Goal: Transaction & Acquisition: Subscribe to service/newsletter

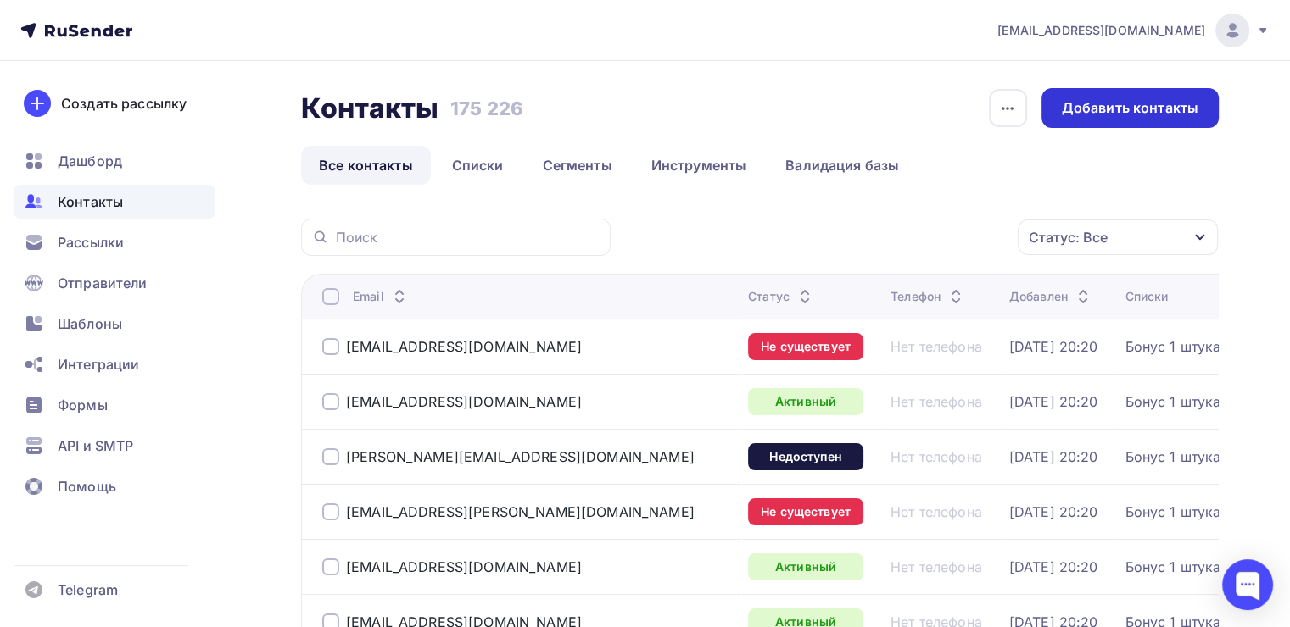
click at [1085, 109] on div "Добавить контакты" at bounding box center [1129, 107] width 136 height 19
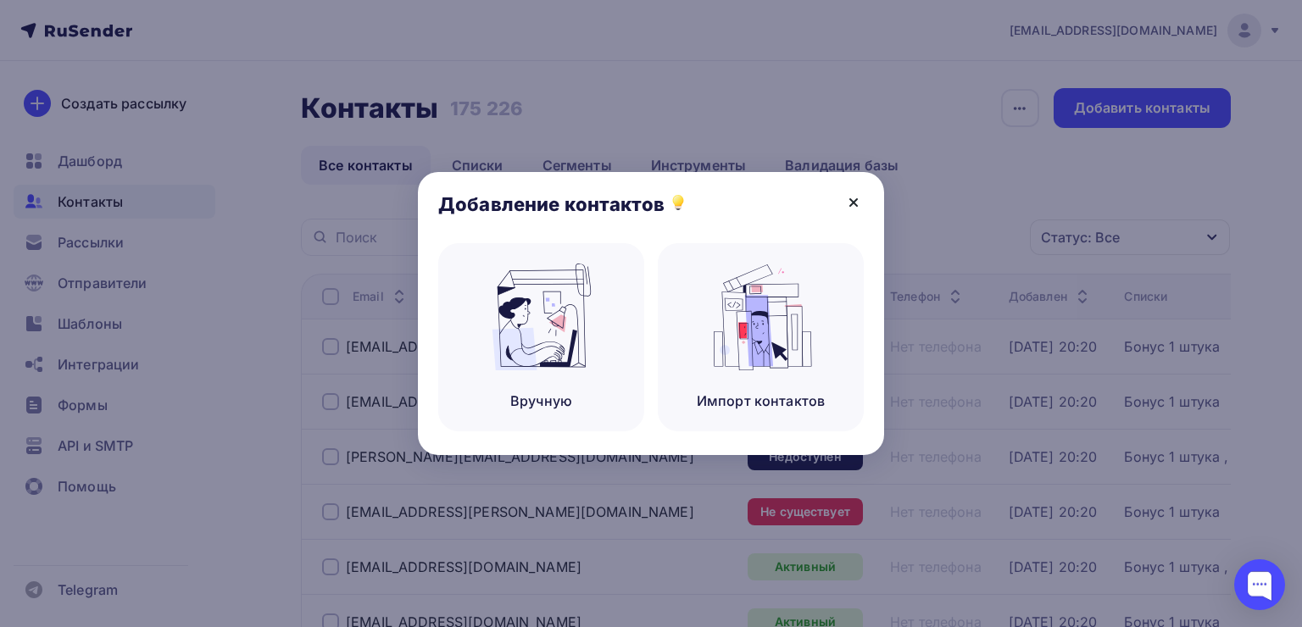
click at [850, 203] on icon at bounding box center [854, 202] width 20 height 20
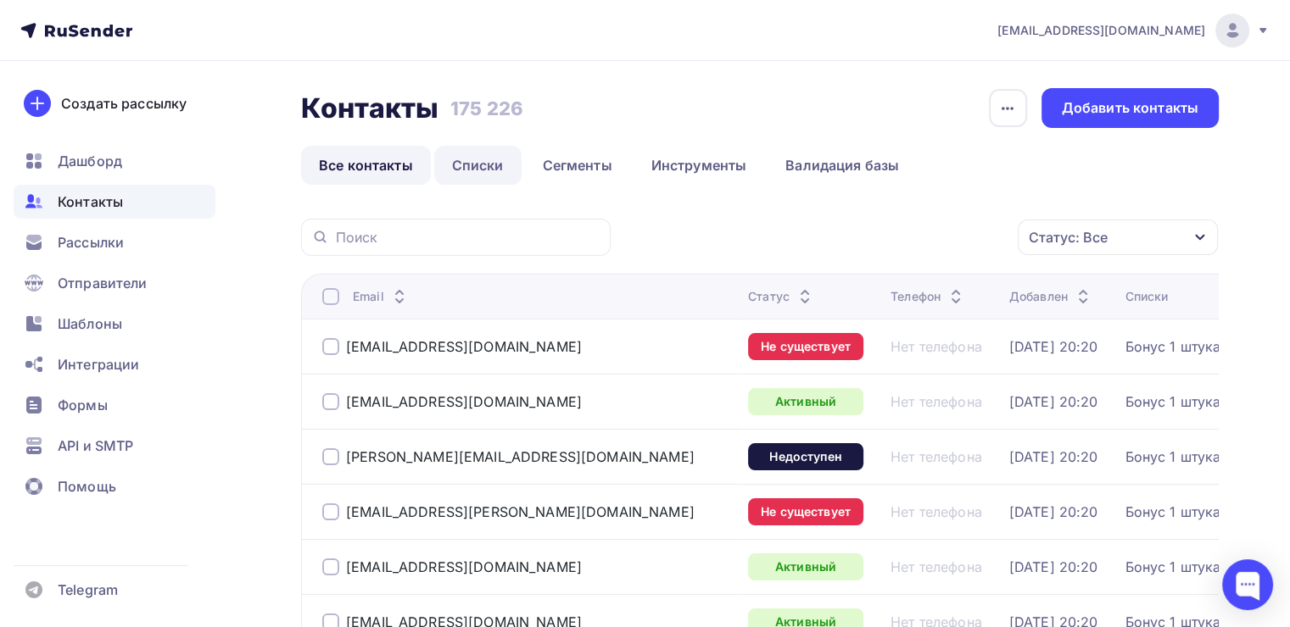
click at [497, 178] on link "Списки" at bounding box center [477, 165] width 87 height 39
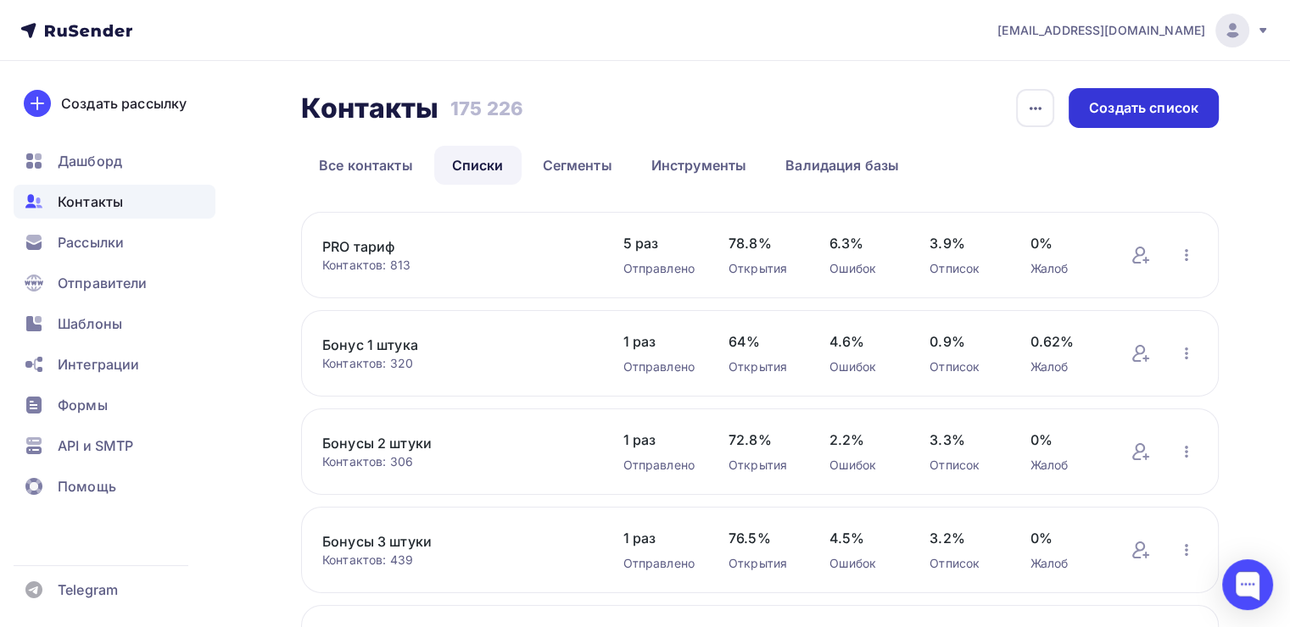
click at [1095, 112] on div "Создать список" at bounding box center [1143, 107] width 109 height 19
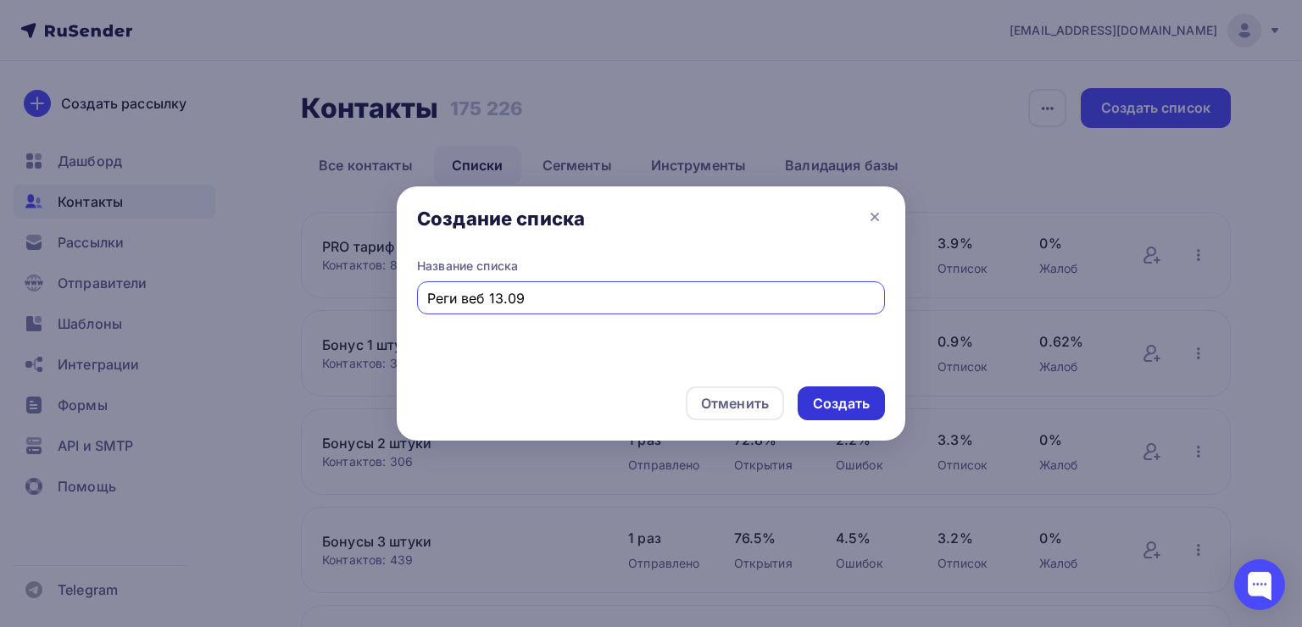
type input "Реги веб 13.09"
click at [841, 410] on div "Создать" at bounding box center [841, 403] width 57 height 19
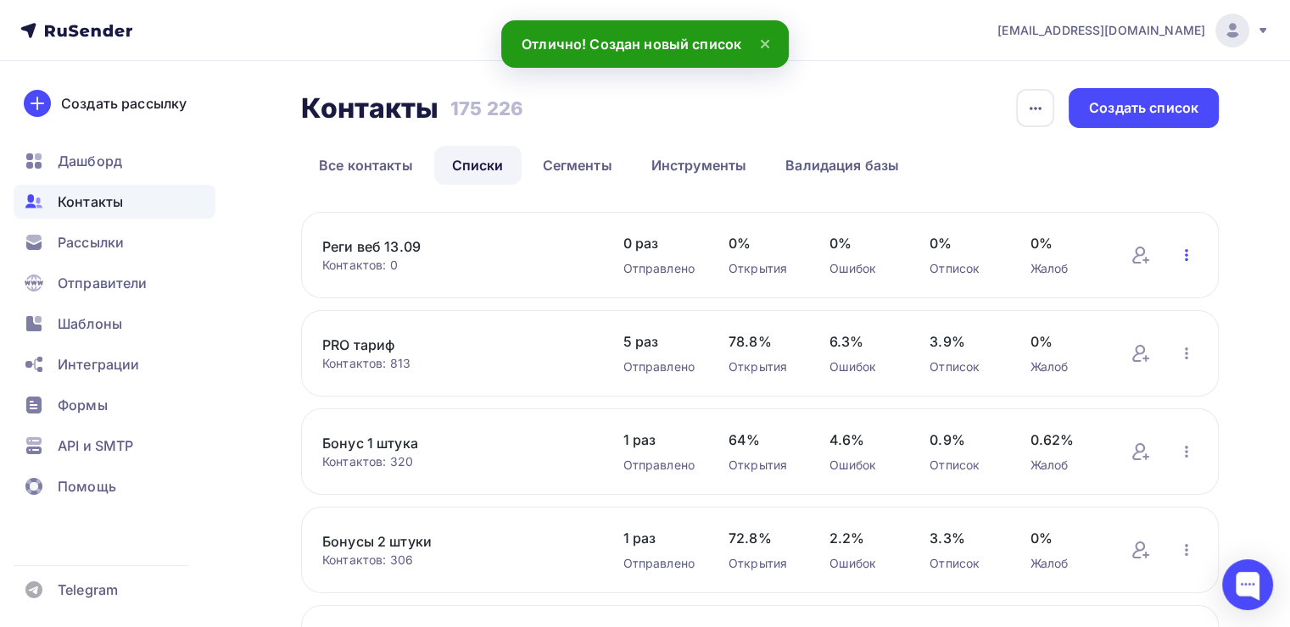
click at [1187, 248] on icon "button" at bounding box center [1186, 255] width 20 height 20
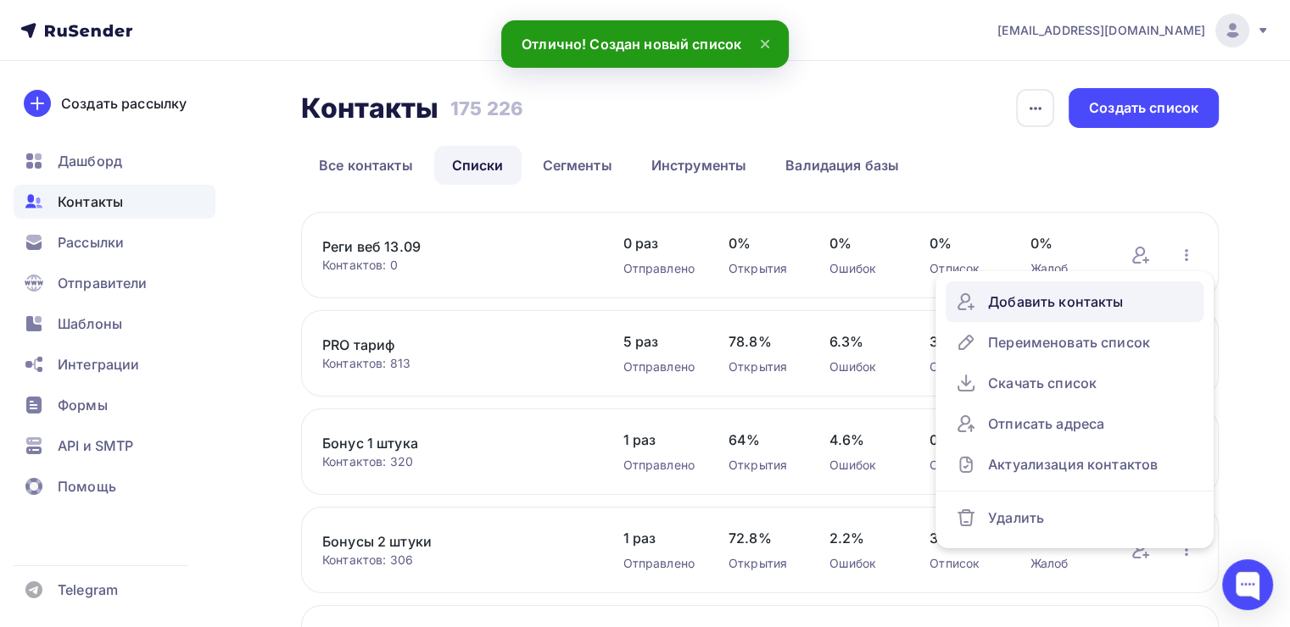
click at [1014, 311] on div "Добавить контакты" at bounding box center [1073, 301] width 237 height 27
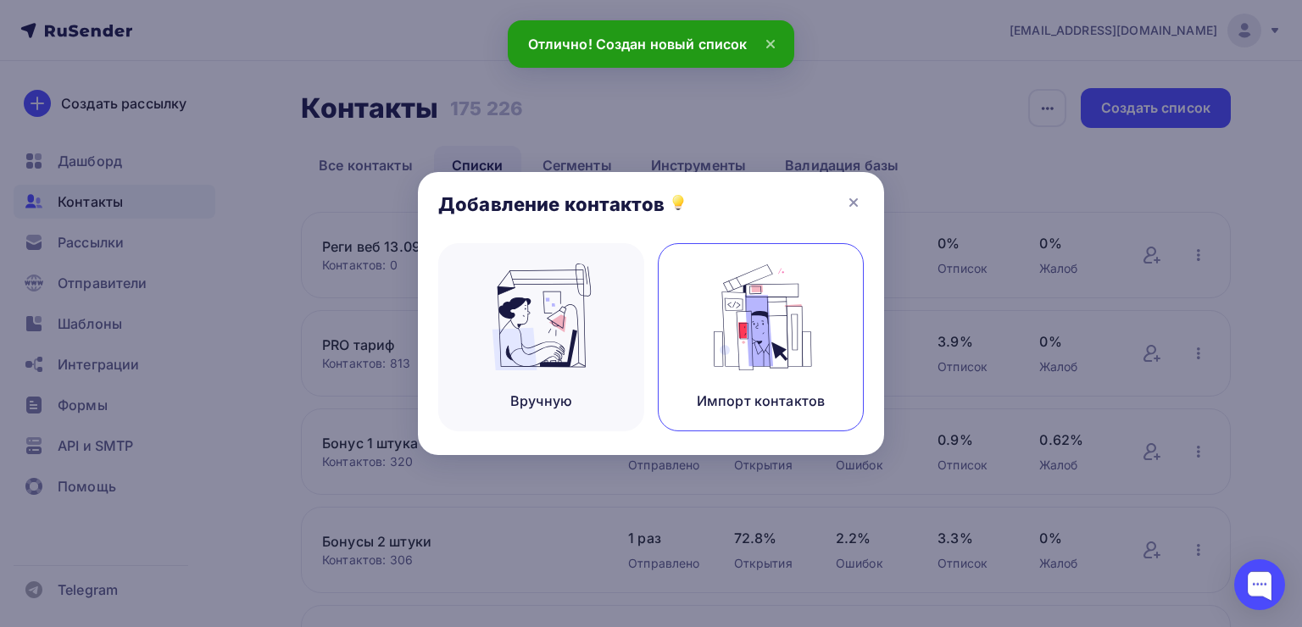
click at [688, 309] on div "Импорт контактов" at bounding box center [761, 337] width 206 height 188
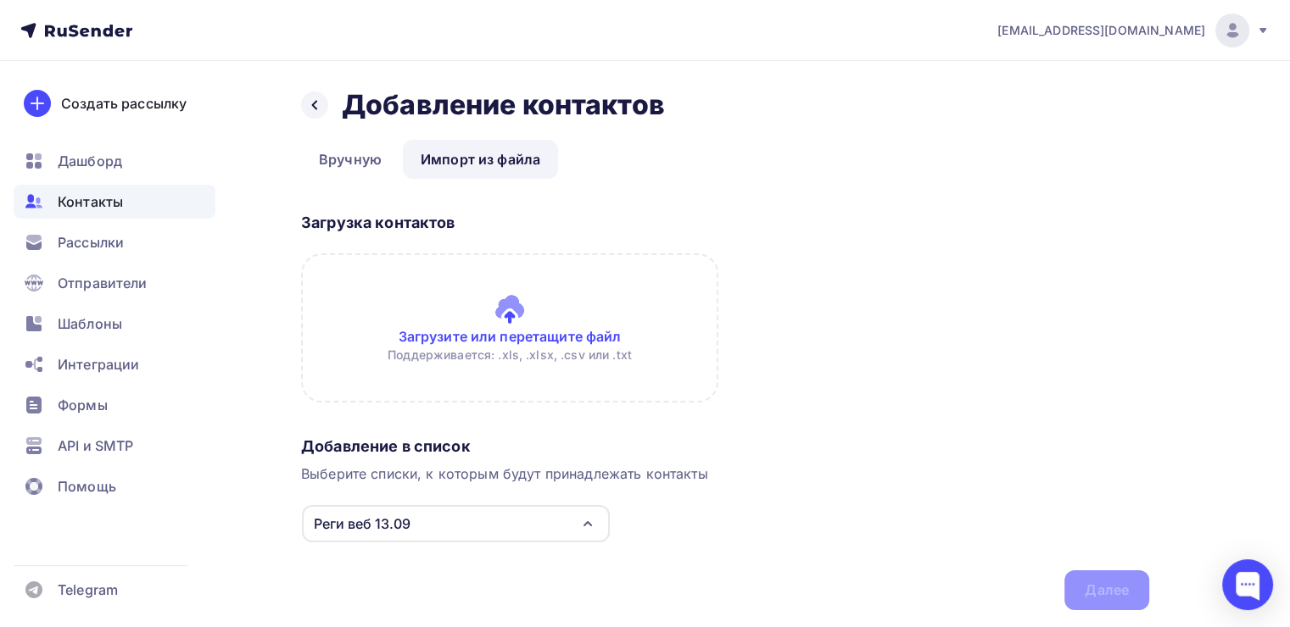
click at [440, 309] on input "file" at bounding box center [509, 327] width 417 height 149
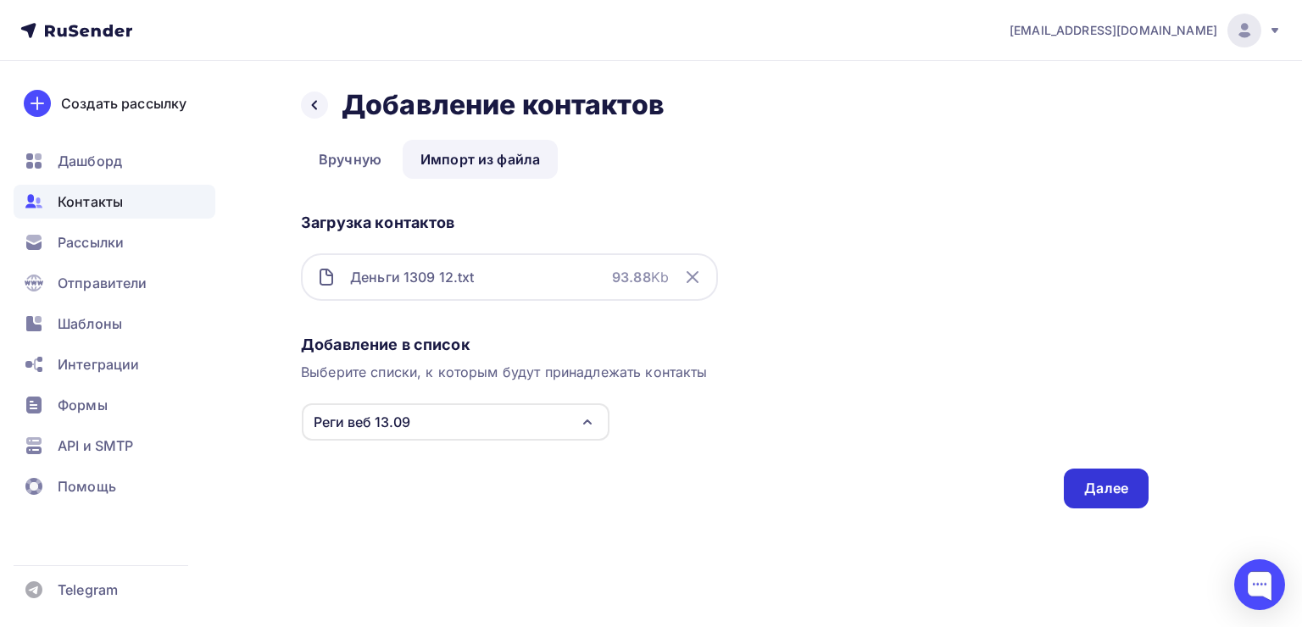
click at [1121, 499] on div "Далее" at bounding box center [1106, 489] width 85 height 40
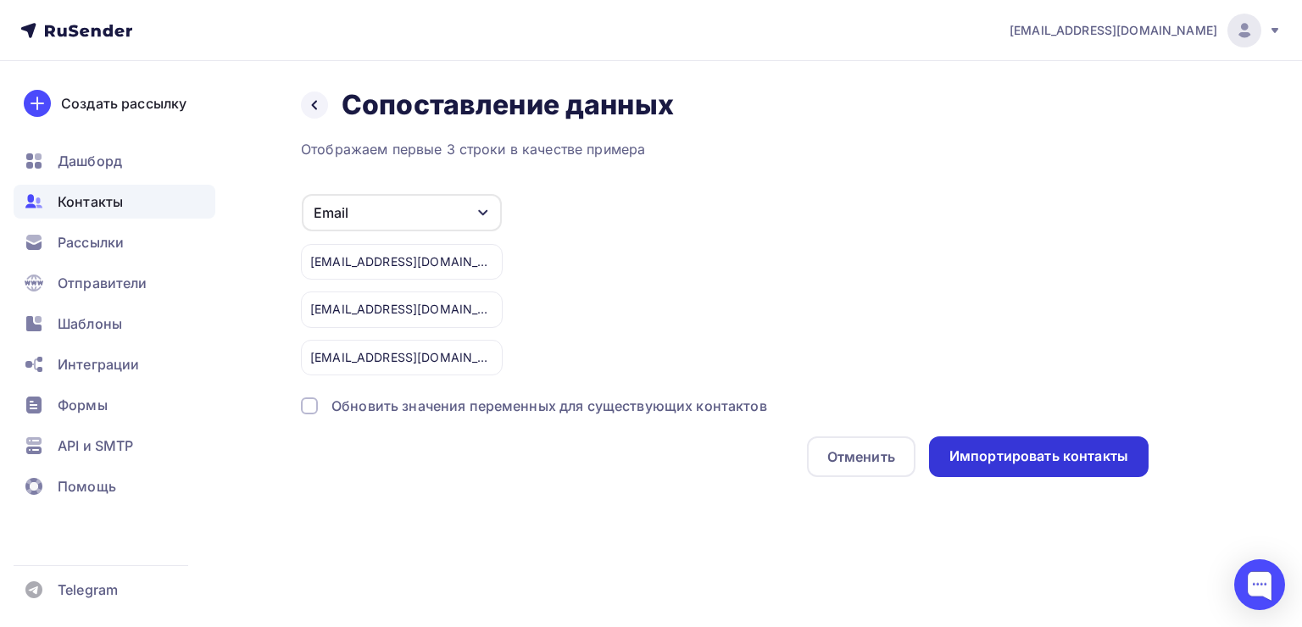
click at [1066, 473] on div "Импортировать контакты" at bounding box center [1039, 457] width 220 height 41
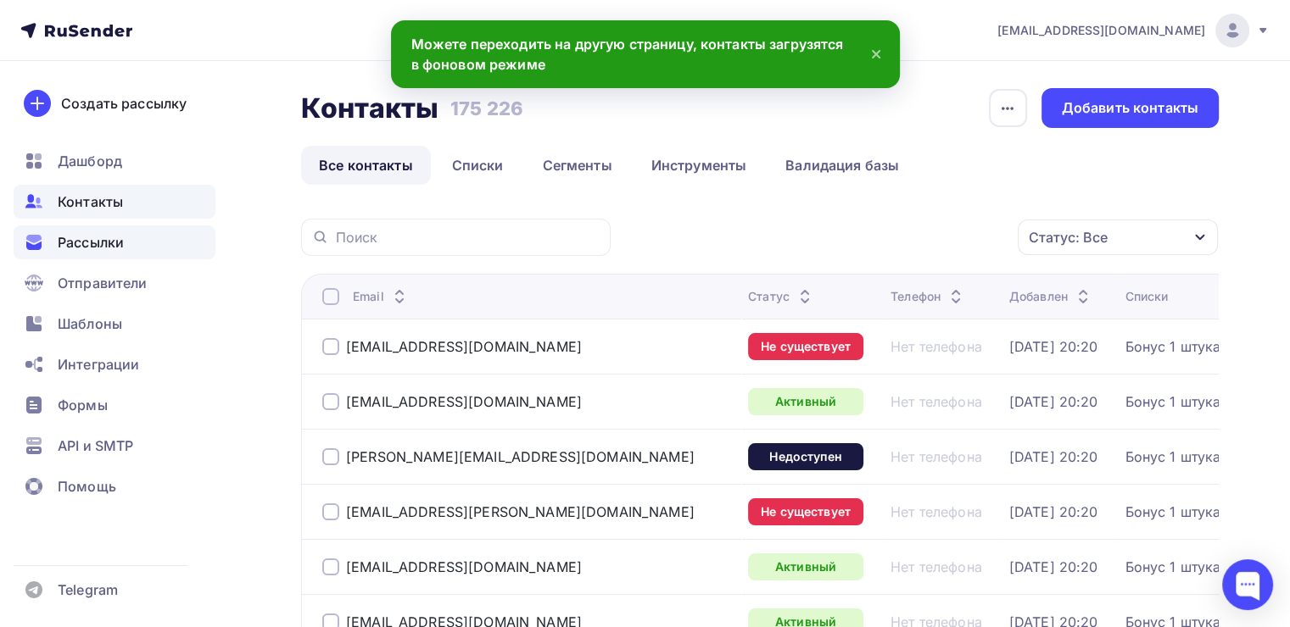
click at [49, 234] on div "Рассылки" at bounding box center [115, 243] width 202 height 34
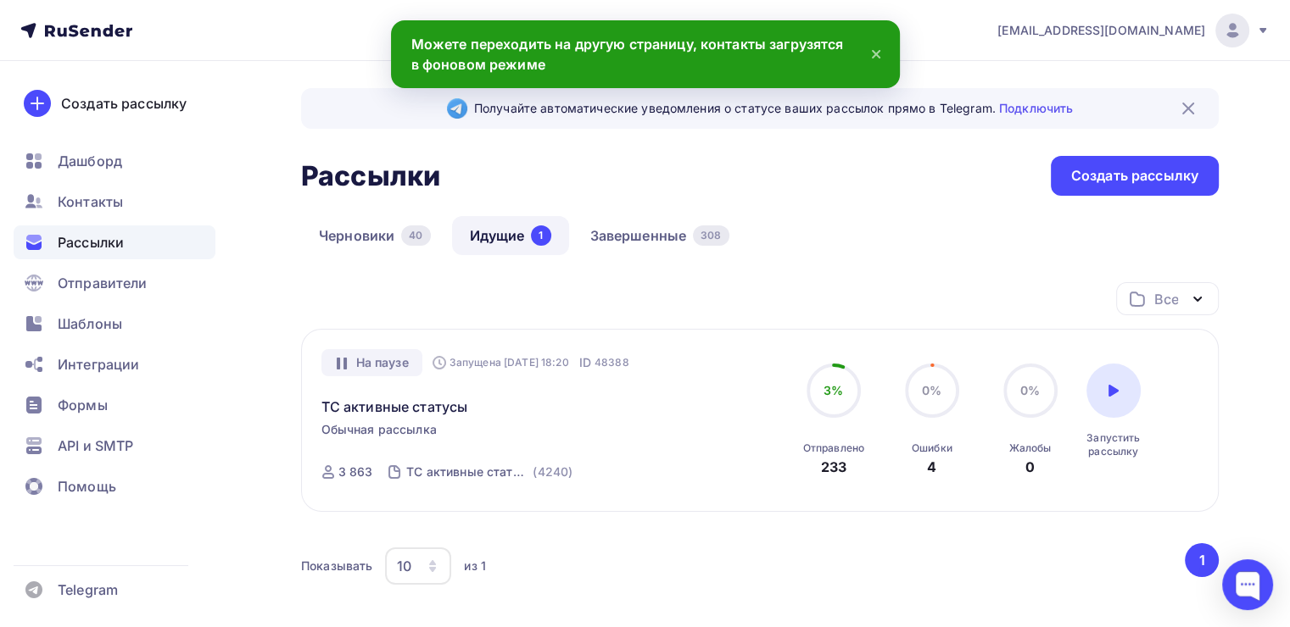
click at [1101, 152] on div "Получайте автоматические уведомления о статусе ваших рассылок прямо в Telegram.…" at bounding box center [759, 389] width 917 height 602
click at [1106, 164] on div "Создать рассылку" at bounding box center [1134, 176] width 168 height 40
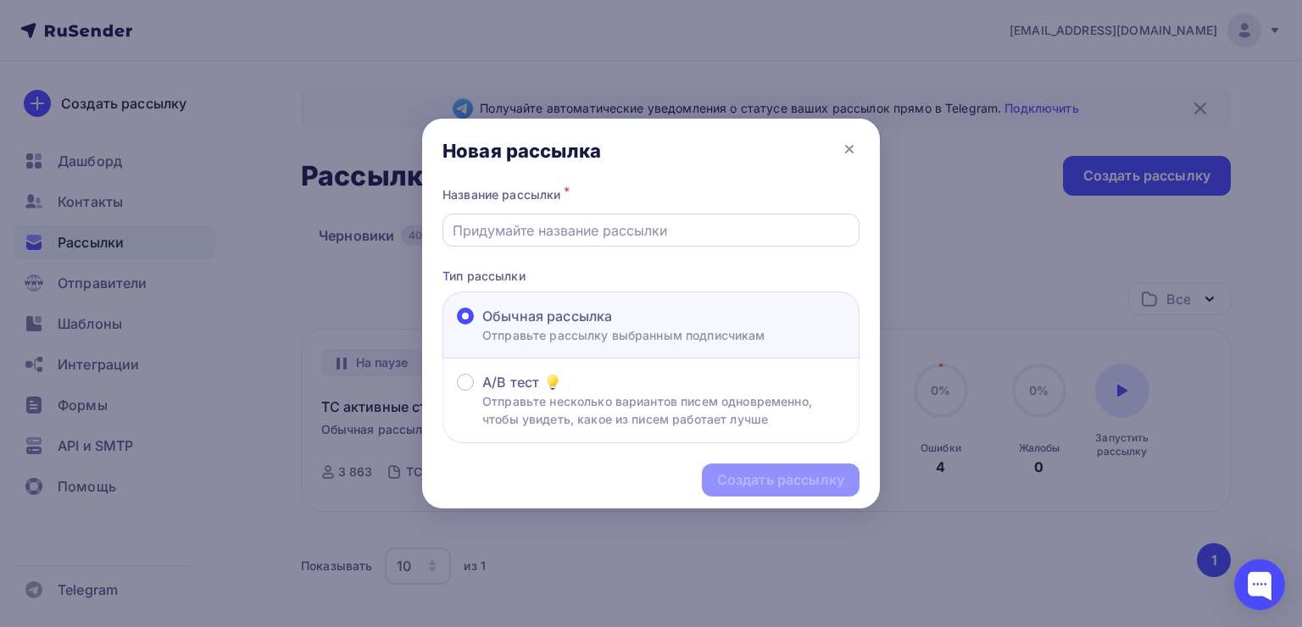
click at [678, 220] on input "text" at bounding box center [652, 230] width 398 height 20
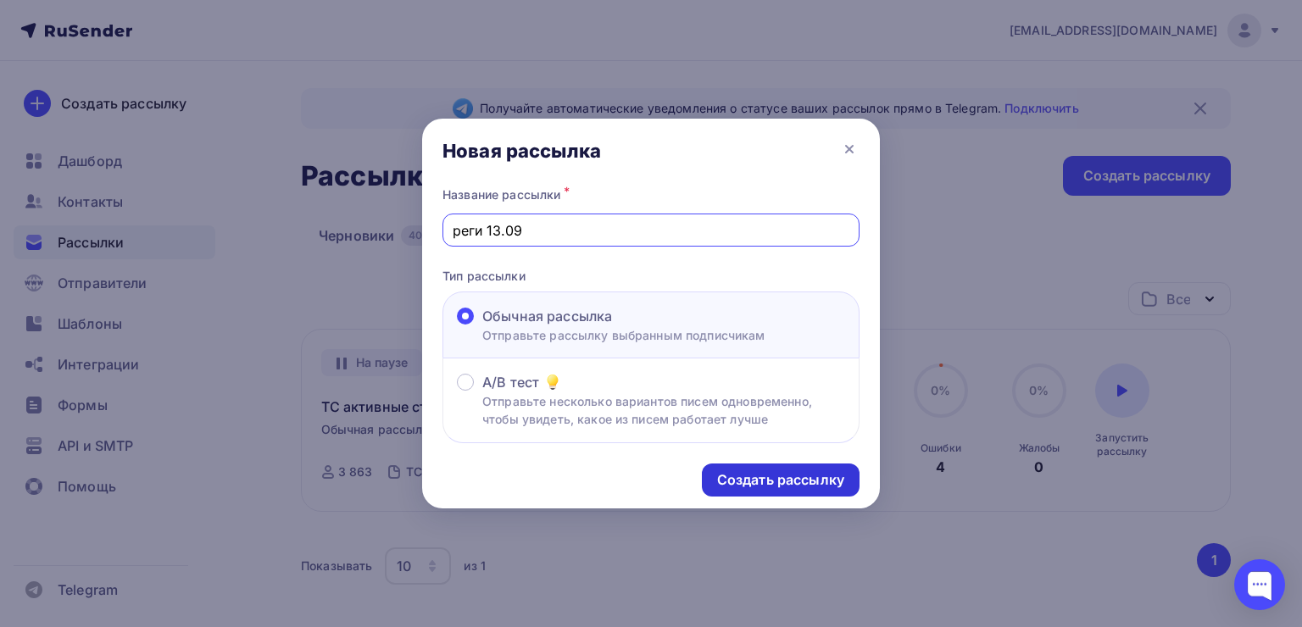
type input "реги 13.09"
click at [751, 494] on div "Создать рассылку" at bounding box center [781, 480] width 158 height 33
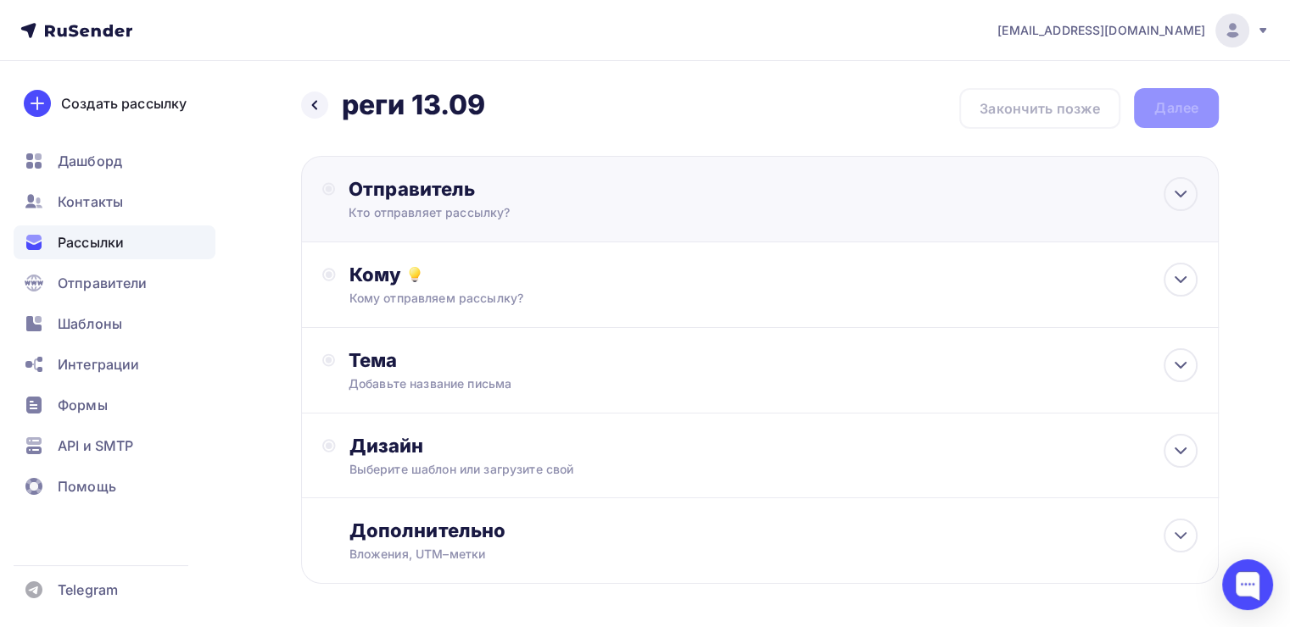
click at [582, 217] on div "Кто отправляет рассылку?" at bounding box center [513, 212] width 331 height 17
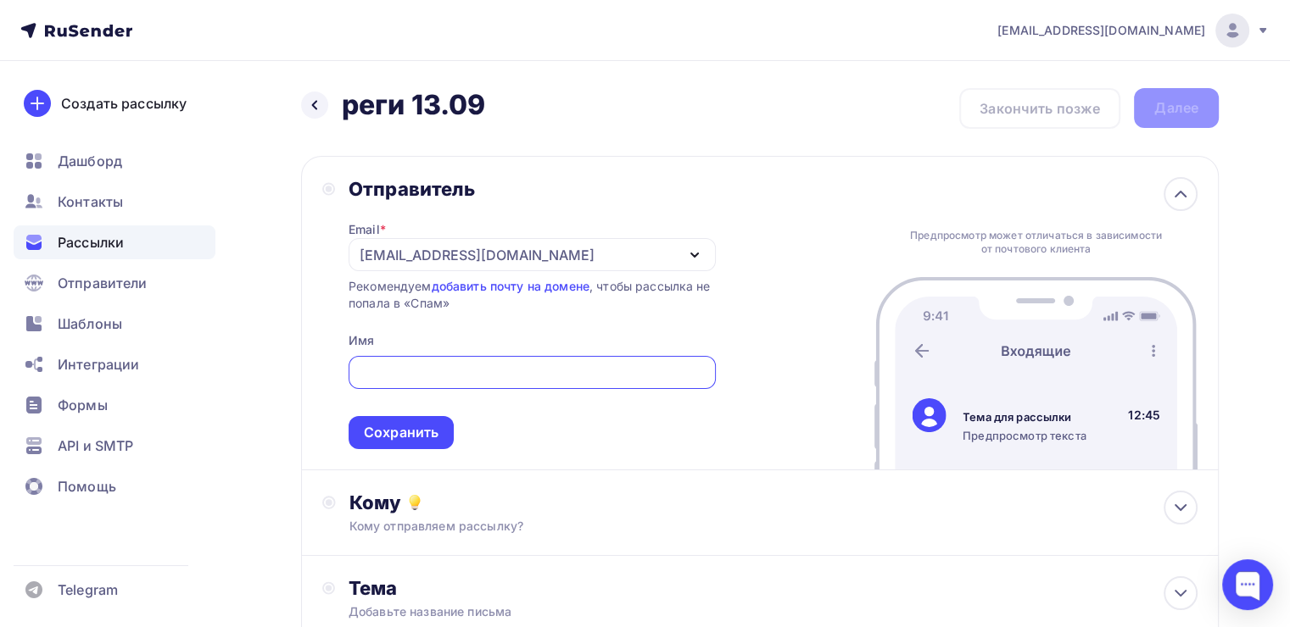
click at [387, 273] on div "Email * [EMAIL_ADDRESS][DOMAIN_NAME] [EMAIL_ADDRESS][DOMAIN_NAME] [EMAIL_ADDRES…" at bounding box center [531, 325] width 367 height 248
click at [387, 267] on div "[EMAIL_ADDRESS][DOMAIN_NAME]" at bounding box center [531, 254] width 367 height 33
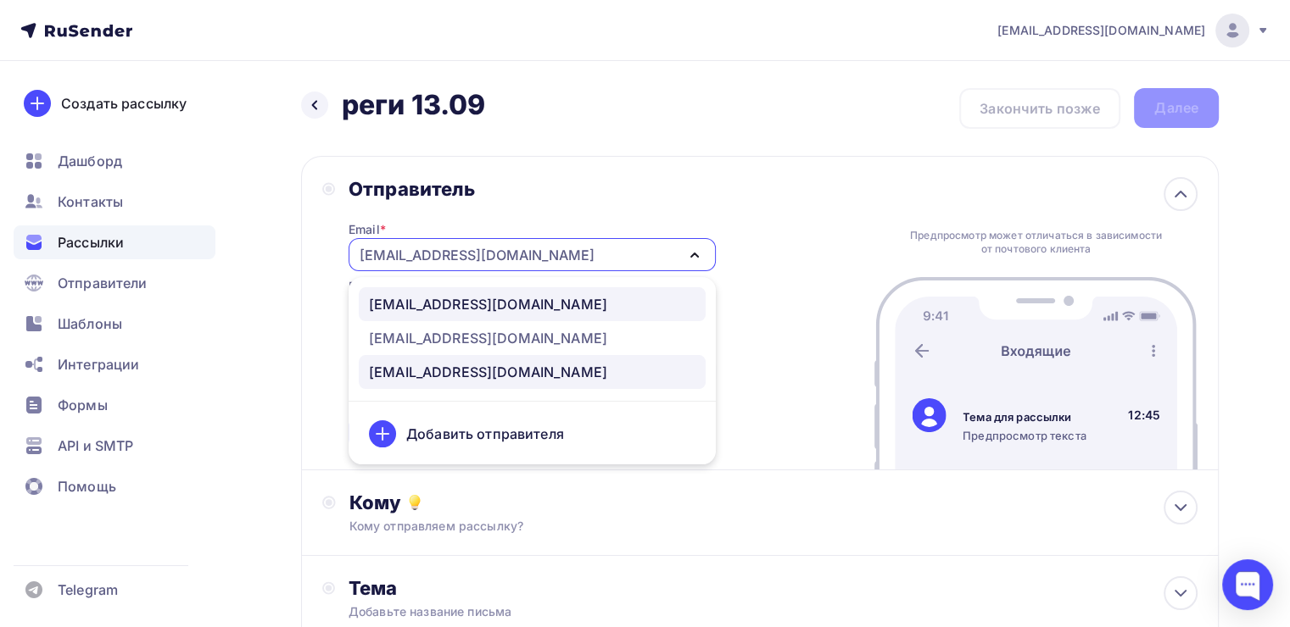
click at [390, 309] on div "[EMAIL_ADDRESS][DOMAIN_NAME]" at bounding box center [488, 304] width 238 height 20
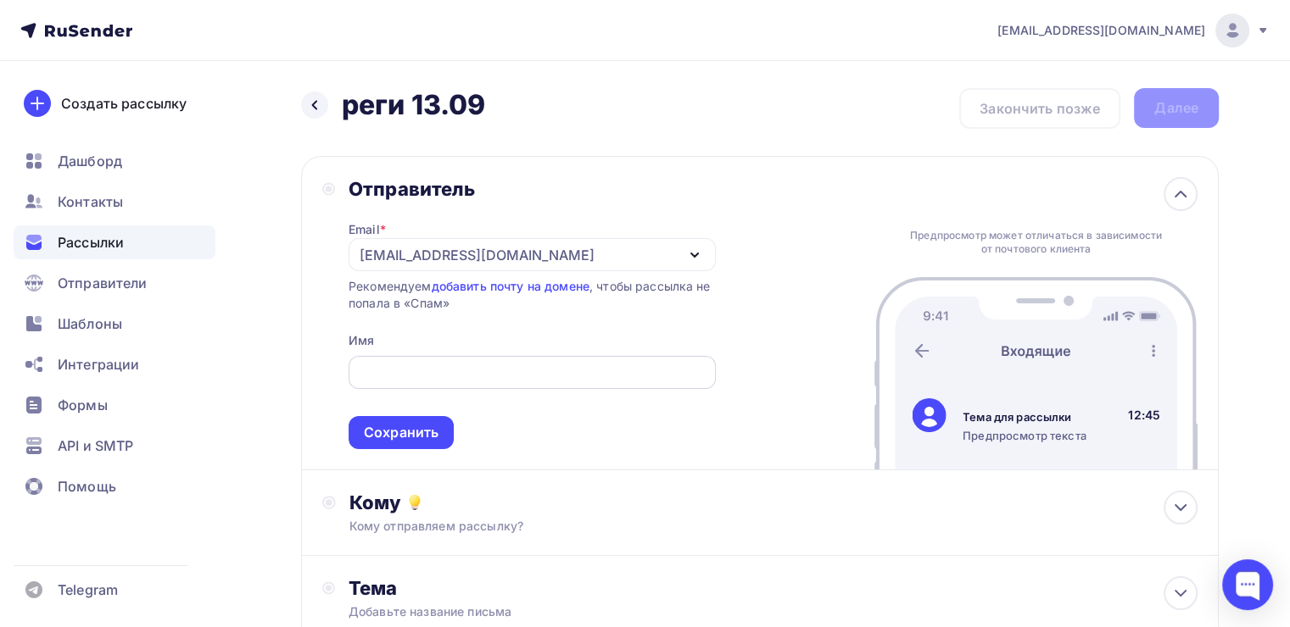
click at [398, 363] on input "text" at bounding box center [532, 373] width 348 height 20
type input "[PERSON_NAME]"
click at [404, 423] on div "Сохранить" at bounding box center [401, 432] width 75 height 19
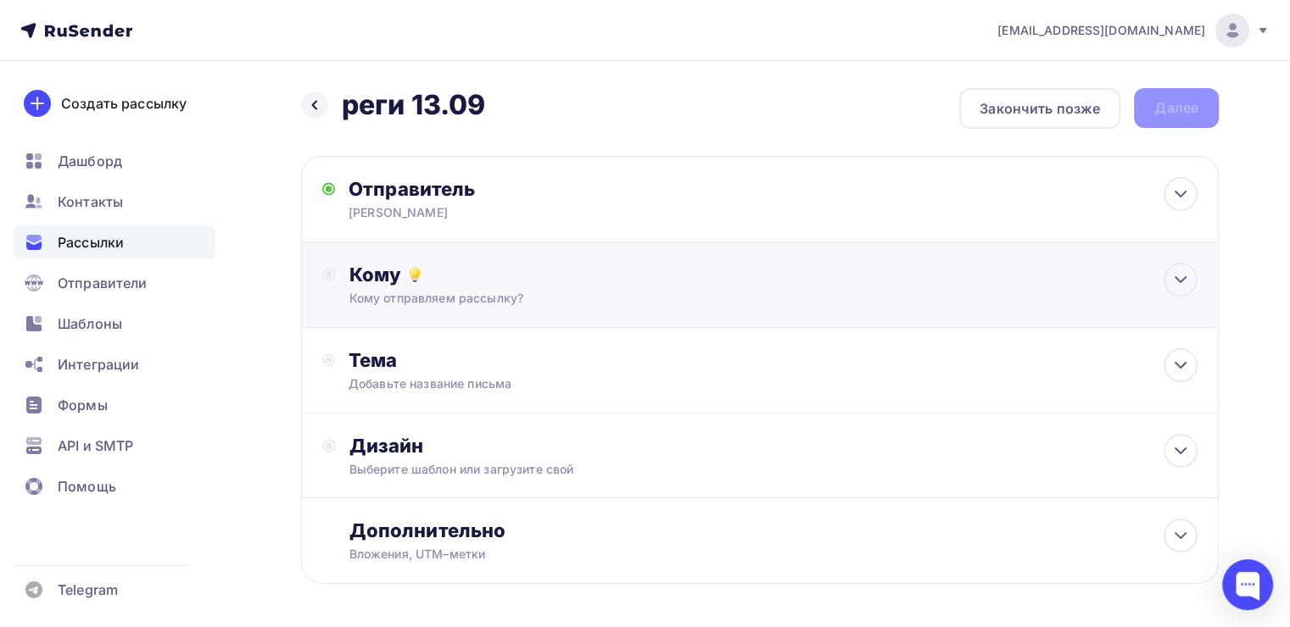
click at [439, 270] on div "Кому" at bounding box center [773, 275] width 848 height 24
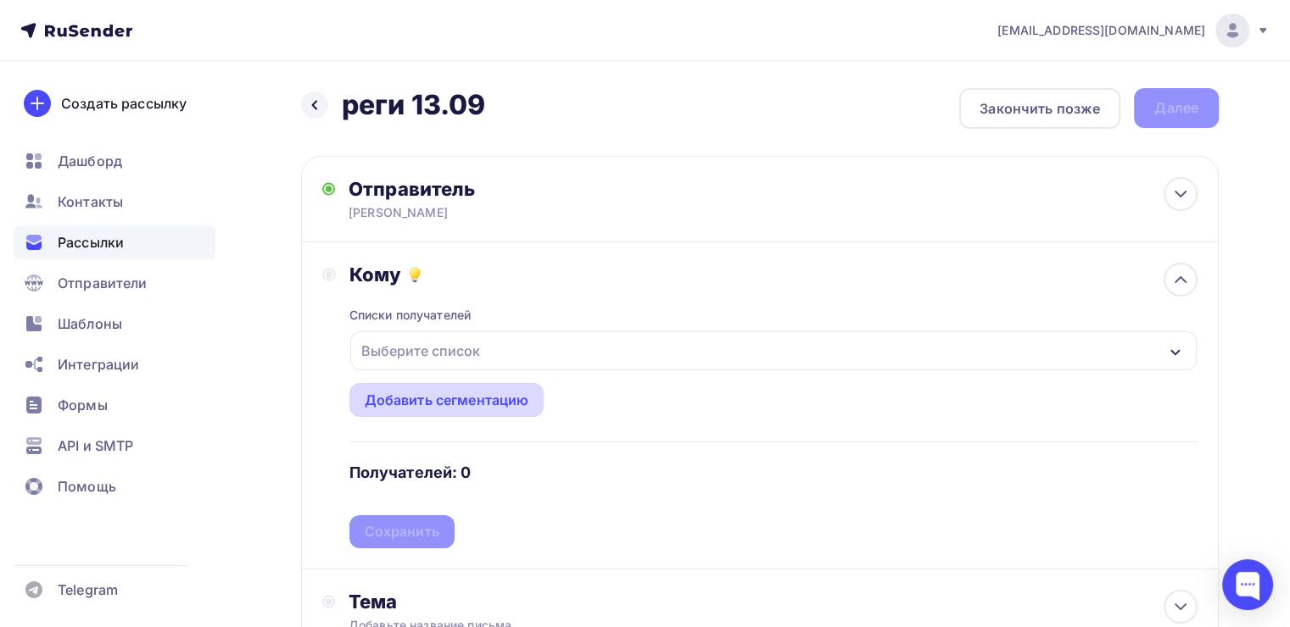
click at [412, 383] on div "Добавить сегментацию" at bounding box center [446, 400] width 195 height 34
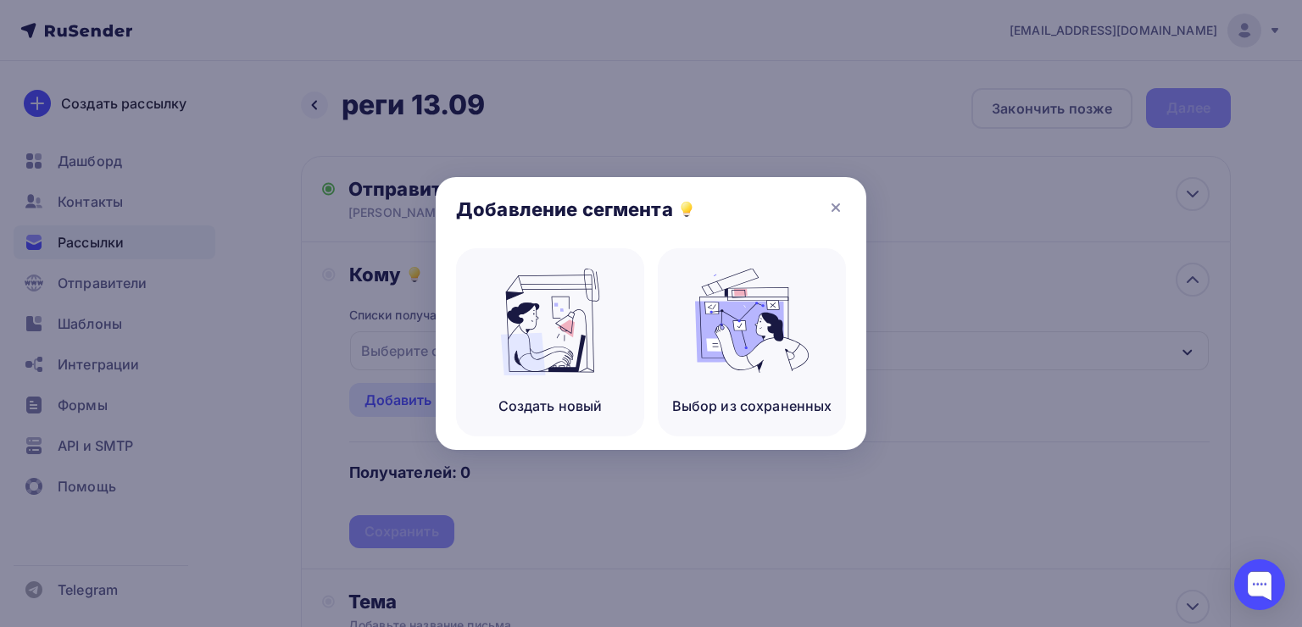
click at [846, 214] on div "Добавление сегмента" at bounding box center [651, 212] width 431 height 71
click at [838, 208] on icon at bounding box center [836, 208] width 20 height 20
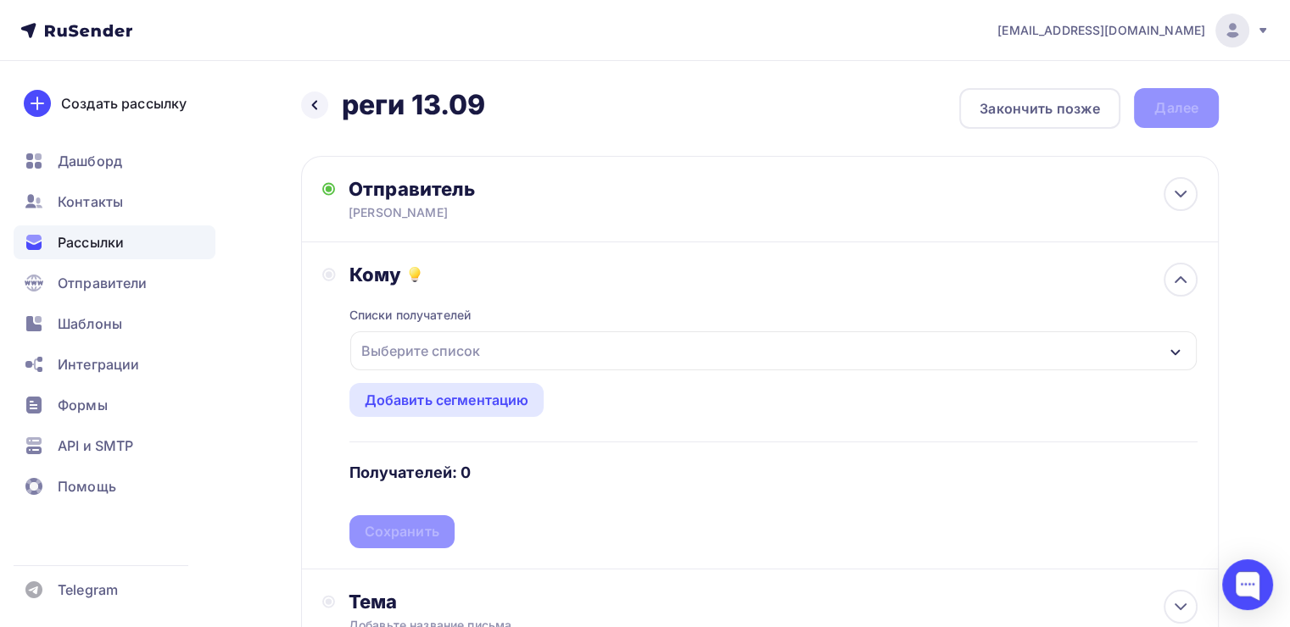
click at [577, 356] on div "Выберите список" at bounding box center [773, 350] width 846 height 39
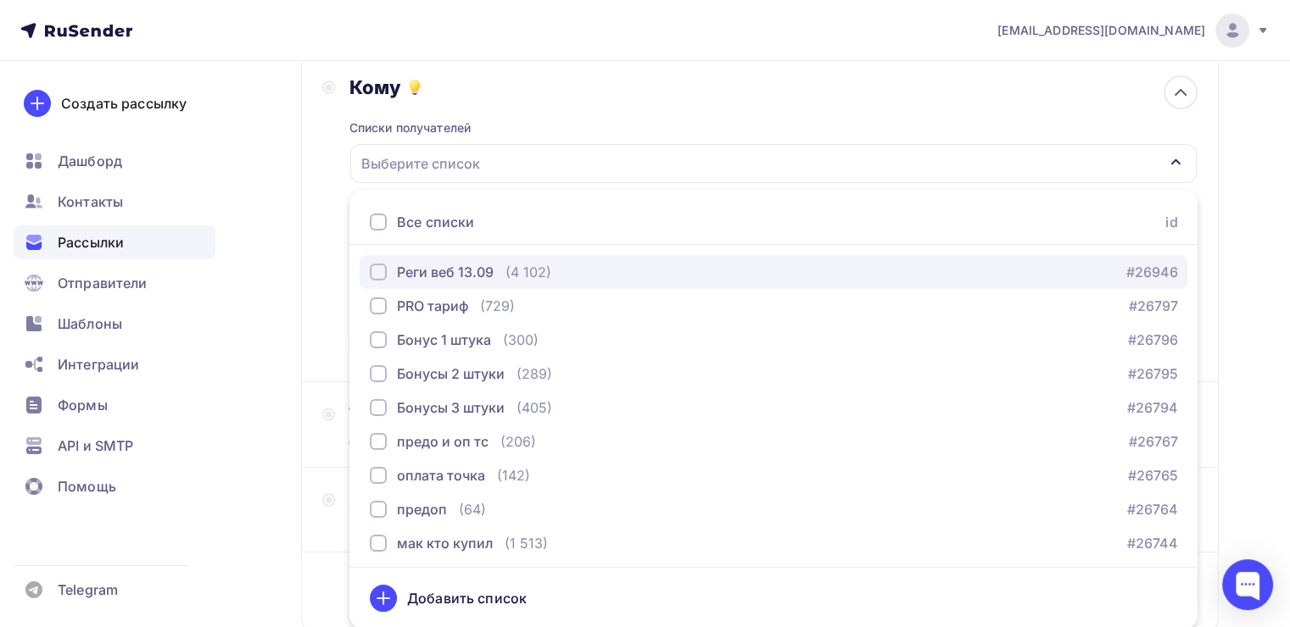
click at [376, 269] on div "button" at bounding box center [378, 272] width 17 height 17
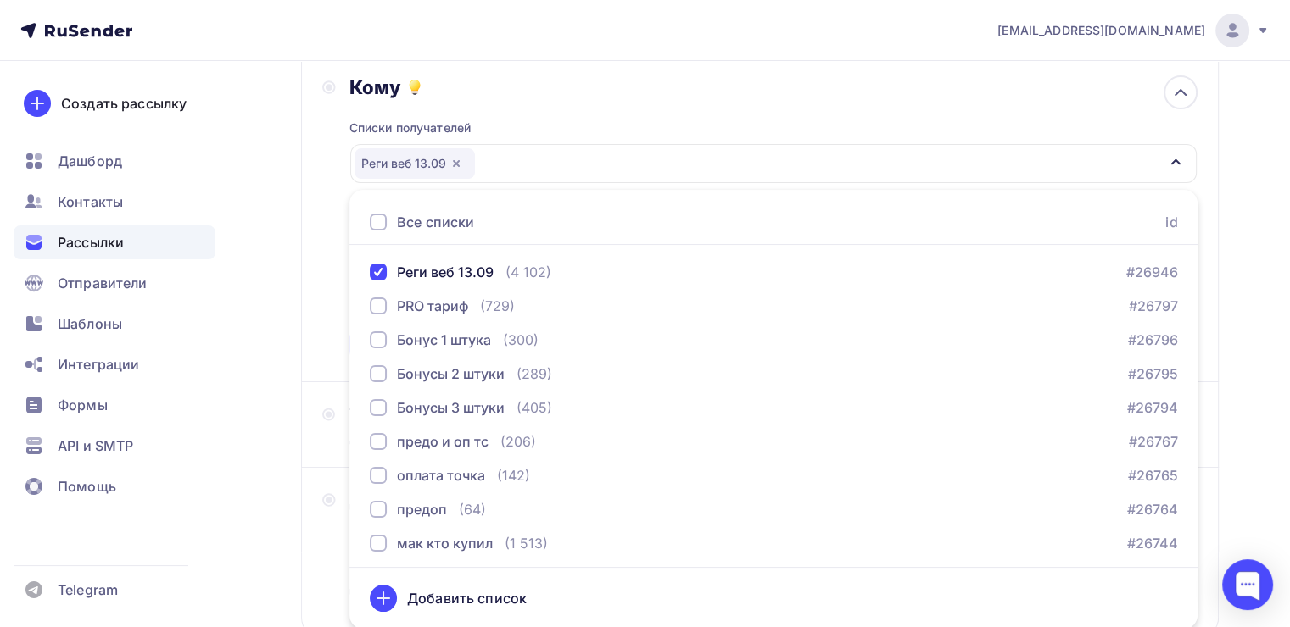
click at [316, 261] on div "Кому Списки получателей Реги веб 13.09 Все списки id Реги веб 13.09 (4 102) #26…" at bounding box center [759, 218] width 917 height 327
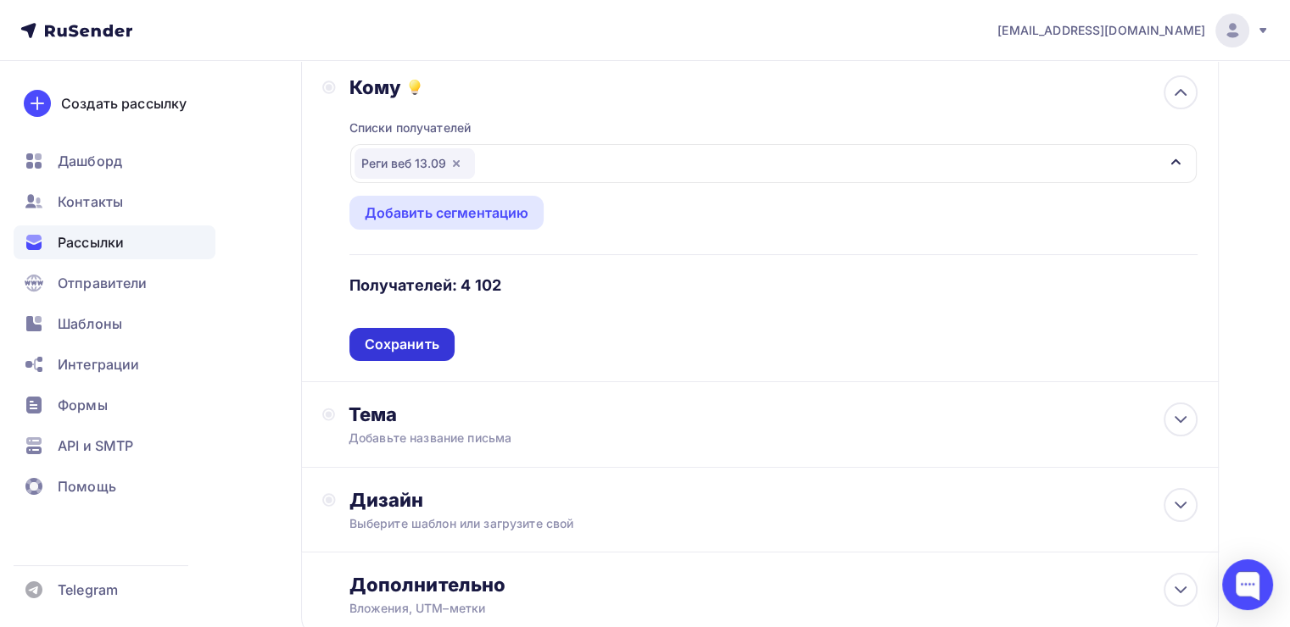
click at [372, 337] on div "Сохранить" at bounding box center [402, 344] width 75 height 19
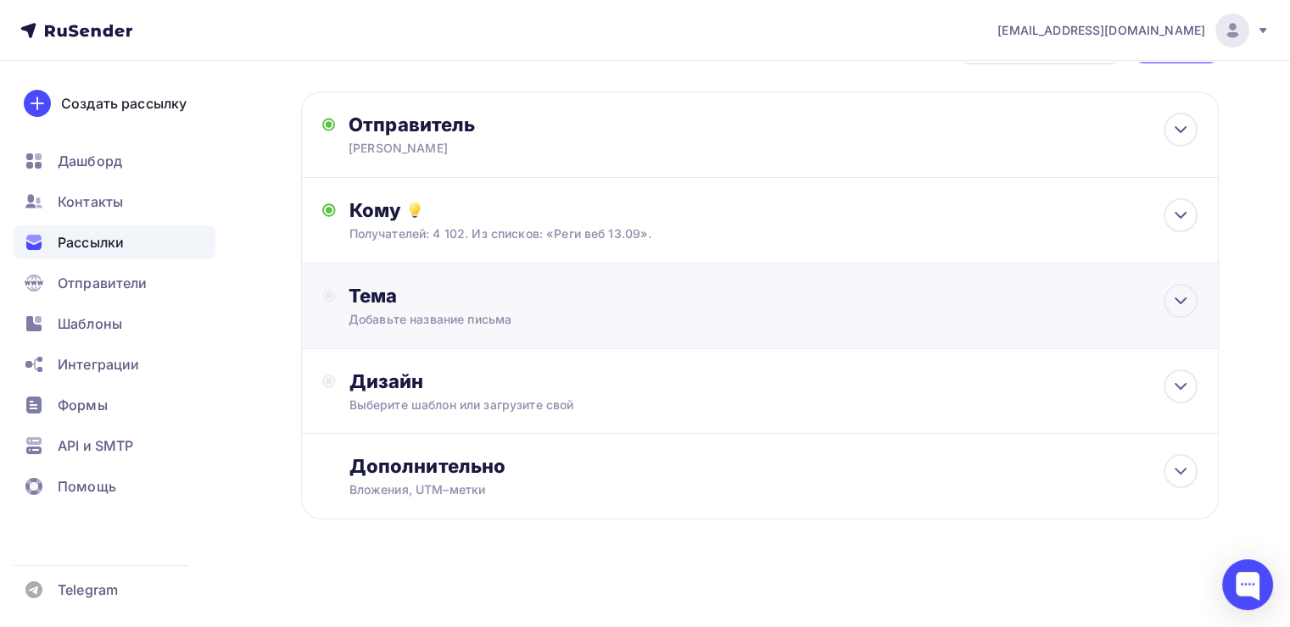
click at [428, 301] on div "Тема" at bounding box center [515, 296] width 335 height 24
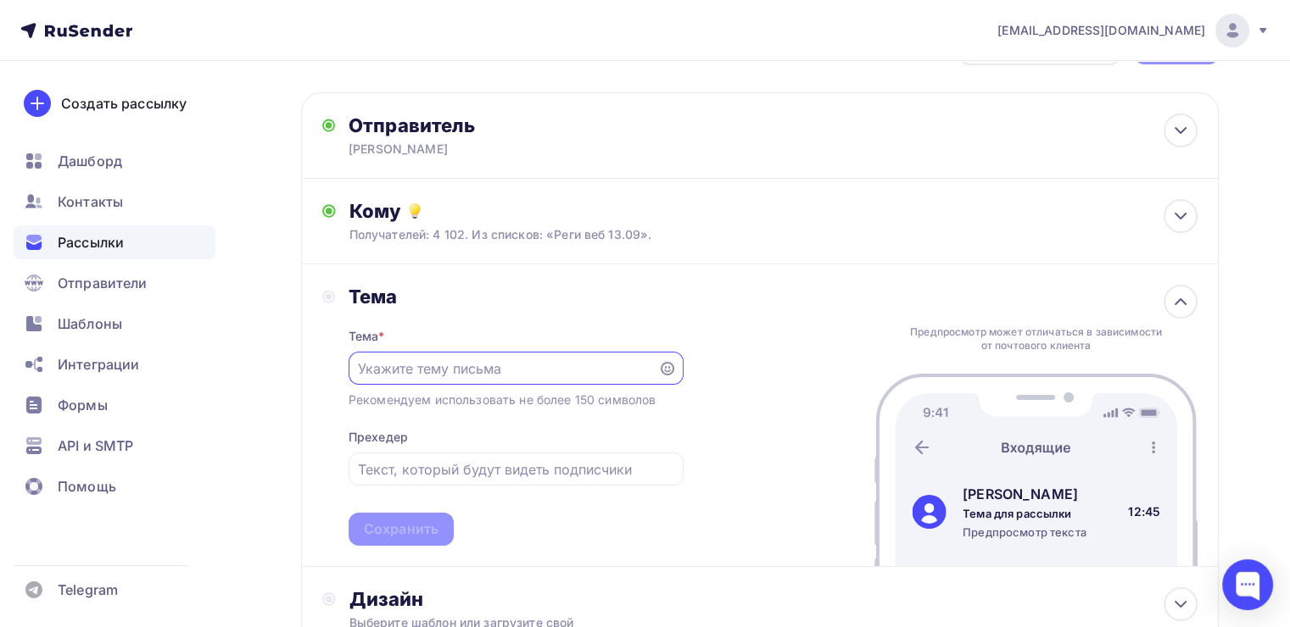
scroll to position [0, 0]
paste input "Семинар «Деньги» — через час"
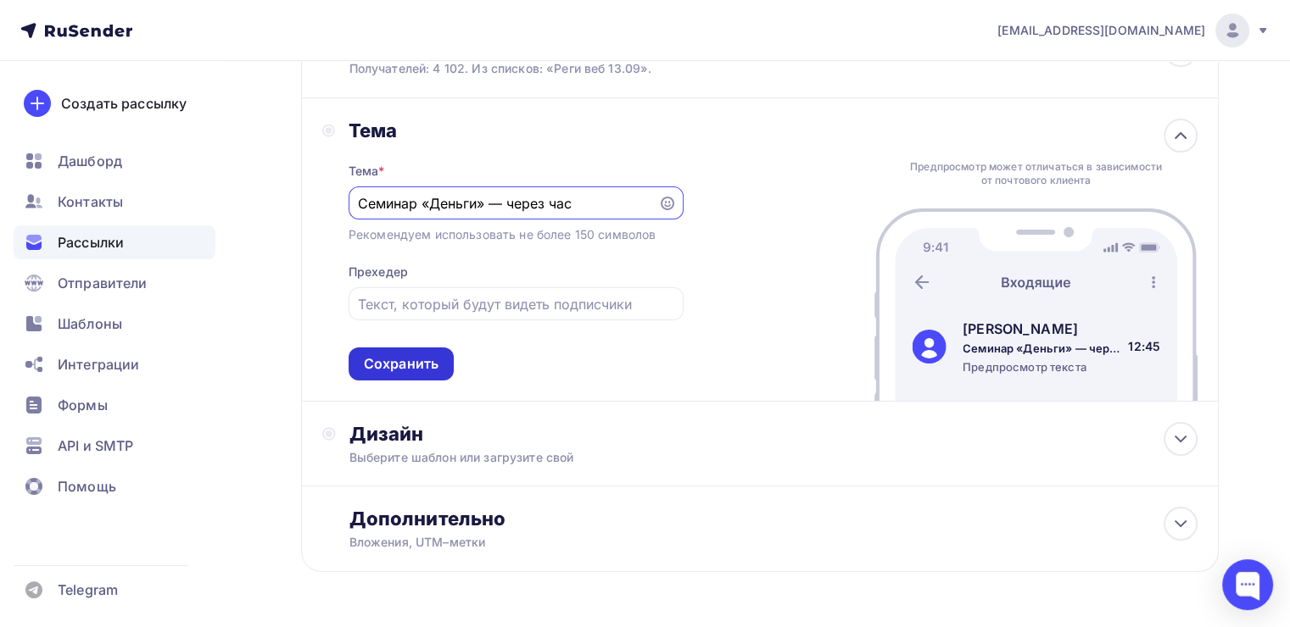
type input "Семинар «Деньги» — через час"
click at [383, 355] on div "Сохранить" at bounding box center [401, 363] width 75 height 19
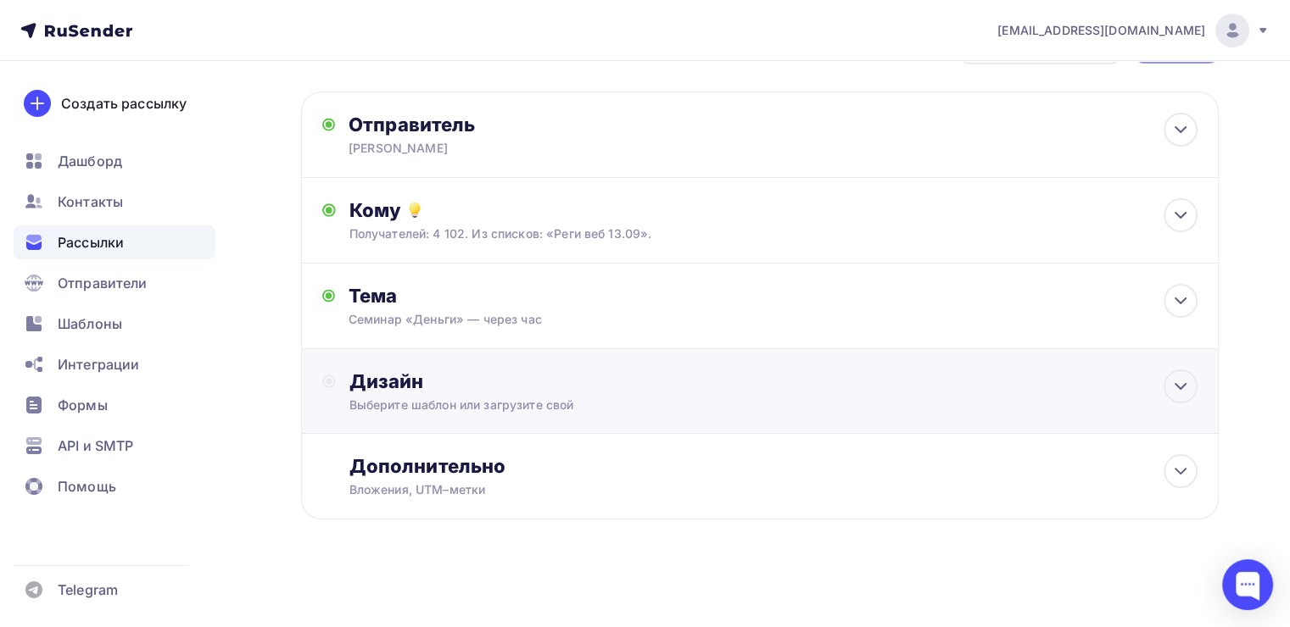
click at [465, 402] on div "Выберите шаблон или загрузите свой" at bounding box center [730, 405] width 763 height 17
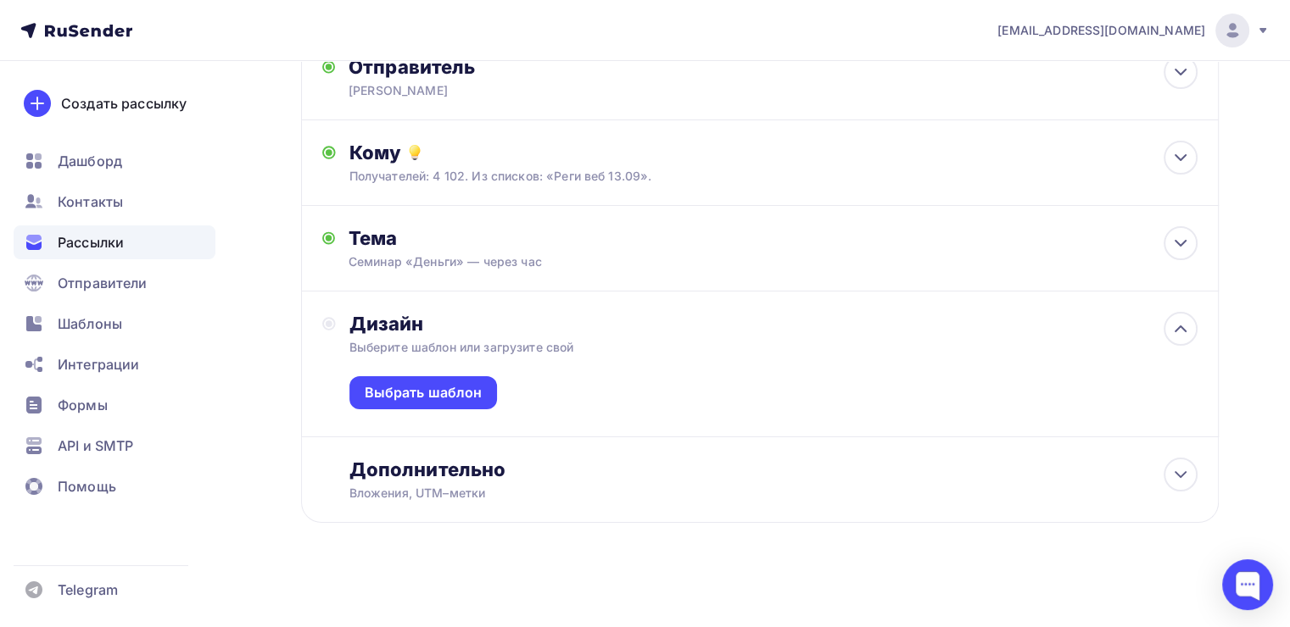
scroll to position [125, 0]
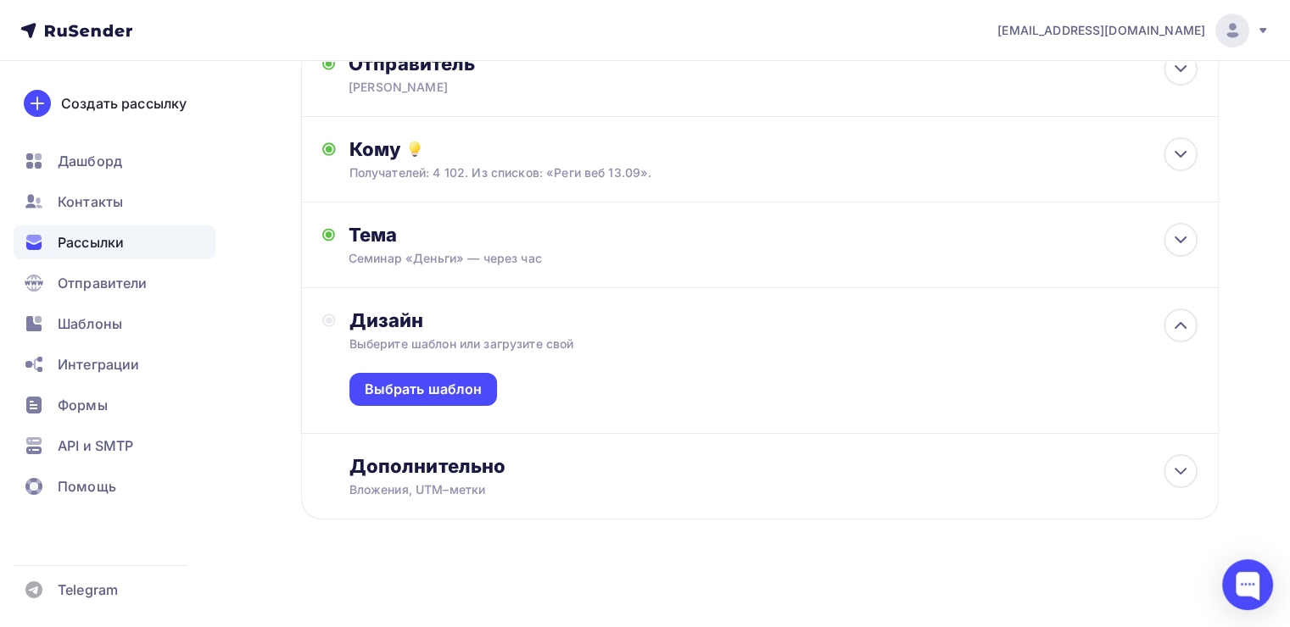
click at [421, 331] on div "Дизайн Выберите шаблон или загрузите свой Выбрать шаблон" at bounding box center [773, 371] width 848 height 125
click at [439, 374] on div "Выбрать шаблон" at bounding box center [423, 389] width 148 height 33
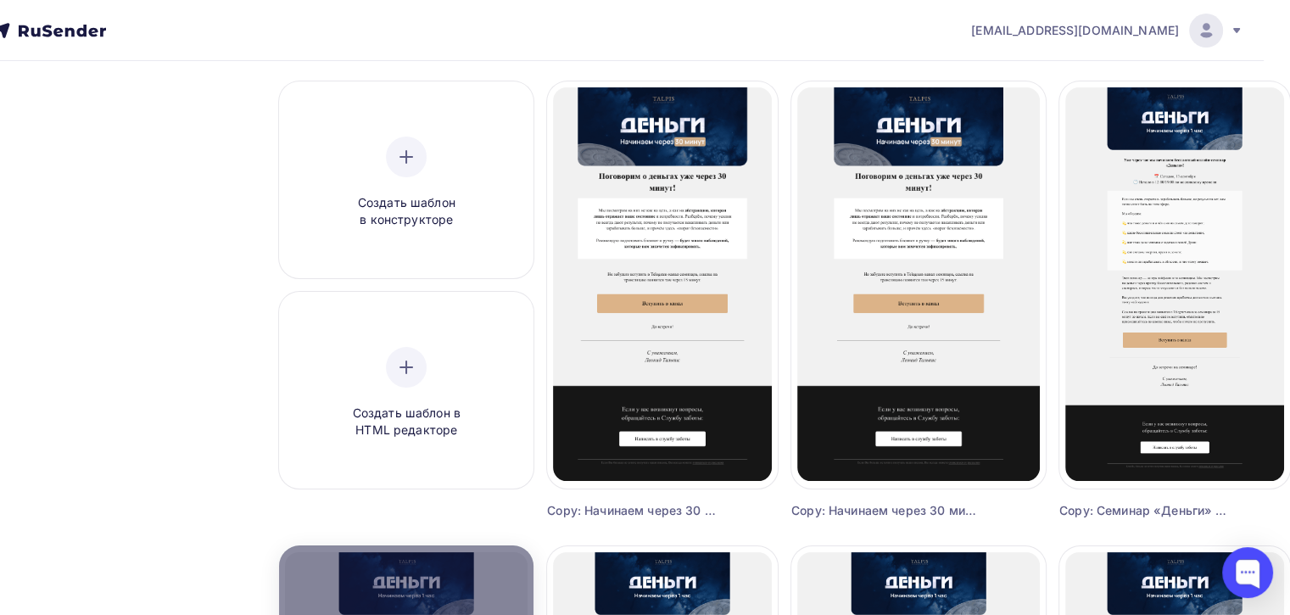
scroll to position [136, 27]
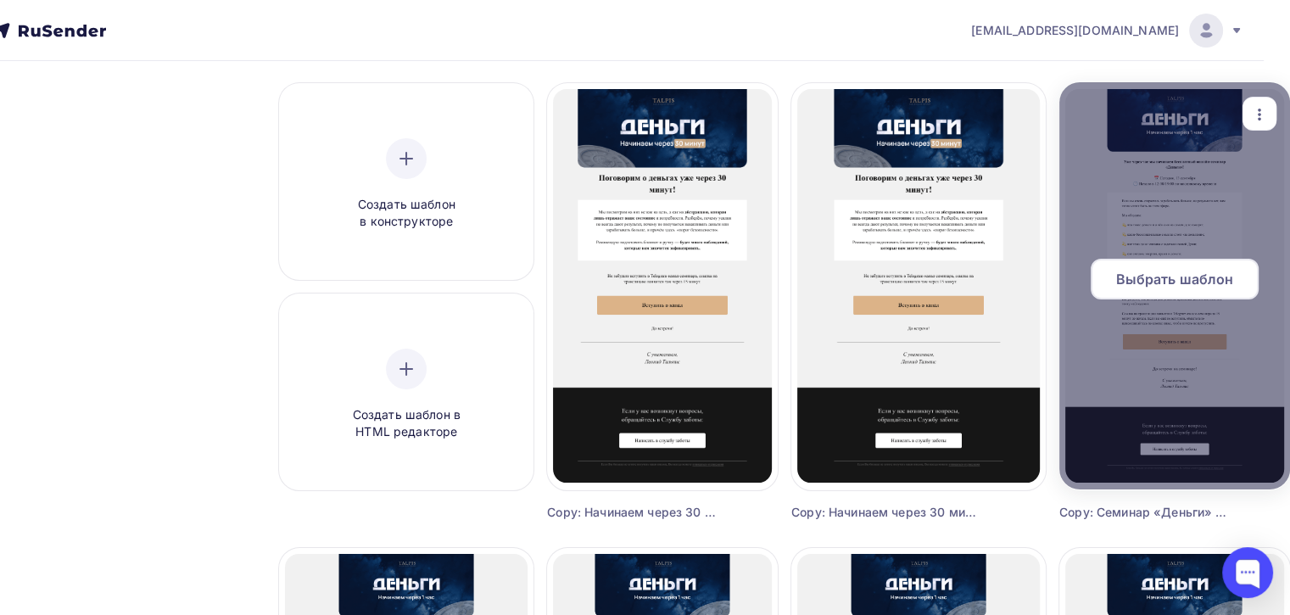
click at [1153, 265] on div "Выбрать шаблон" at bounding box center [1174, 279] width 168 height 41
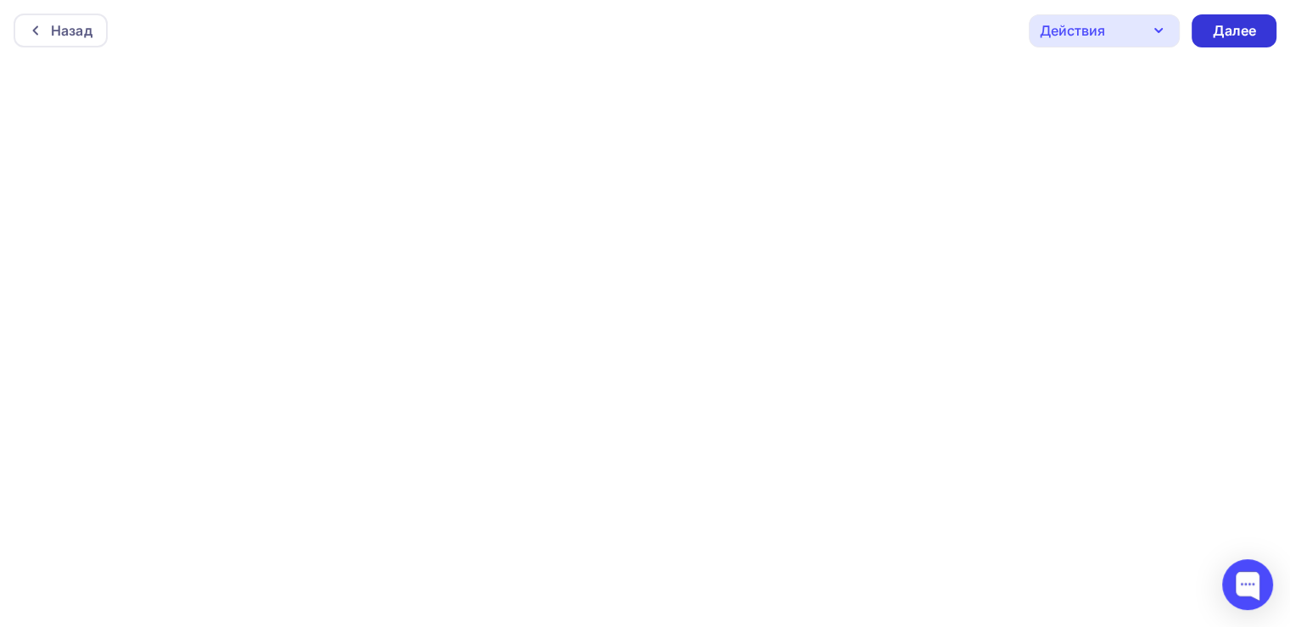
click at [1258, 26] on div "Далее" at bounding box center [1233, 30] width 85 height 33
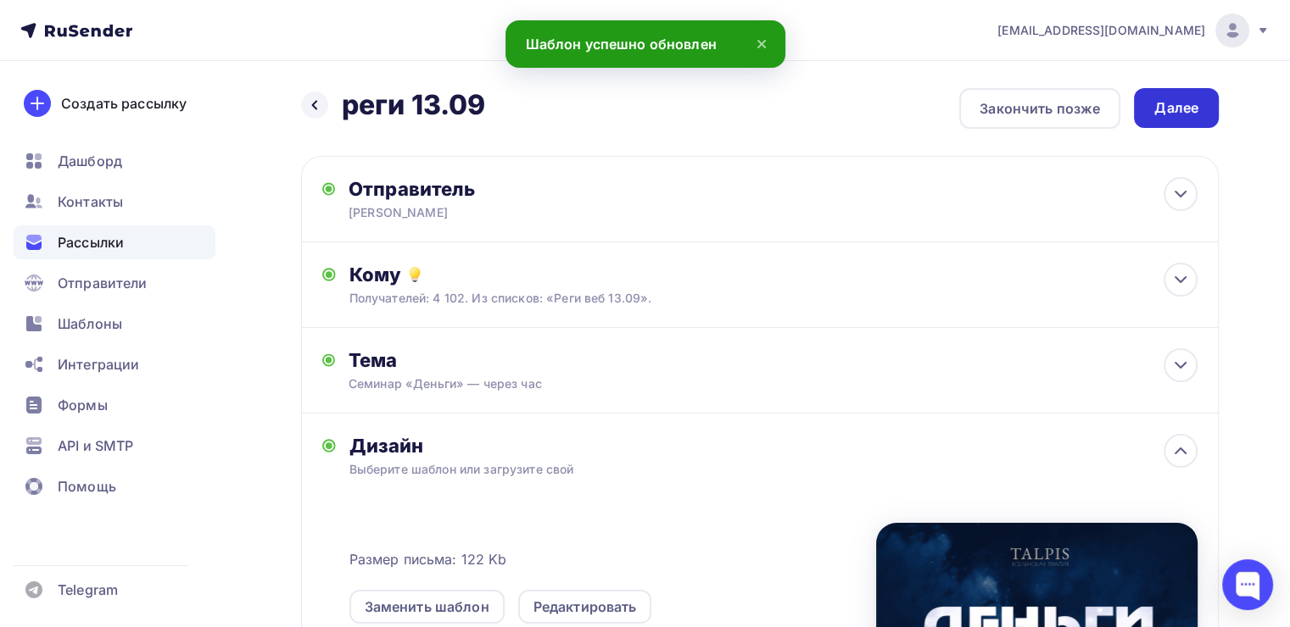
click at [1171, 107] on div "Далее" at bounding box center [1176, 107] width 44 height 19
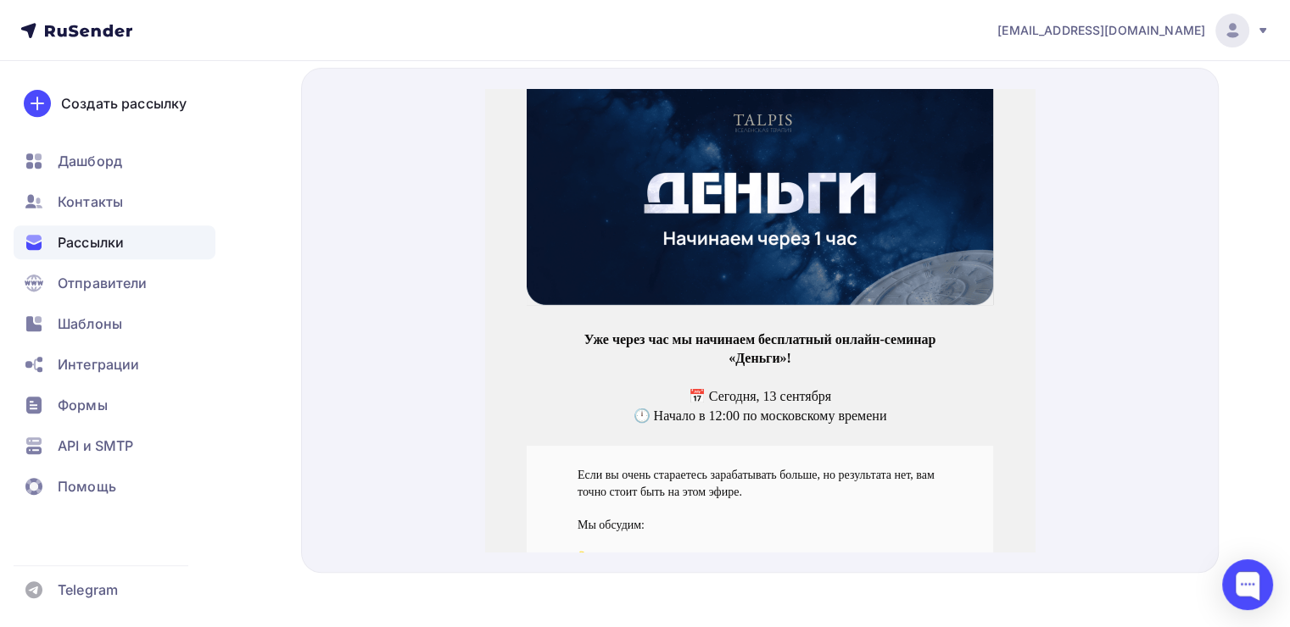
scroll to position [696, 0]
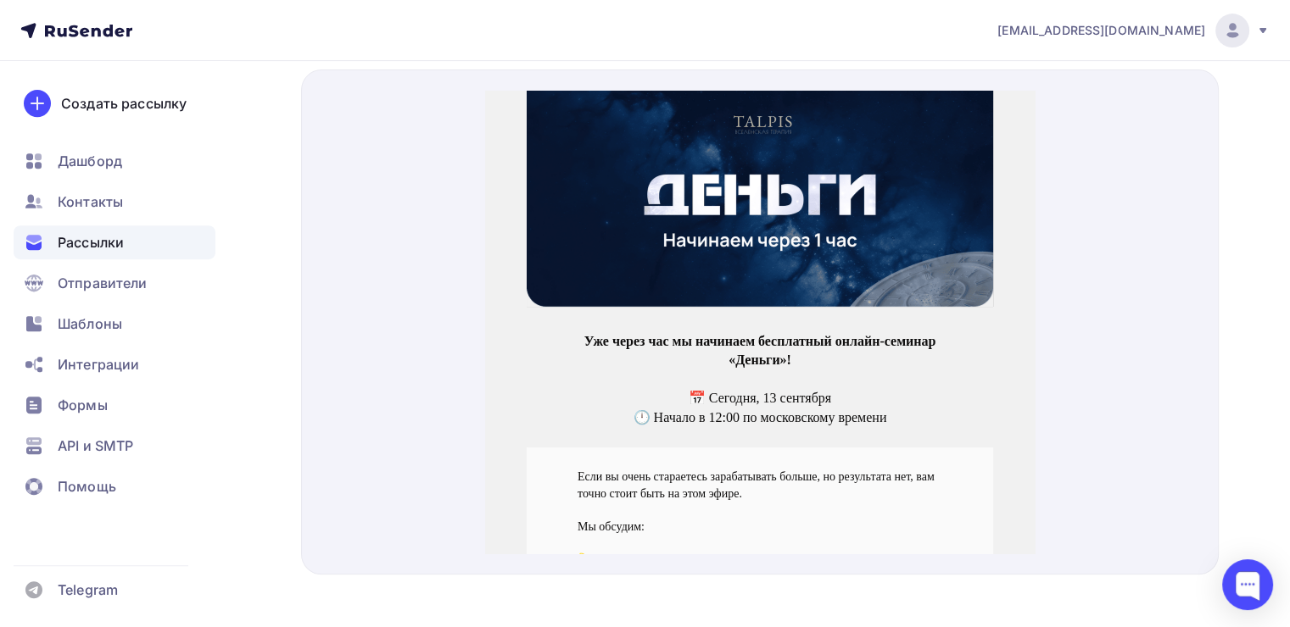
click at [856, 203] on img at bounding box center [759, 178] width 466 height 216
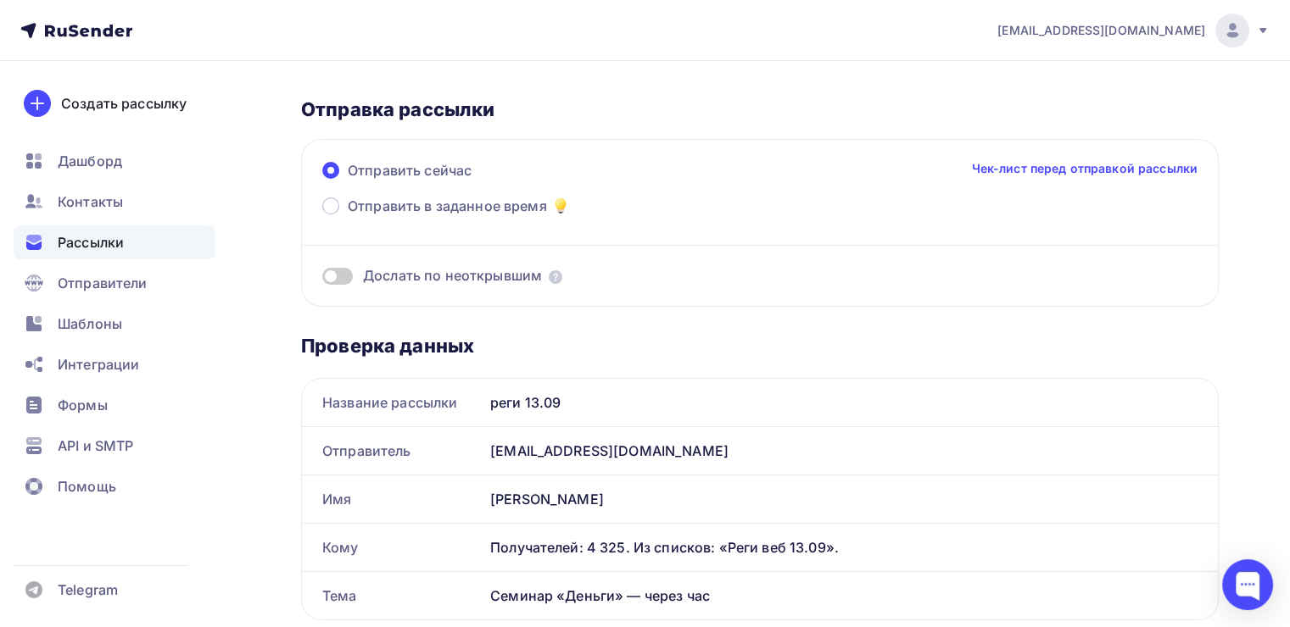
scroll to position [0, 0]
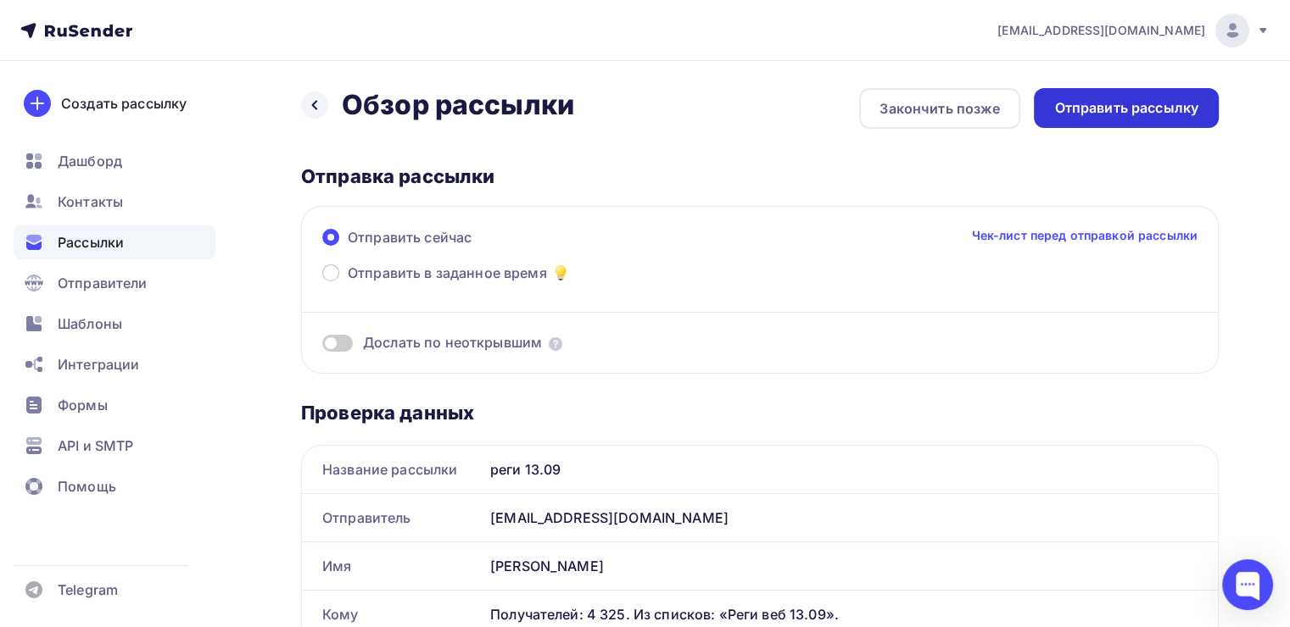
click at [1078, 104] on div "Отправить рассылку" at bounding box center [1126, 107] width 144 height 19
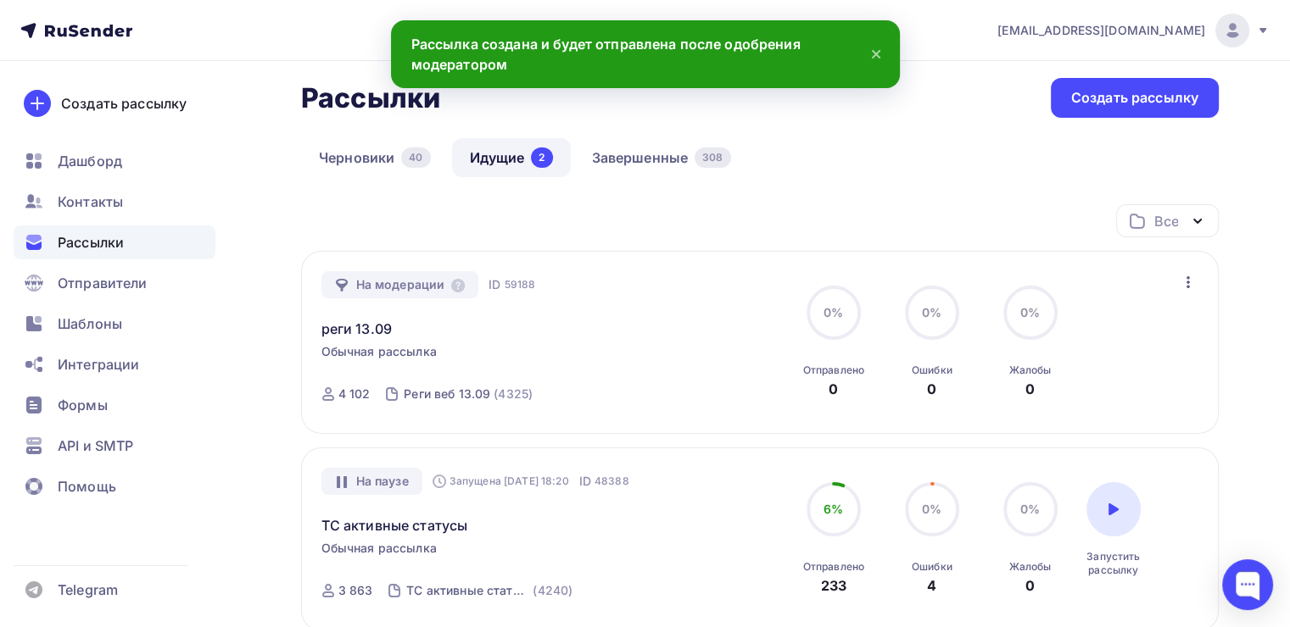
scroll to position [81, 0]
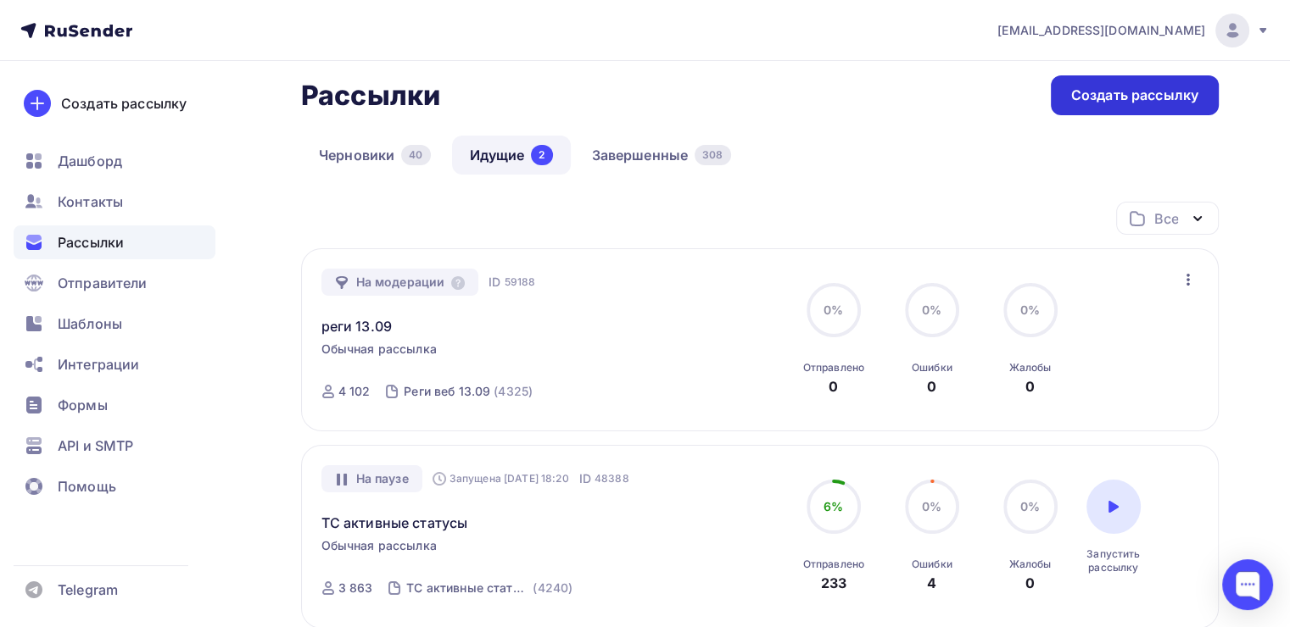
click at [1080, 103] on div "Создать рассылку" at bounding box center [1134, 95] width 127 height 19
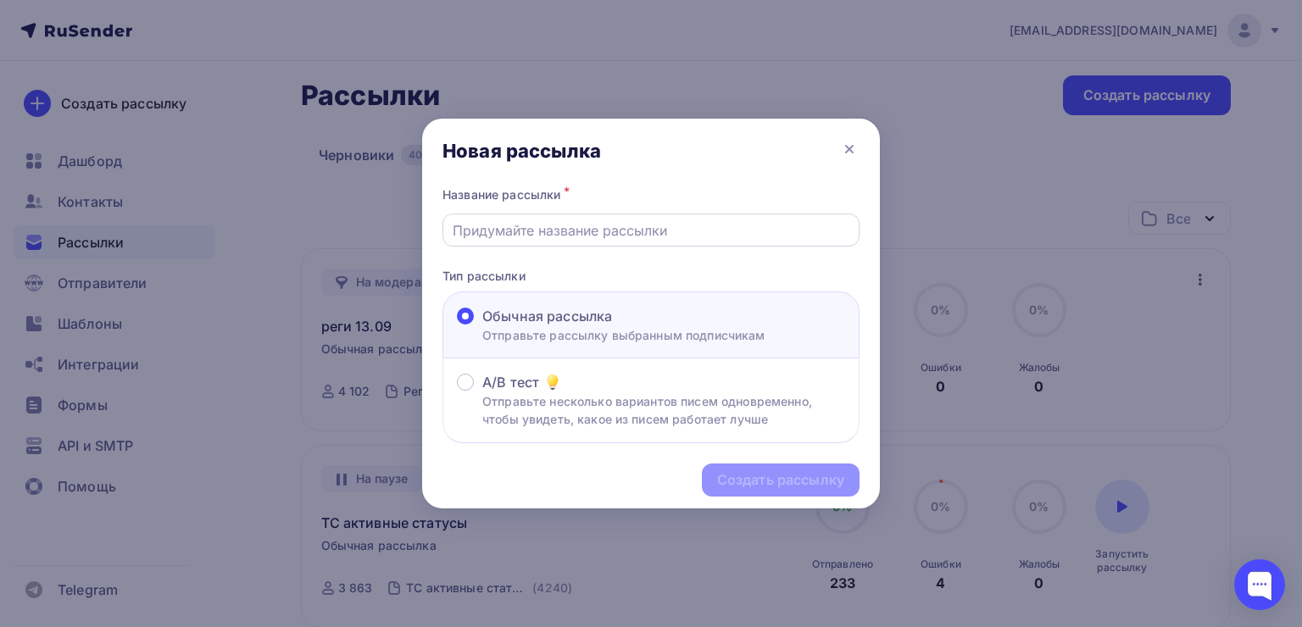
click at [543, 225] on input "text" at bounding box center [652, 230] width 398 height 20
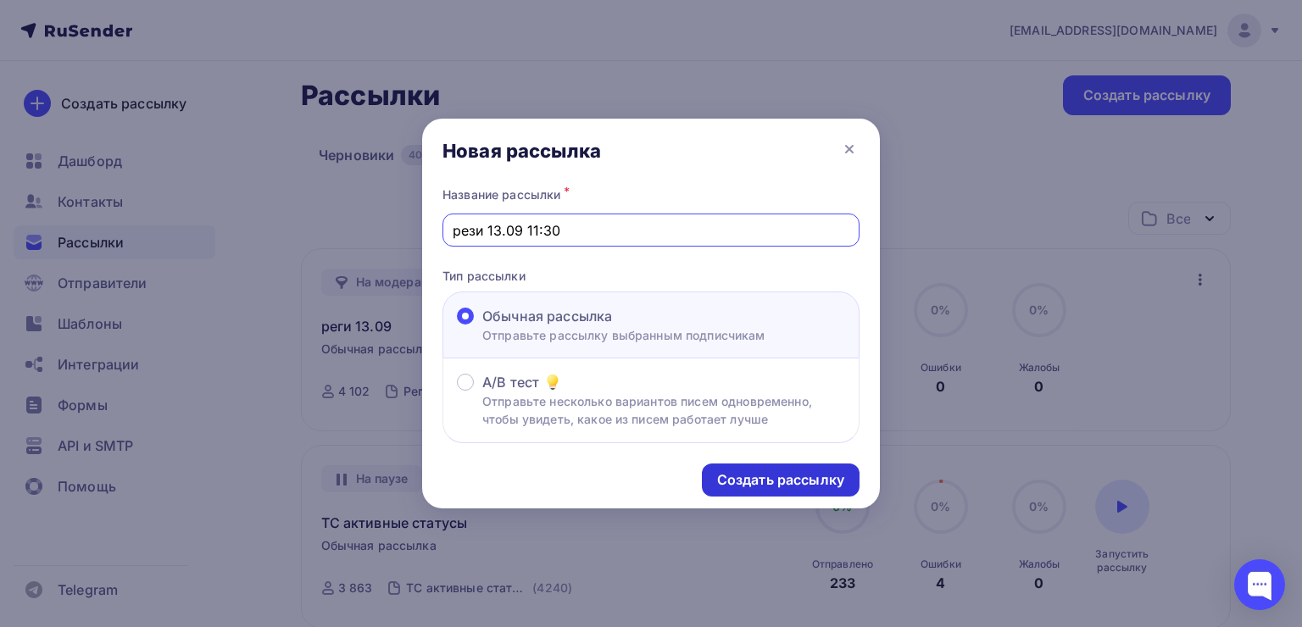
type input "рези 13.09 11:30"
click at [748, 464] on div "Создать рассылку" at bounding box center [781, 480] width 158 height 33
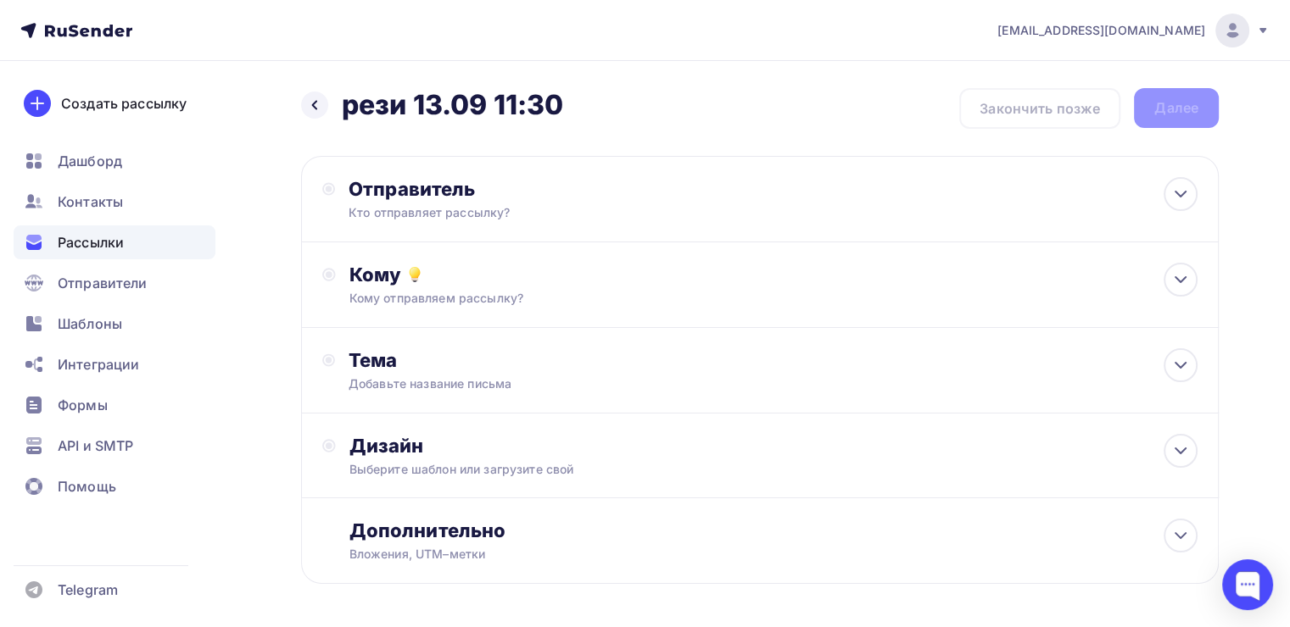
click at [750, 181] on div "Отправитель Кто отправляет рассылку? Email * [EMAIL_ADDRESS][DOMAIN_NAME] [EMAI…" at bounding box center [759, 199] width 917 height 86
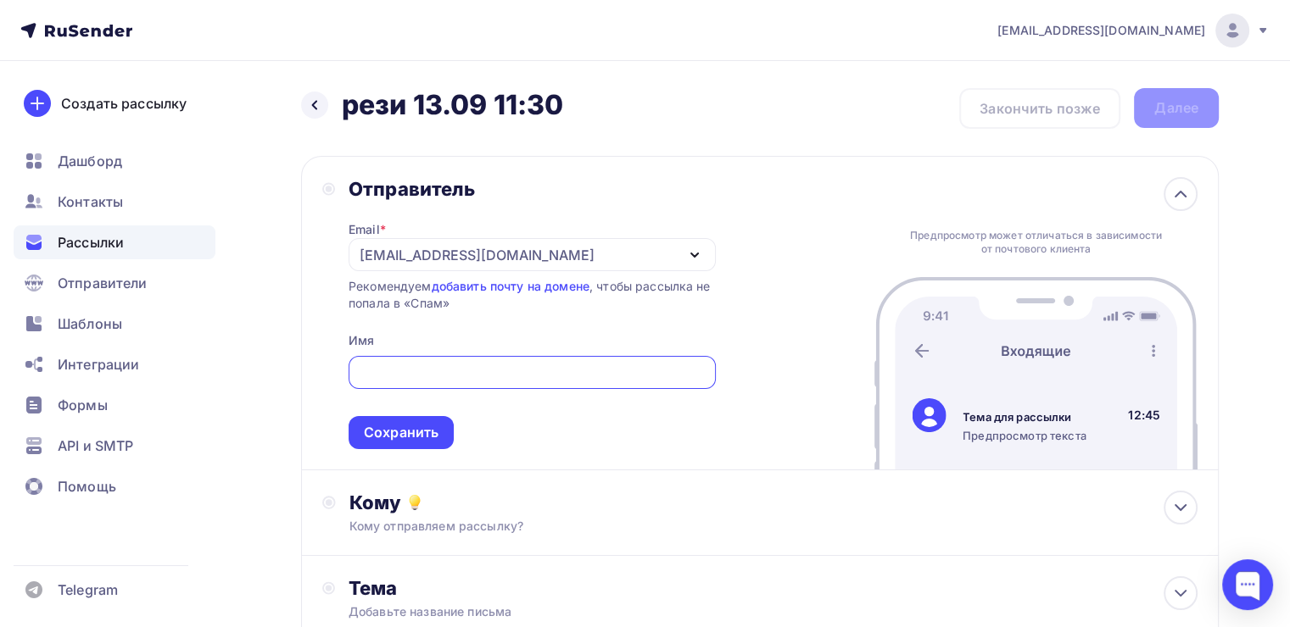
click at [413, 247] on div "[EMAIL_ADDRESS][DOMAIN_NAME]" at bounding box center [476, 255] width 235 height 20
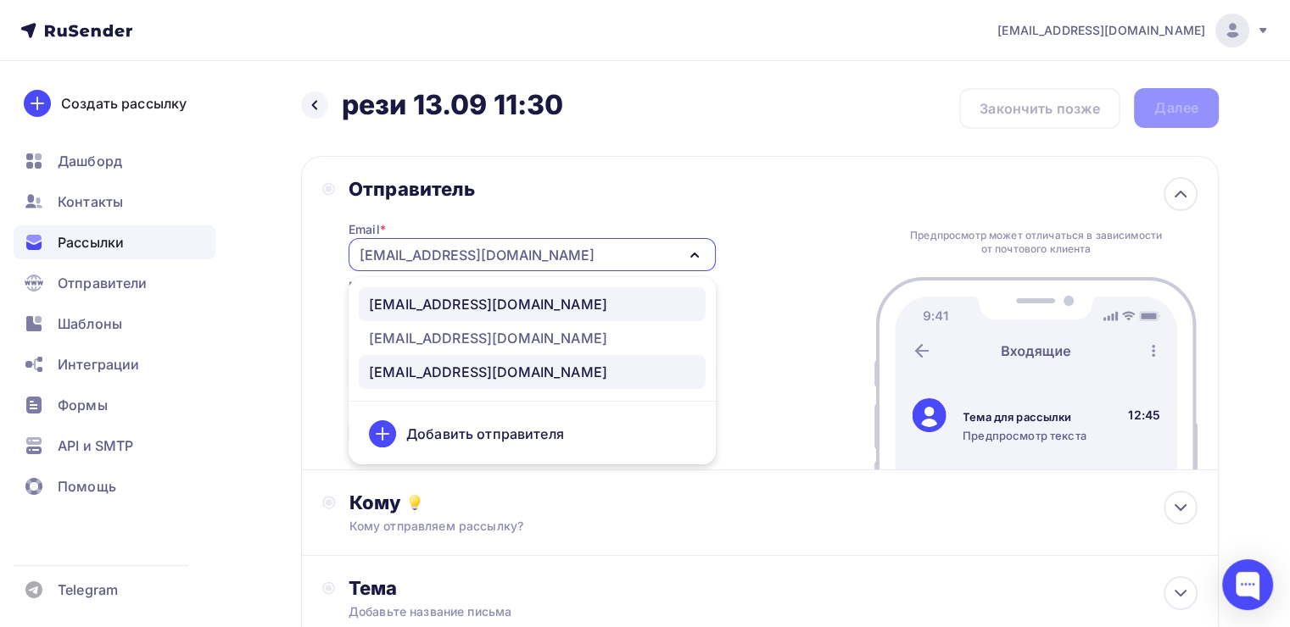
click at [407, 309] on div "[EMAIL_ADDRESS][DOMAIN_NAME]" at bounding box center [488, 304] width 238 height 20
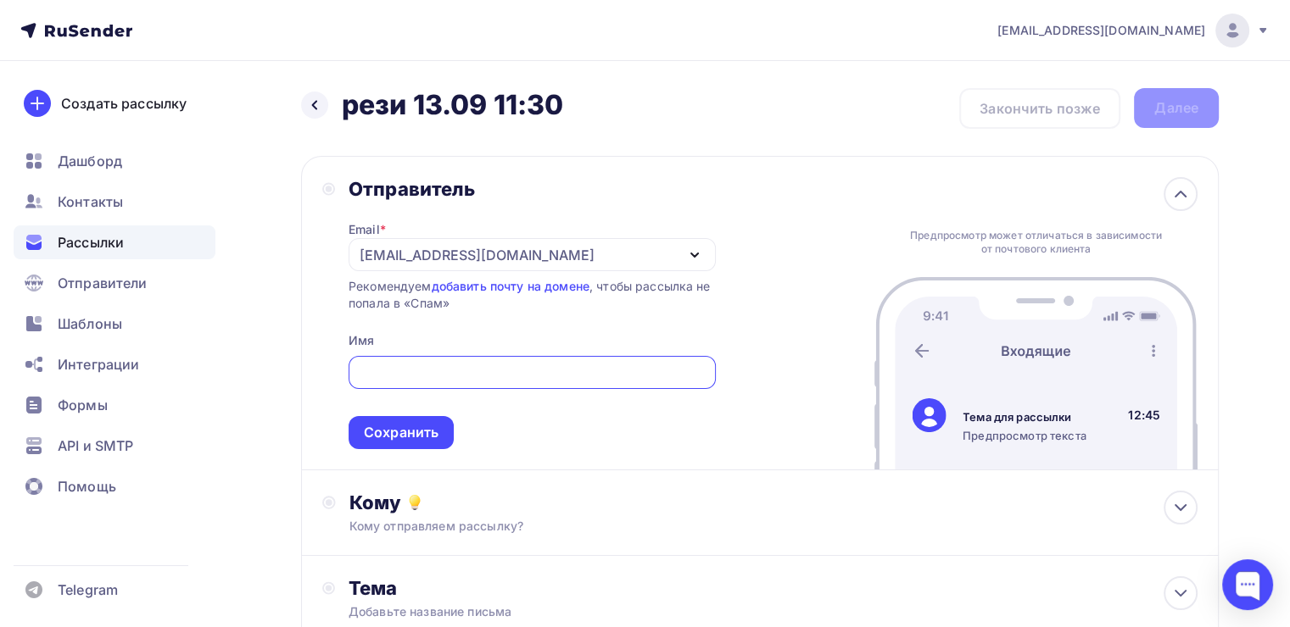
click at [396, 365] on input "text" at bounding box center [532, 373] width 348 height 20
type input "K"
type input "[PERSON_NAME]"
click at [397, 436] on div "Сохранить" at bounding box center [401, 432] width 75 height 19
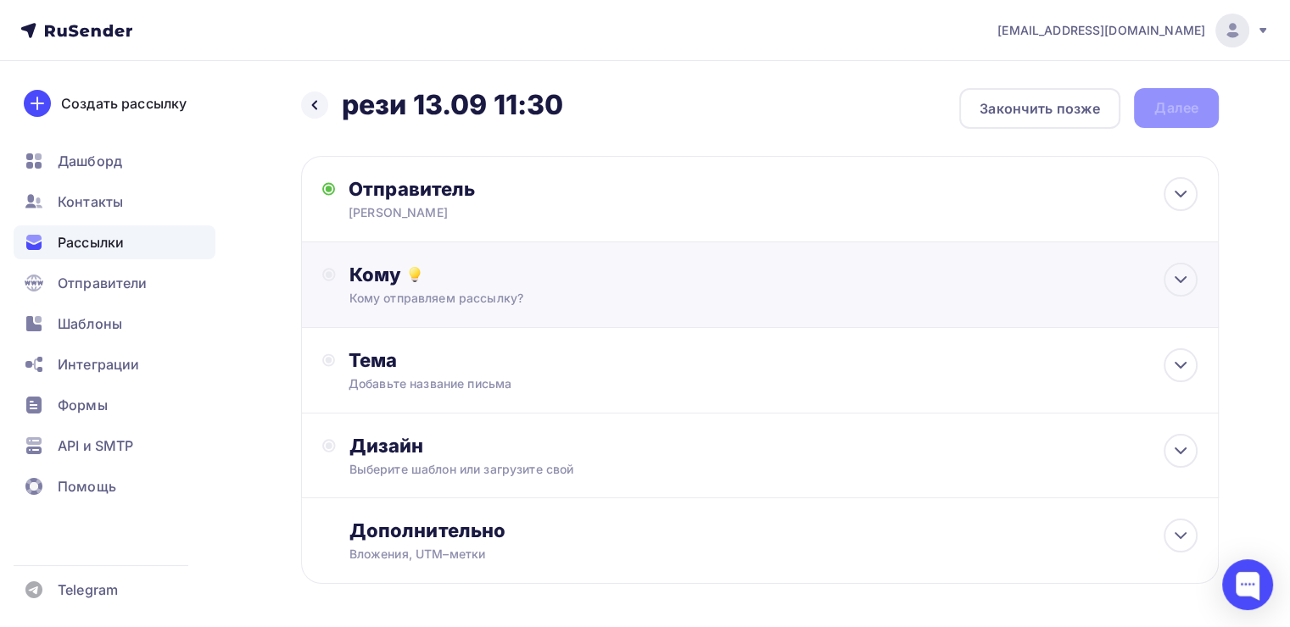
click at [396, 304] on div "Кому отправляем рассылку?" at bounding box center [730, 298] width 763 height 17
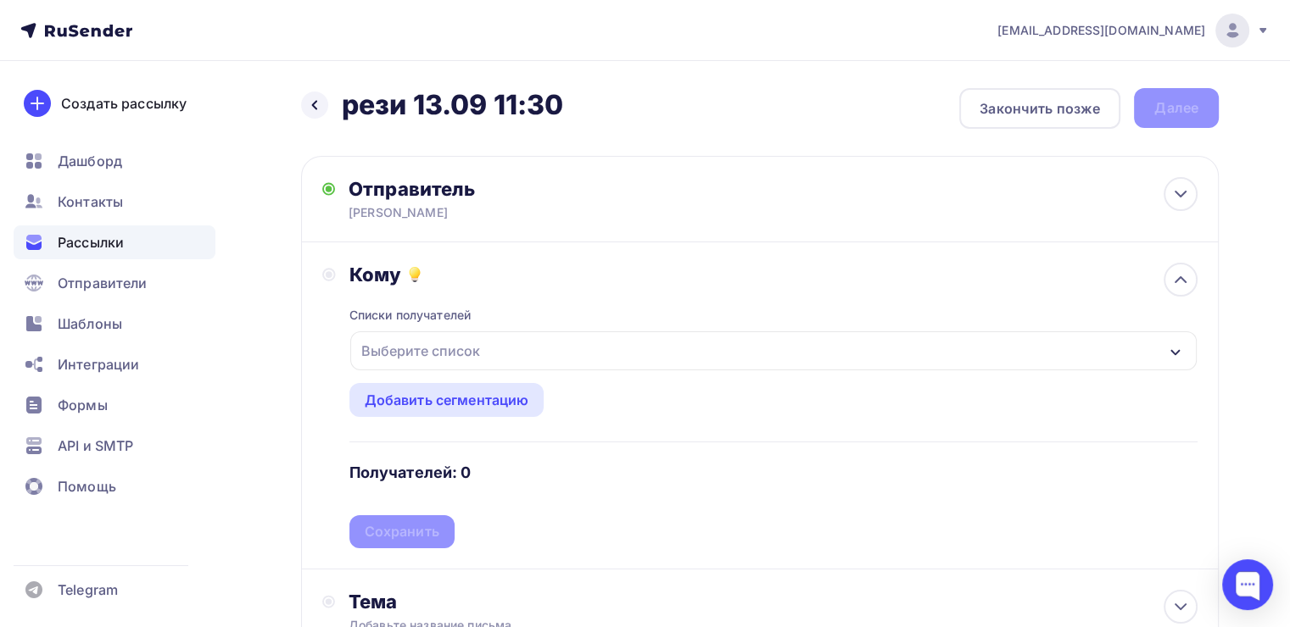
click at [397, 349] on div "Выберите список" at bounding box center [420, 351] width 132 height 31
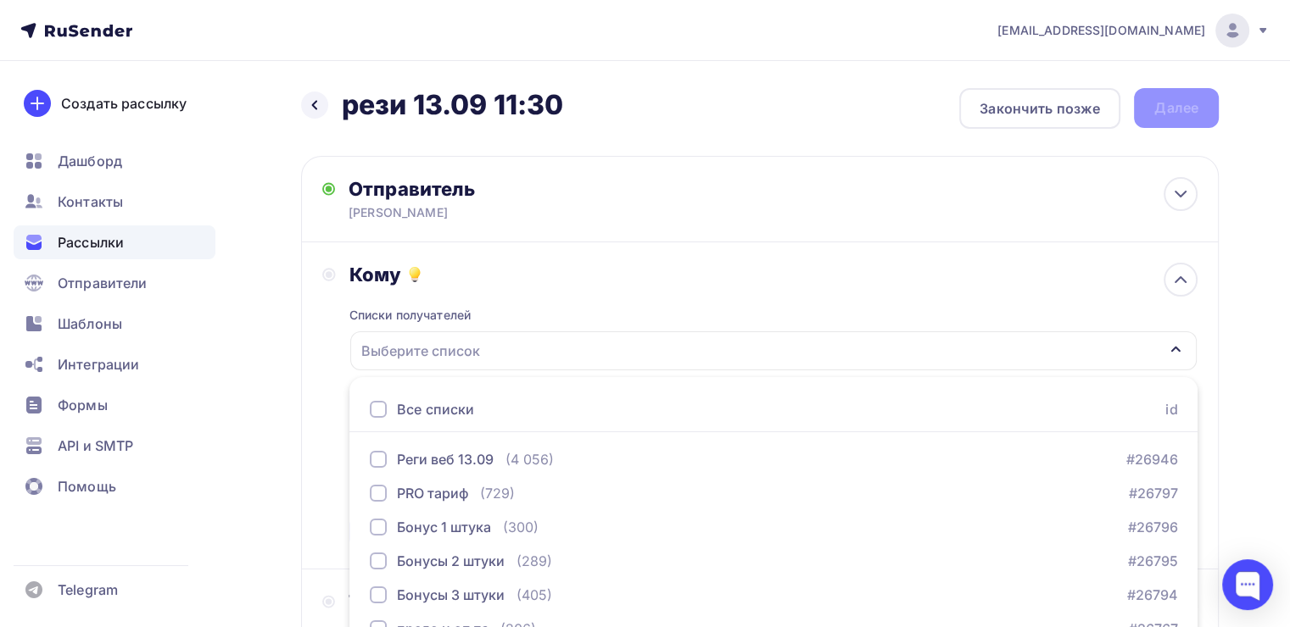
scroll to position [187, 0]
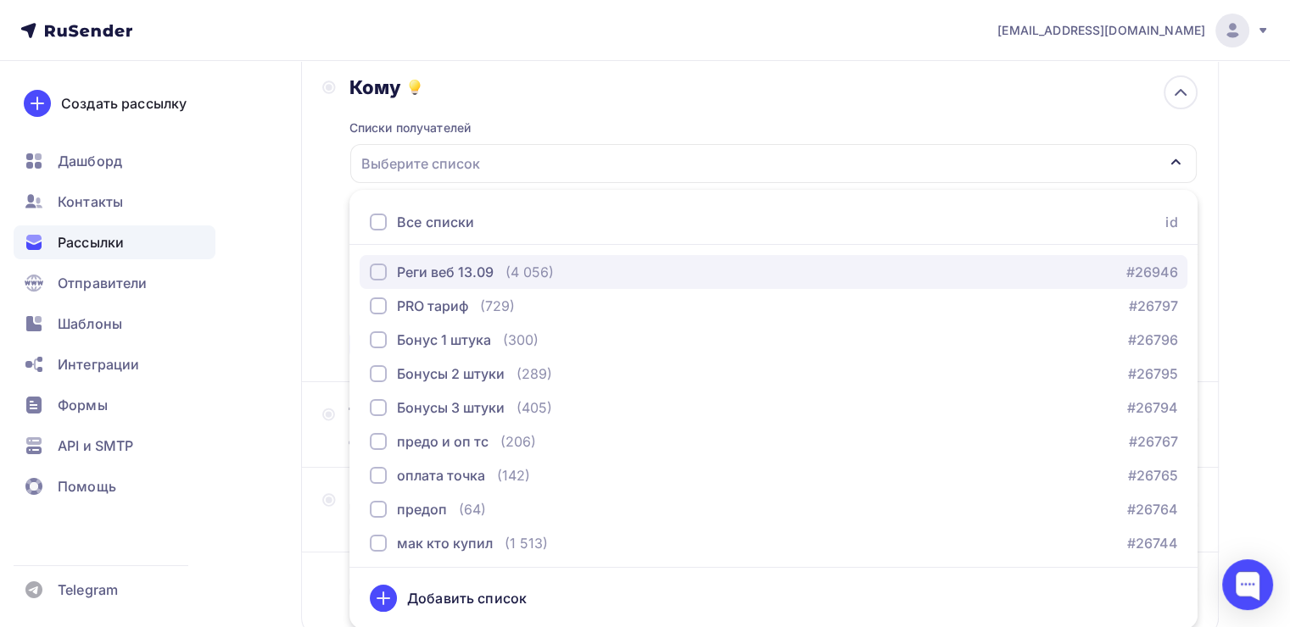
click at [380, 278] on div "button" at bounding box center [378, 272] width 17 height 17
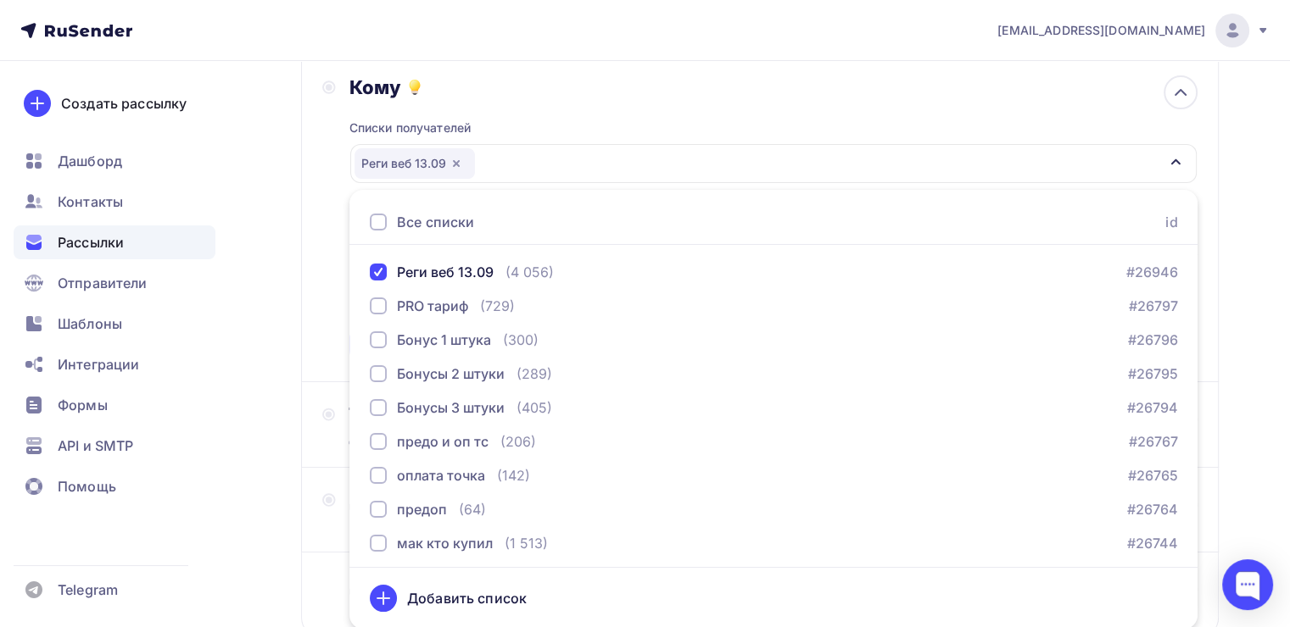
click at [329, 264] on div "Кому Списки получателей Реги веб 13.09 Все списки id Реги веб 13.09 (4 056) #26…" at bounding box center [759, 218] width 875 height 286
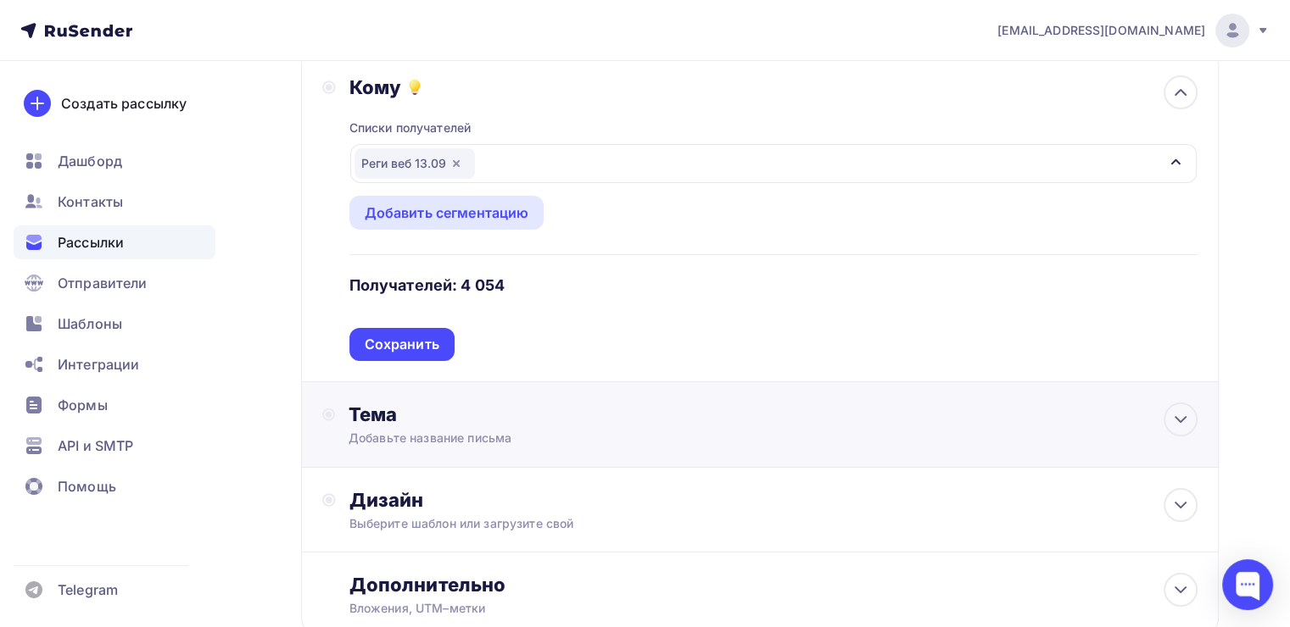
click at [396, 392] on div "Тема Добавьте название письма Тема * Рекомендуем использовать не более 150 симв…" at bounding box center [759, 425] width 917 height 86
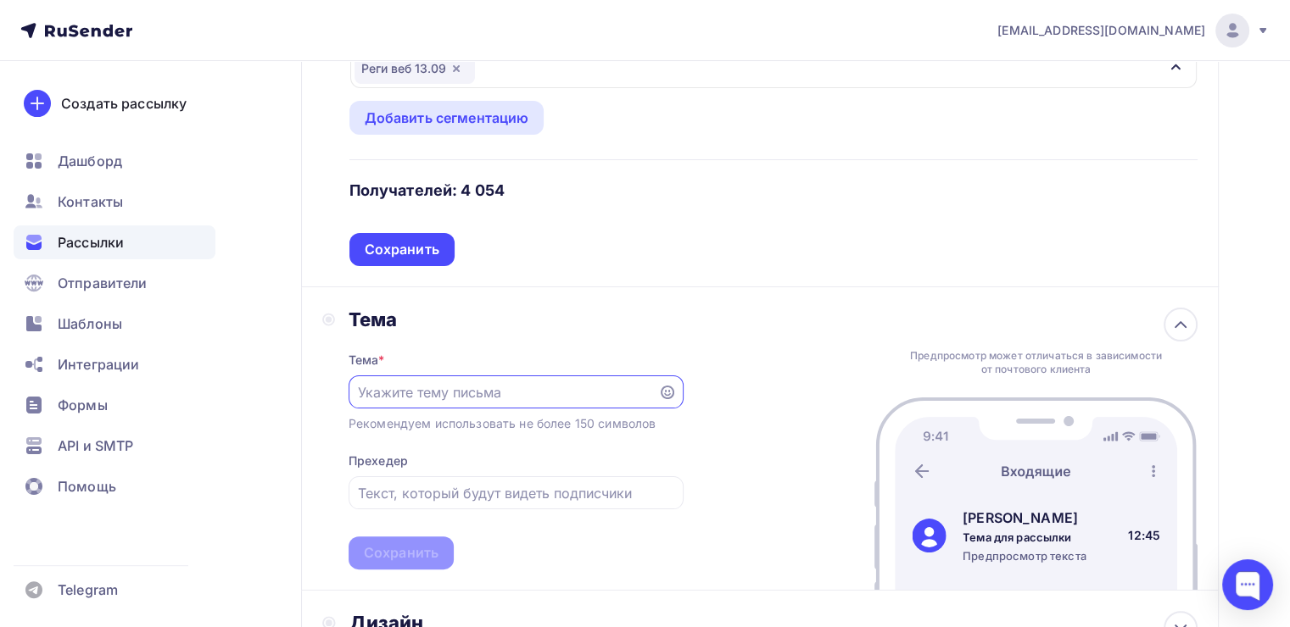
scroll to position [289, 0]
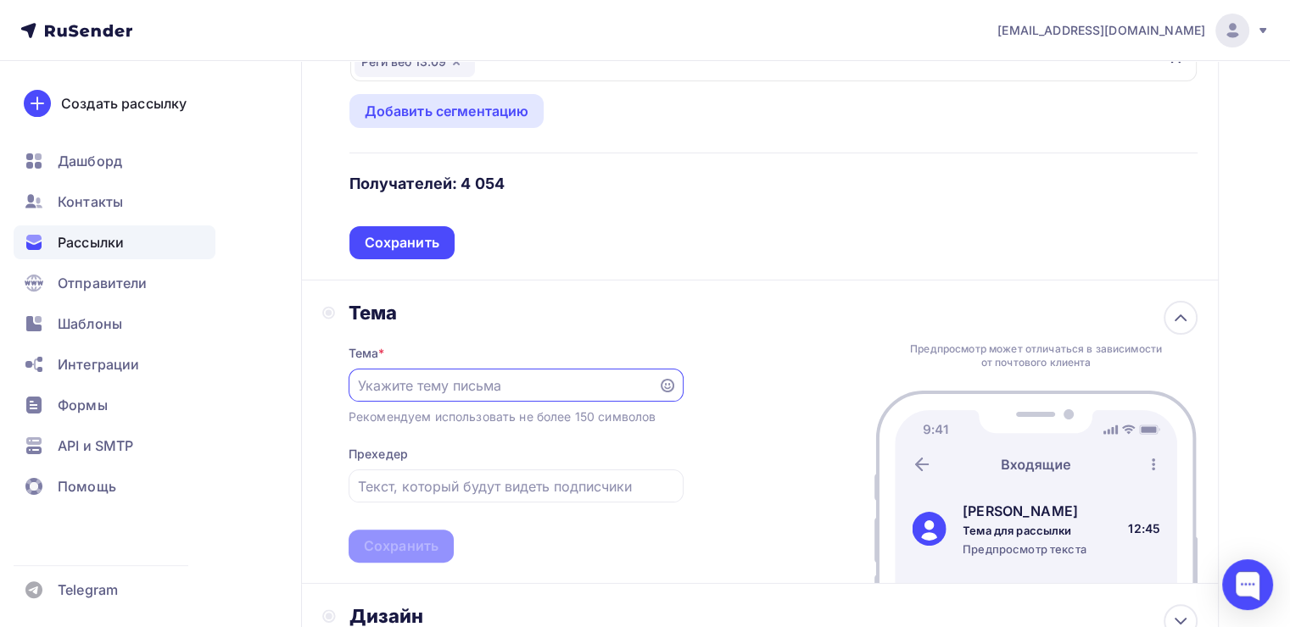
paste input "Начинаем через 30 минут"
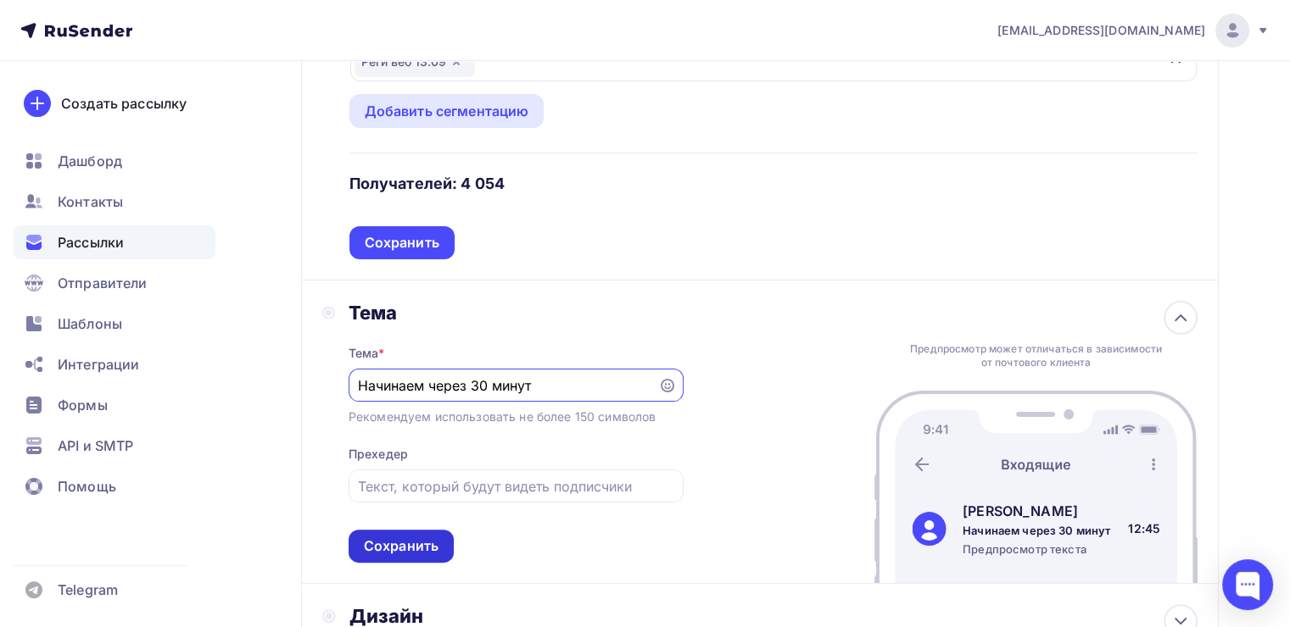
type input "Начинаем через 30 минут"
click at [421, 545] on div "Сохранить" at bounding box center [401, 546] width 75 height 19
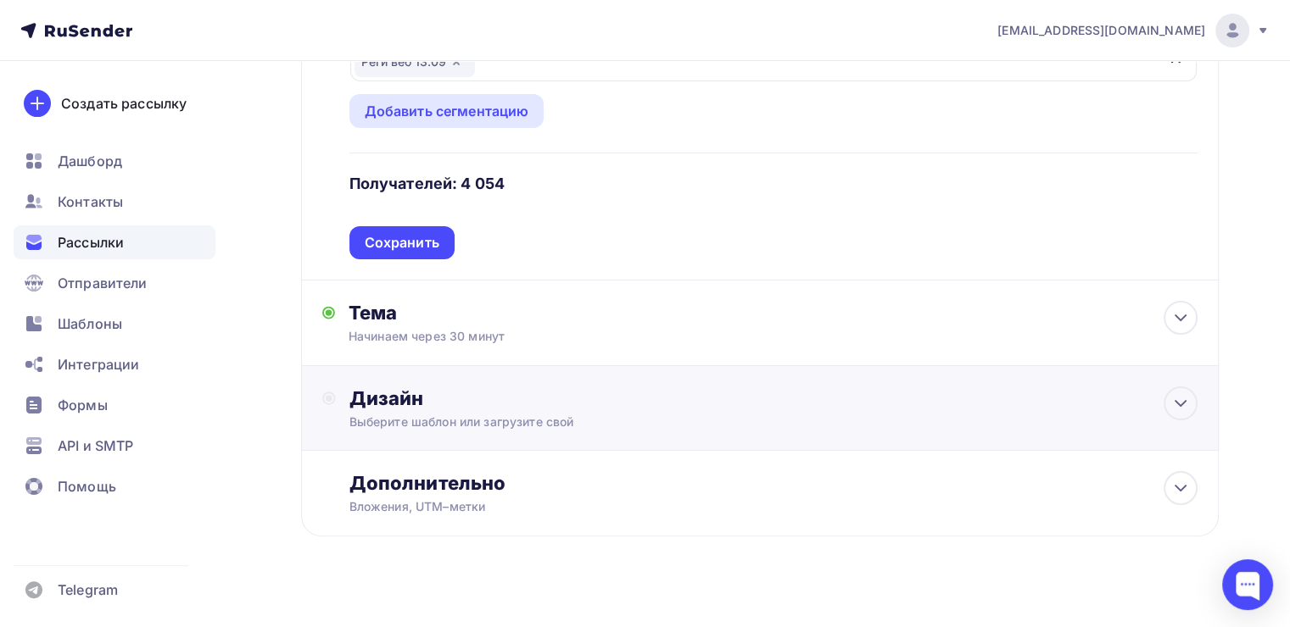
click at [501, 404] on div "Дизайн" at bounding box center [773, 399] width 848 height 24
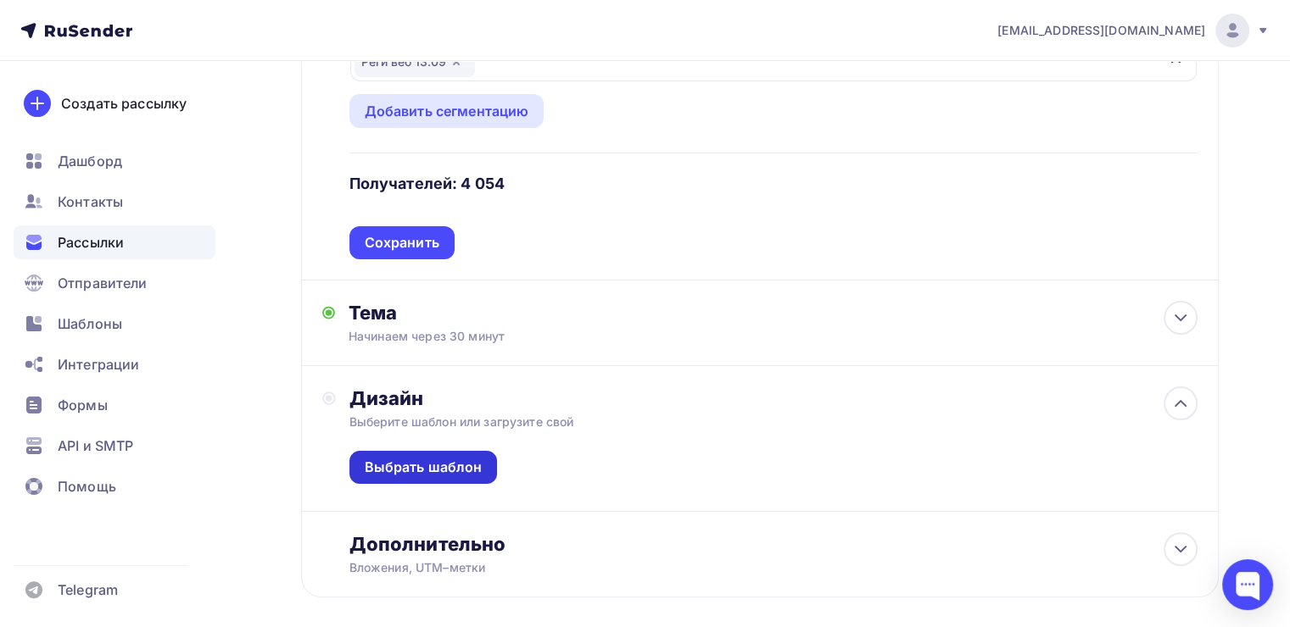
click at [441, 454] on div "Выбрать шаблон" at bounding box center [423, 467] width 148 height 33
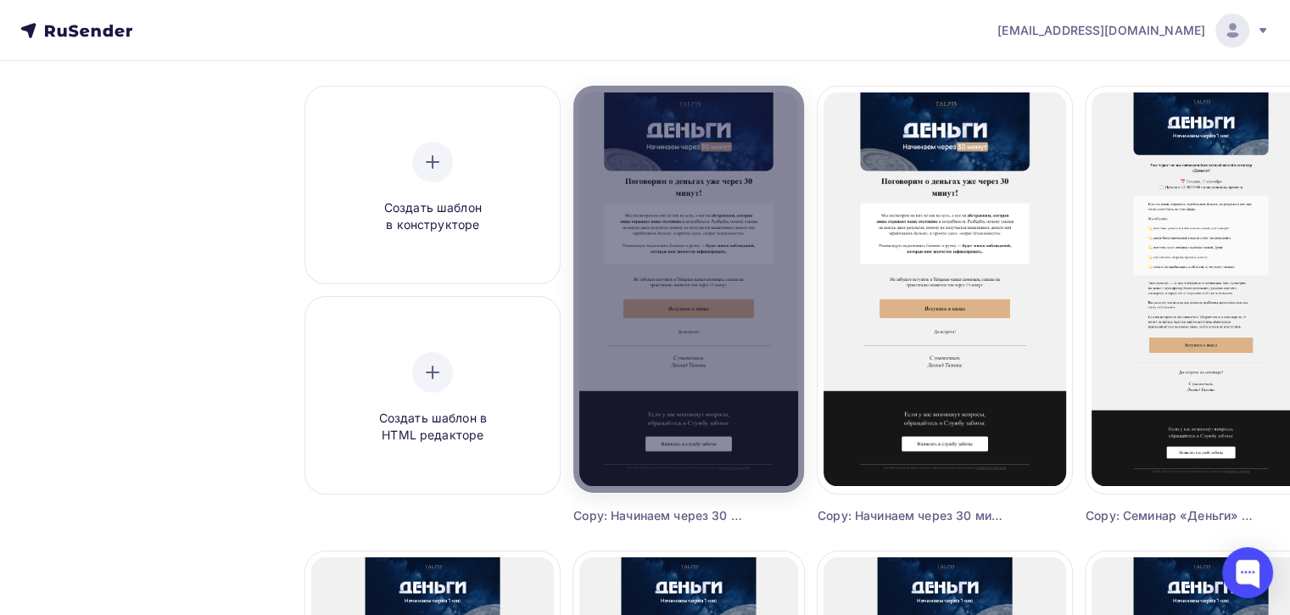
scroll to position [131, 0]
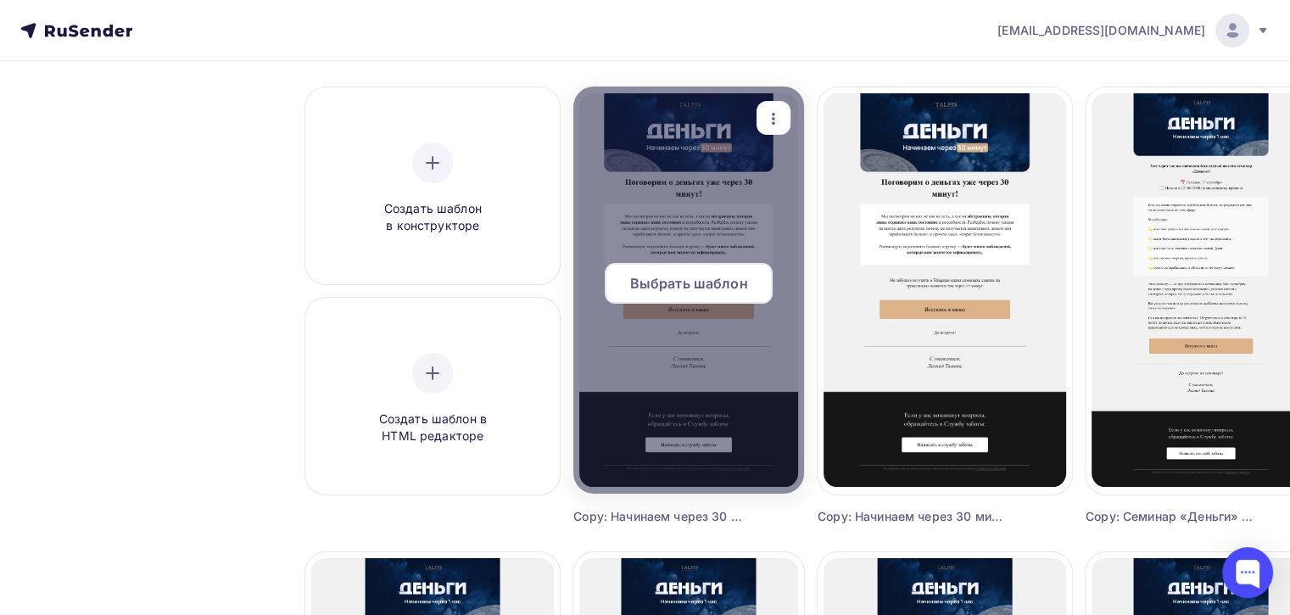
click at [703, 273] on span "Выбрать шаблон" at bounding box center [689, 283] width 118 height 20
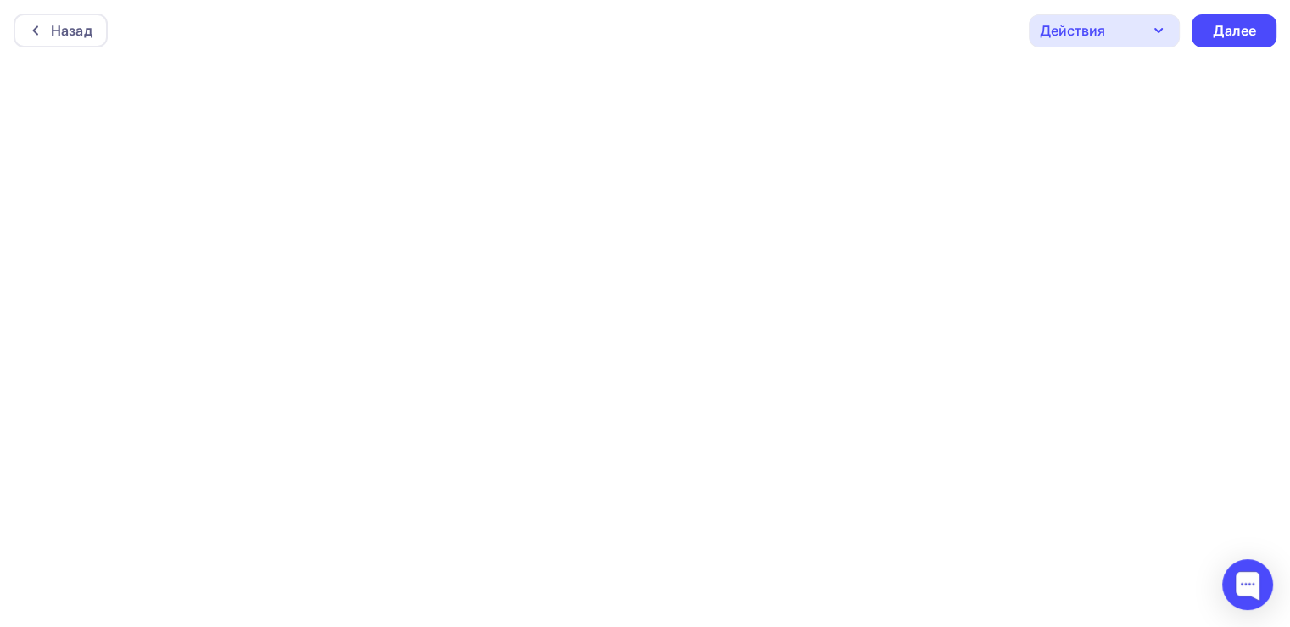
click at [1211, 48] on div "Назад Действия Отправить тестовое письмо Предпросмотр Сохранить в Мои шаблоны В…" at bounding box center [645, 30] width 1290 height 61
click at [1213, 46] on div "Далее" at bounding box center [1233, 30] width 85 height 33
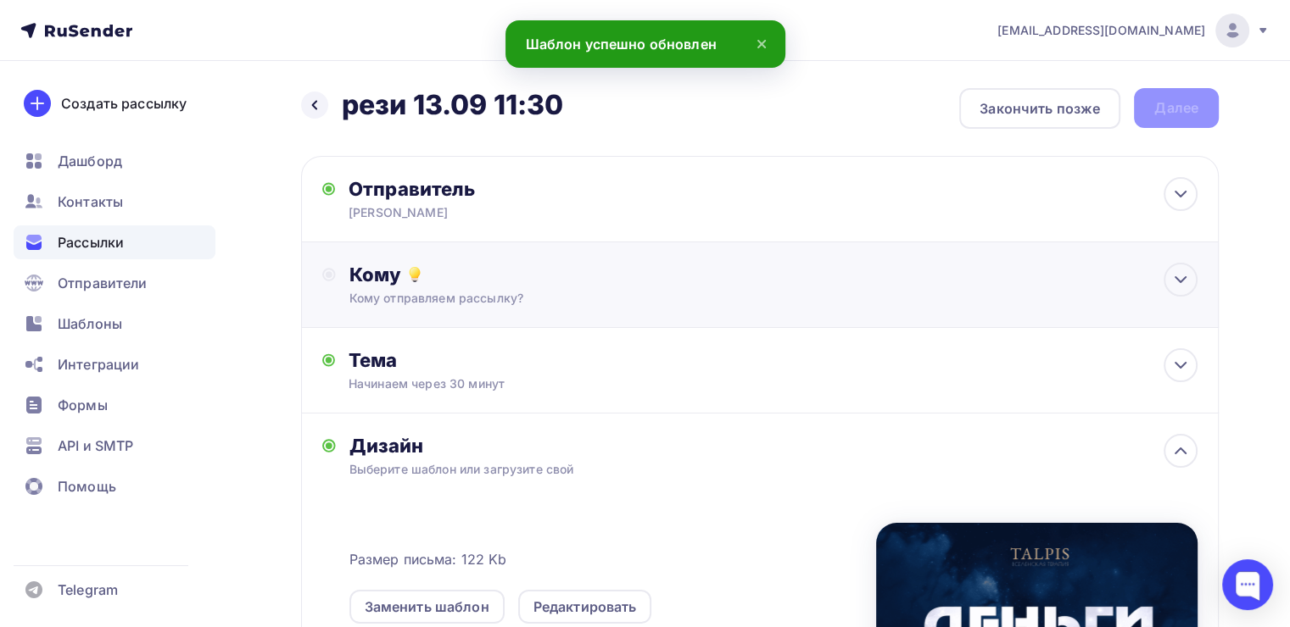
click at [549, 292] on div "Кому отправляем рассылку?" at bounding box center [730, 298] width 763 height 17
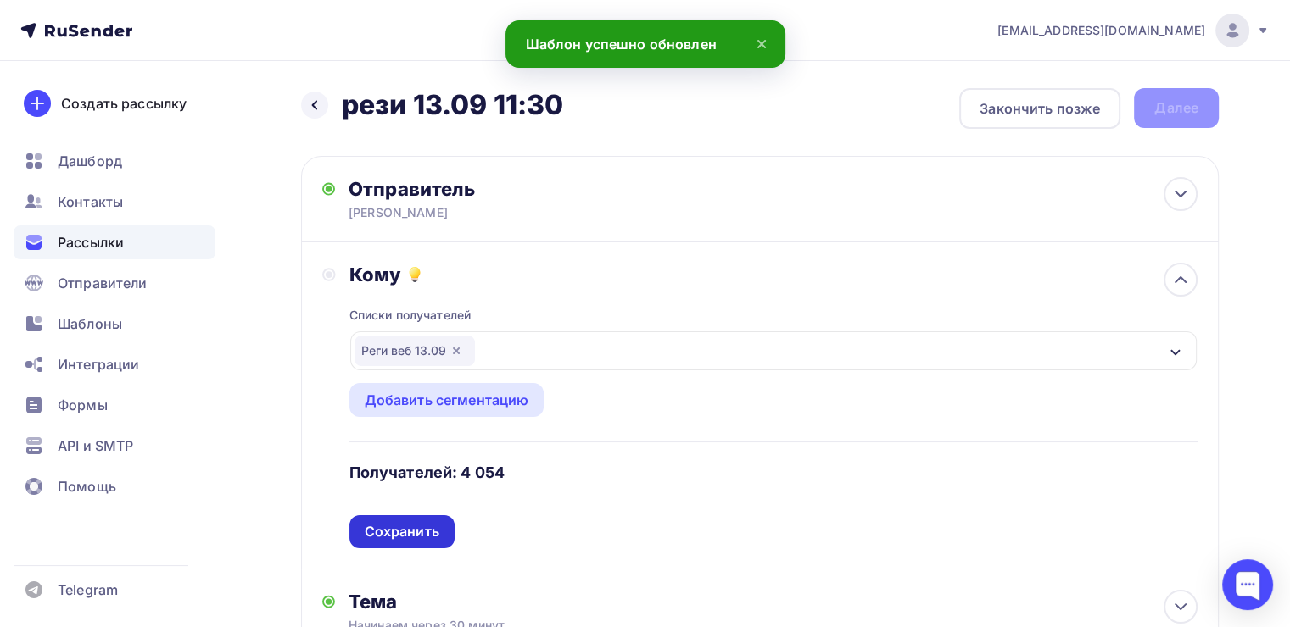
click at [411, 529] on div "Сохранить" at bounding box center [402, 531] width 75 height 19
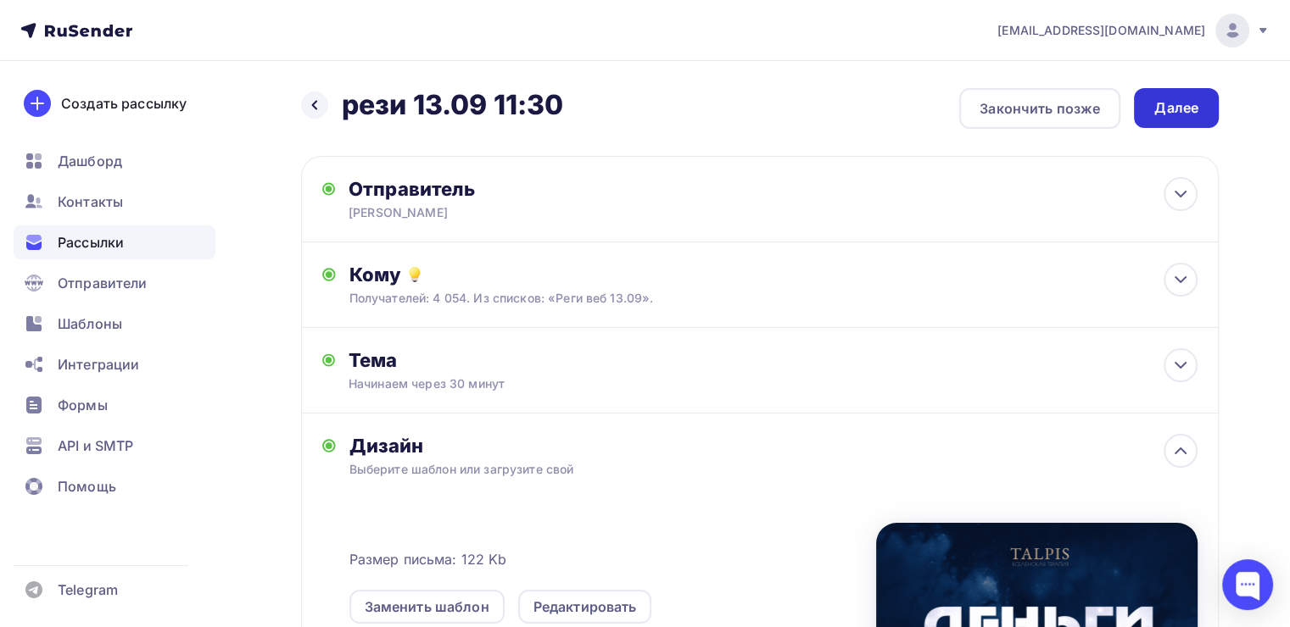
click at [1156, 107] on div "Далее" at bounding box center [1176, 107] width 44 height 19
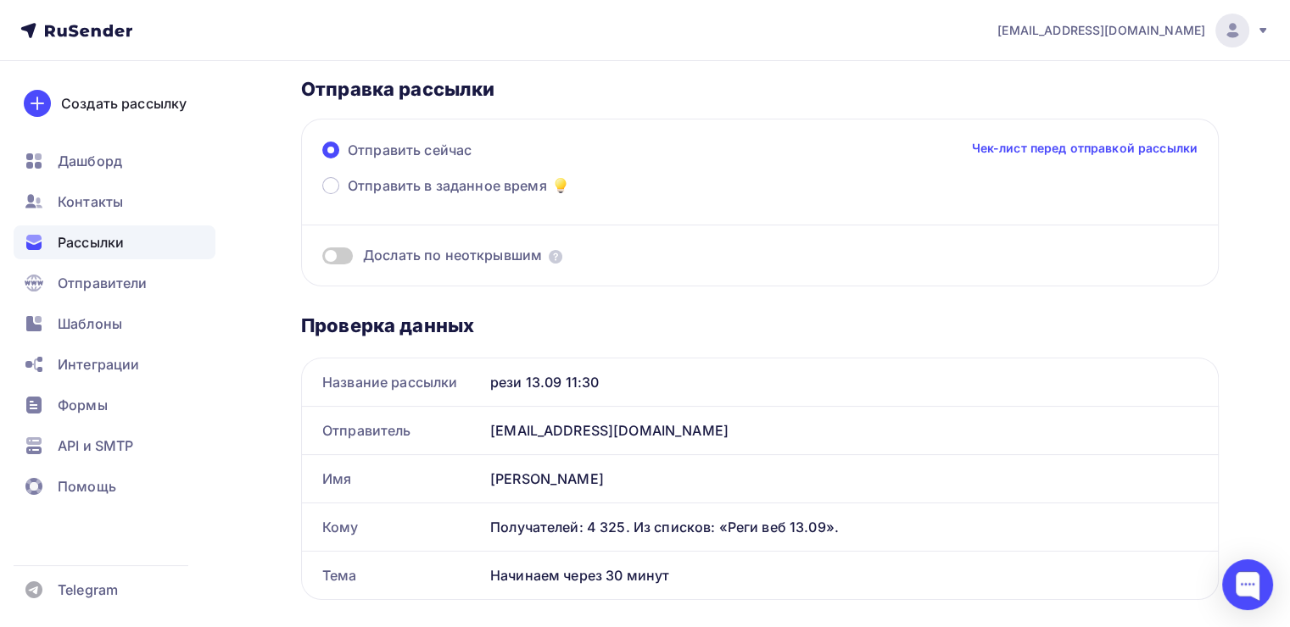
scroll to position [88, 0]
click at [324, 171] on div "Отправить сейчас Чек-лист перед отправкой рассылки" at bounding box center [759, 157] width 875 height 36
click at [328, 178] on span at bounding box center [330, 184] width 17 height 17
click at [348, 195] on input "Отправить в заданное время" at bounding box center [348, 195] width 0 height 0
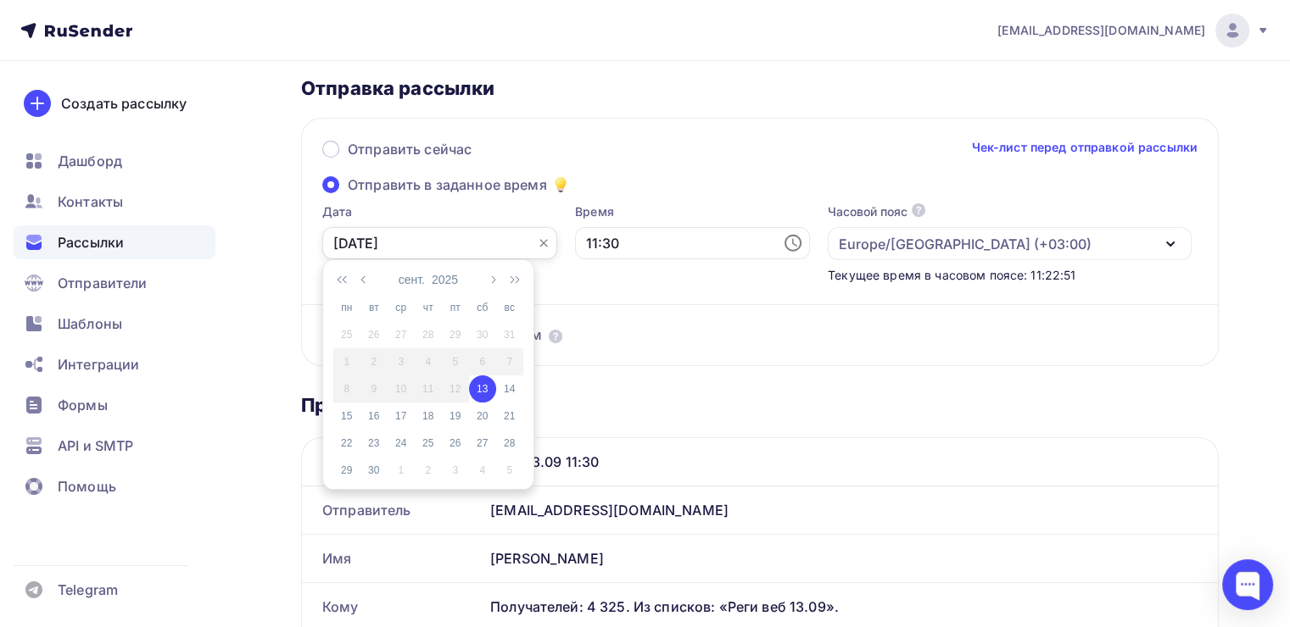
click at [486, 233] on input "[DATE]" at bounding box center [439, 243] width 235 height 32
click at [487, 393] on div "13" at bounding box center [482, 389] width 27 height 15
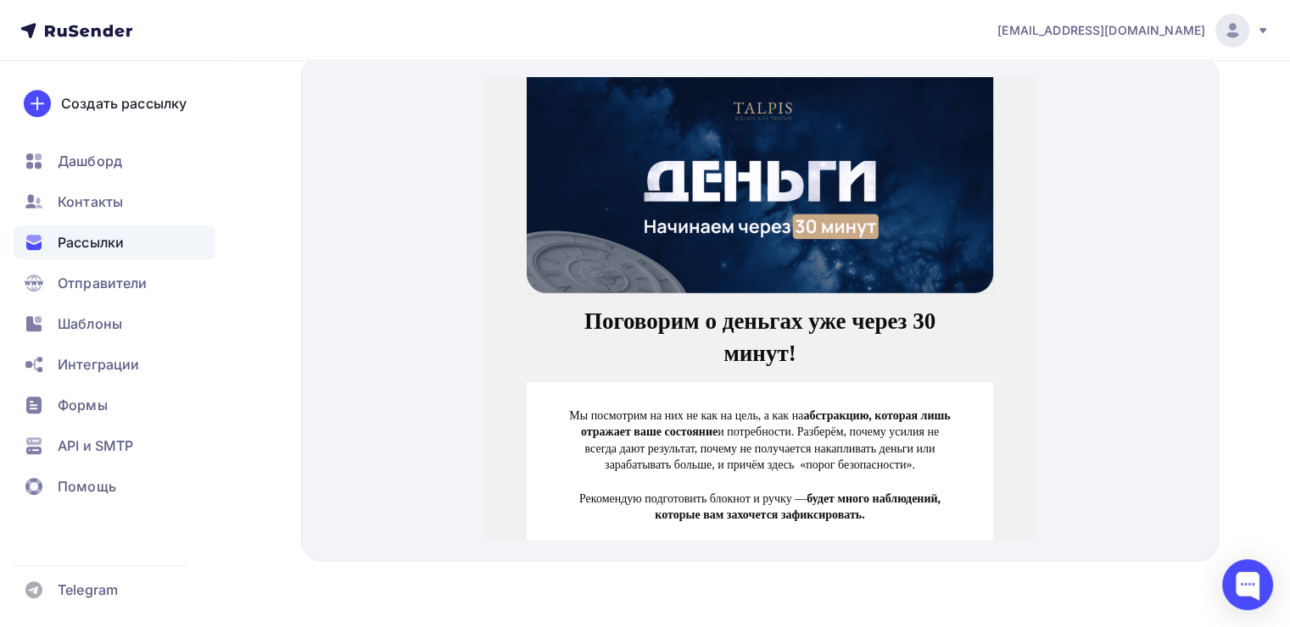
scroll to position [0, 0]
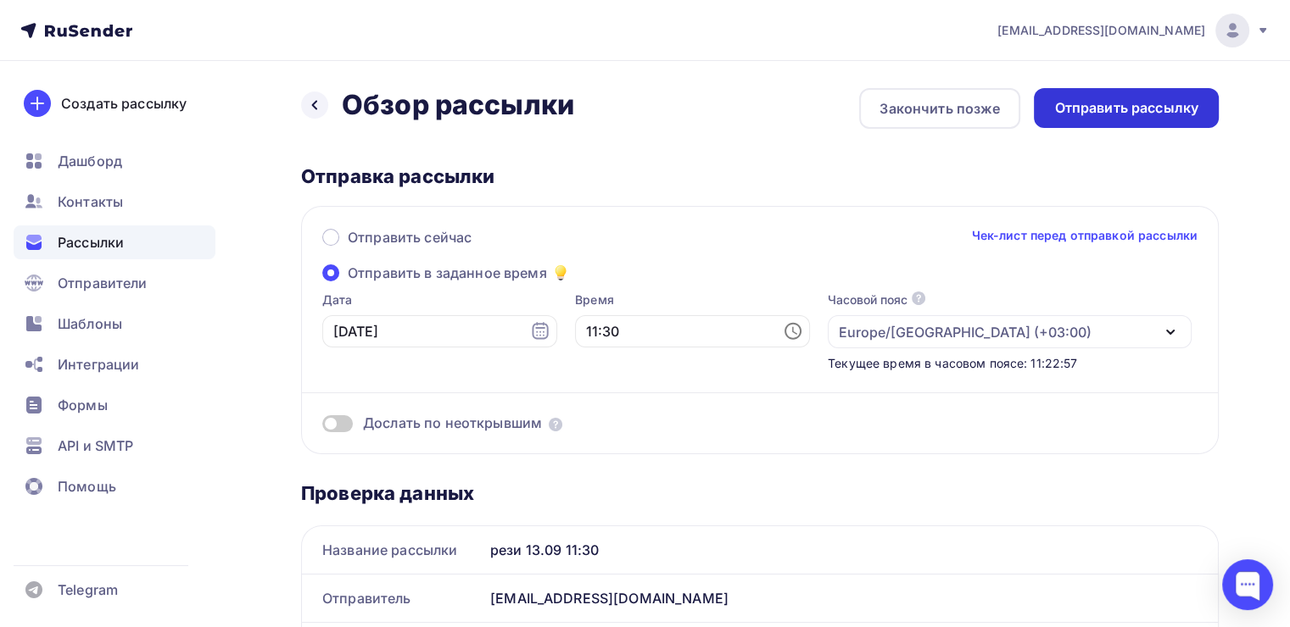
click at [1085, 109] on div "Отправить рассылку" at bounding box center [1126, 107] width 144 height 19
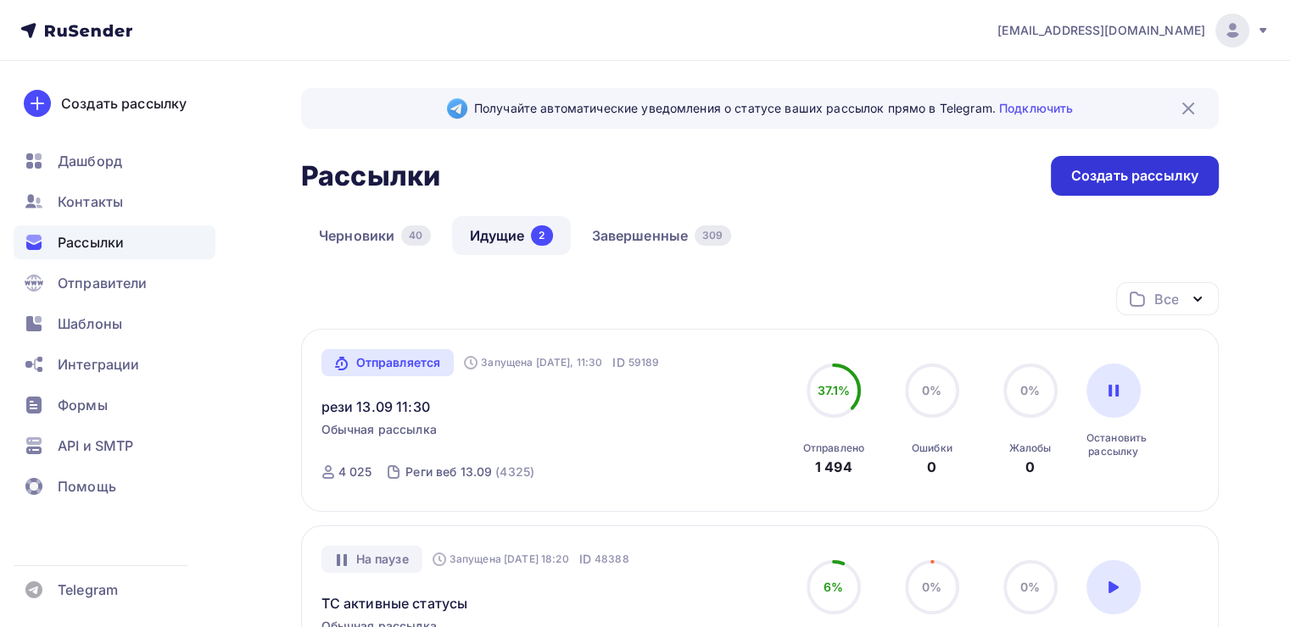
click at [1065, 184] on div "Создать рассылку" at bounding box center [1134, 176] width 168 height 40
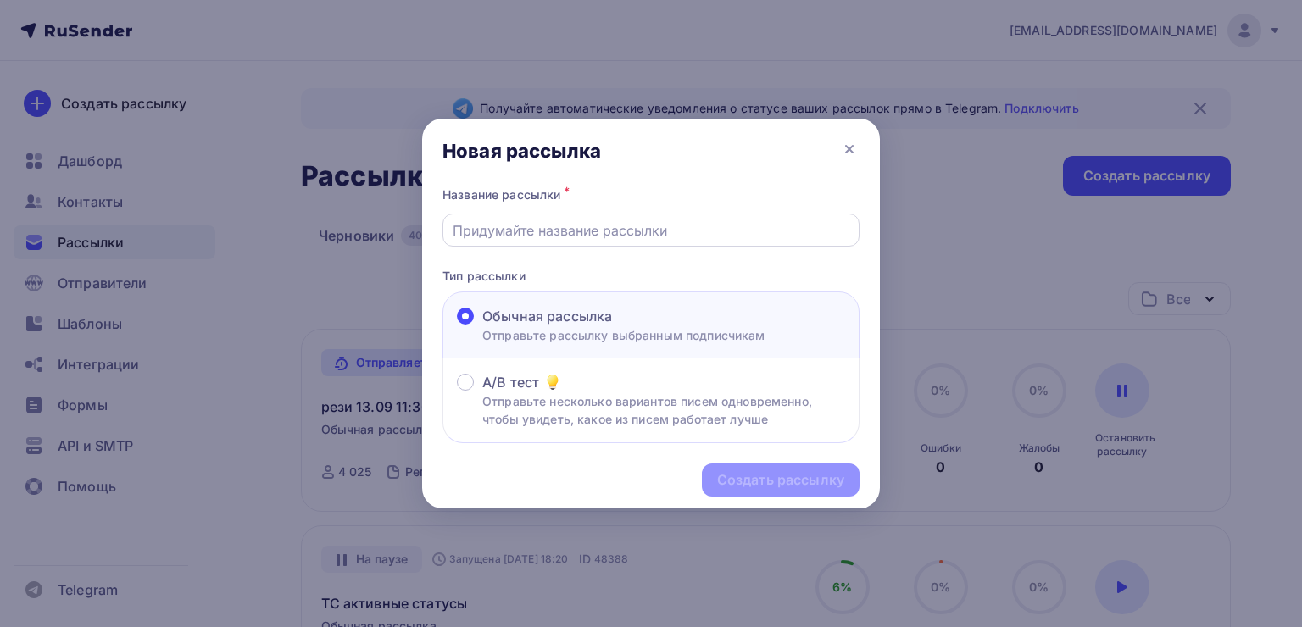
click at [596, 230] on input "text" at bounding box center [652, 230] width 398 height 20
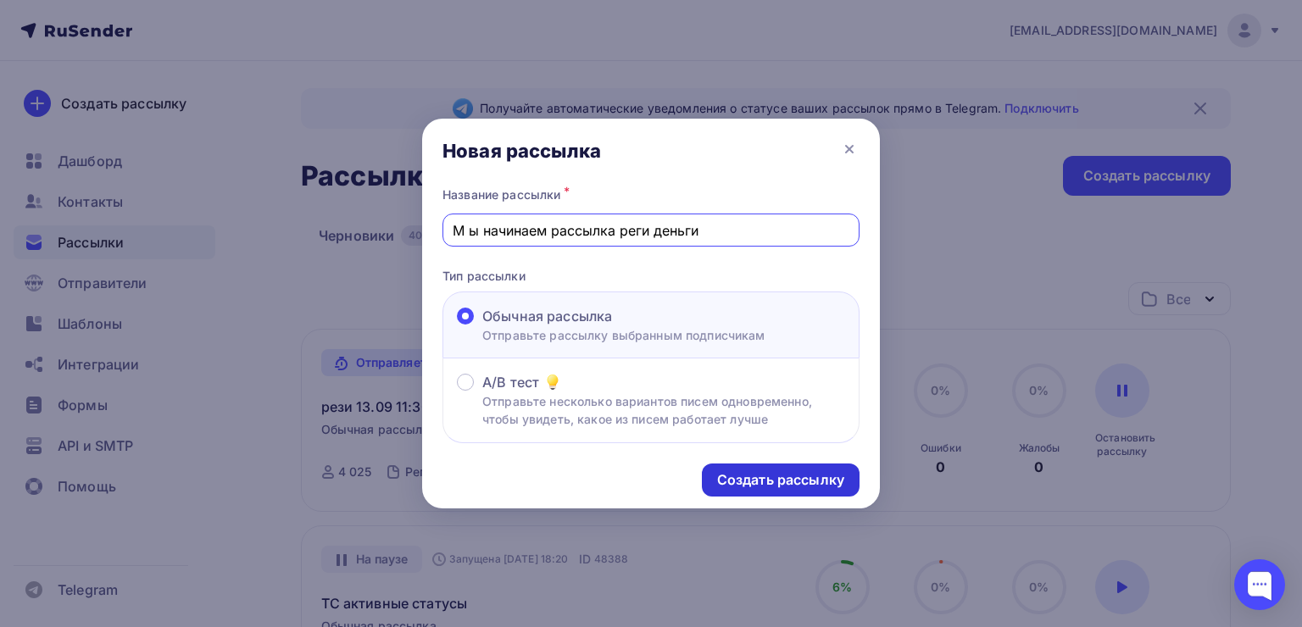
type input "М ы начинаем рассылка реги деньги"
click at [767, 478] on div "Создать рассылку" at bounding box center [780, 480] width 127 height 19
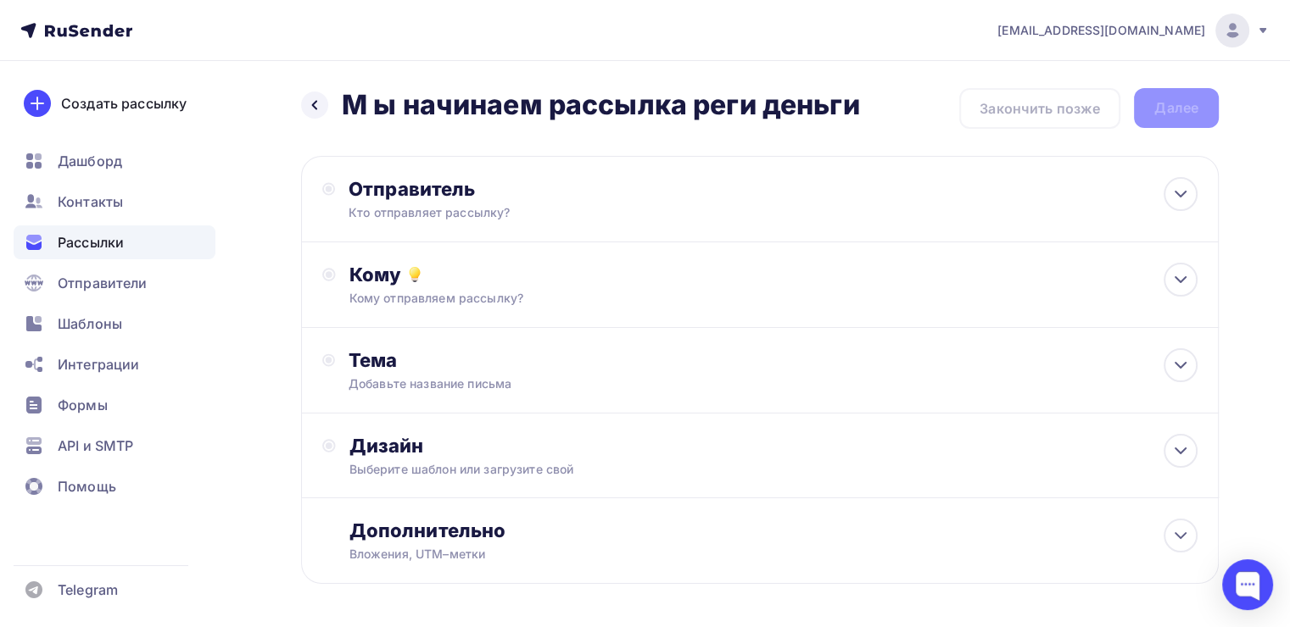
scroll to position [64, 0]
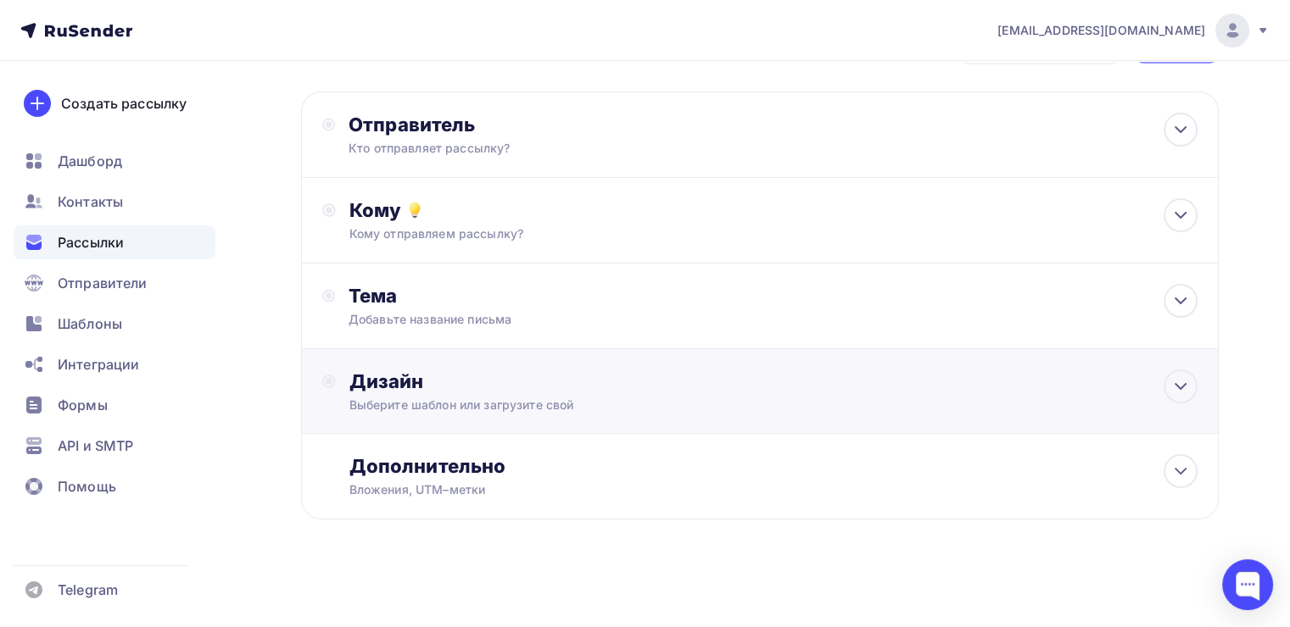
click at [774, 383] on div "Дизайн" at bounding box center [773, 382] width 848 height 24
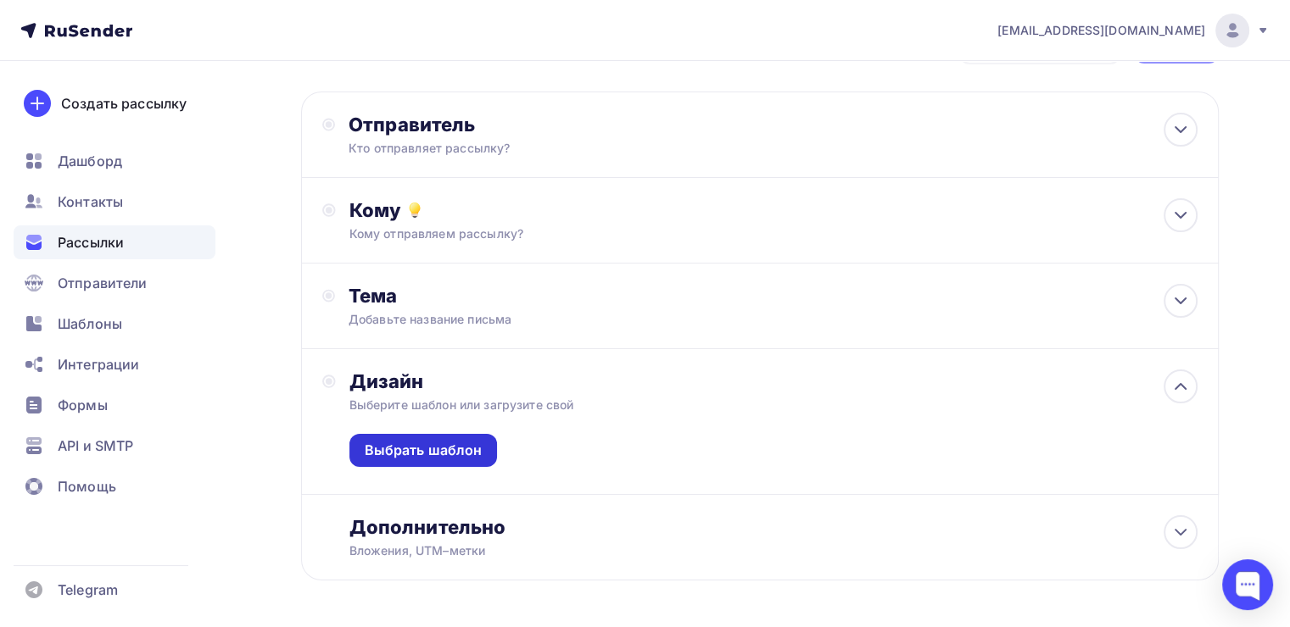
click at [471, 444] on div "Выбрать шаблон" at bounding box center [424, 450] width 118 height 19
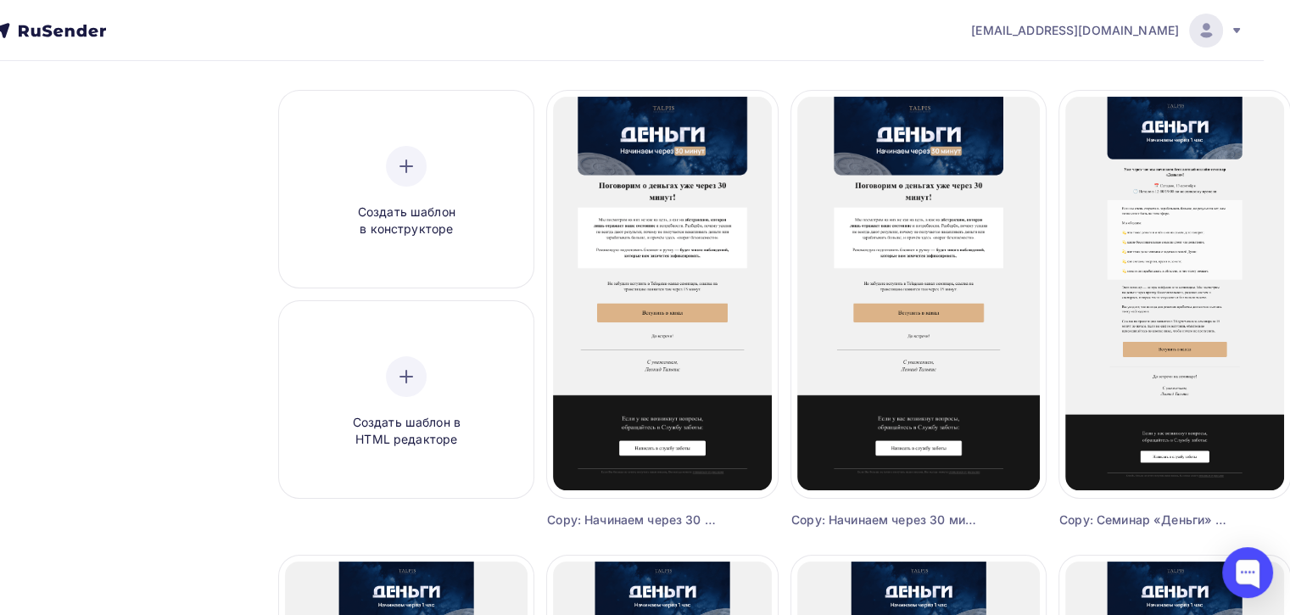
scroll to position [122, 27]
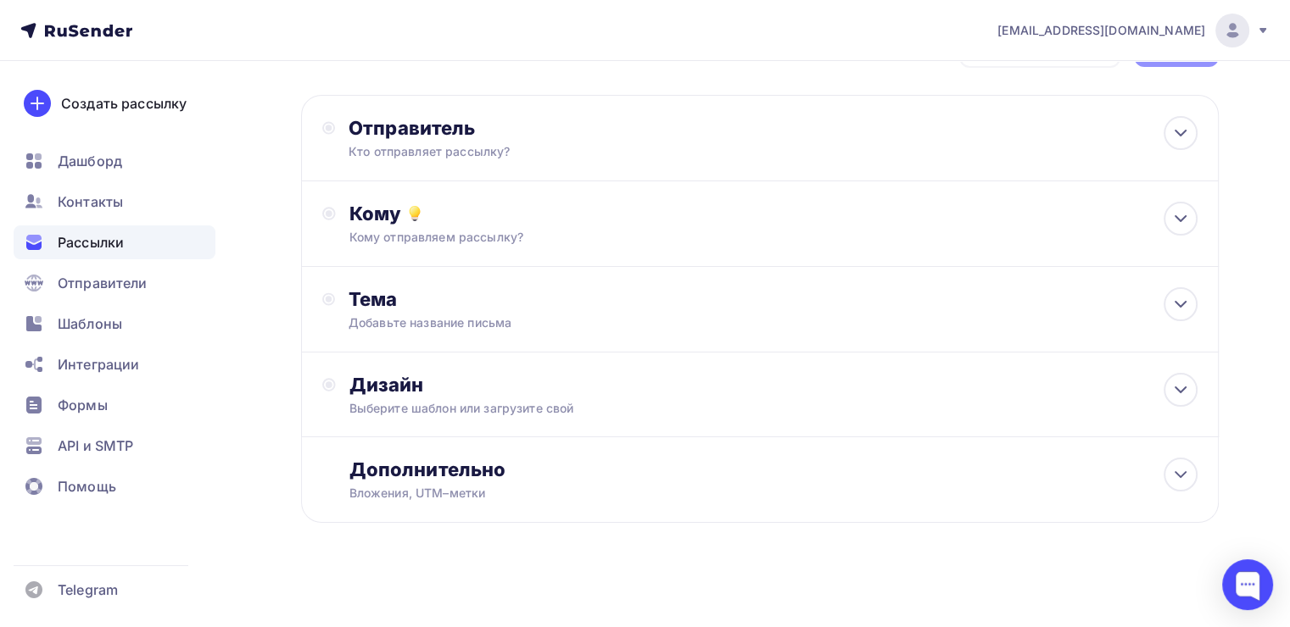
scroll to position [64, 0]
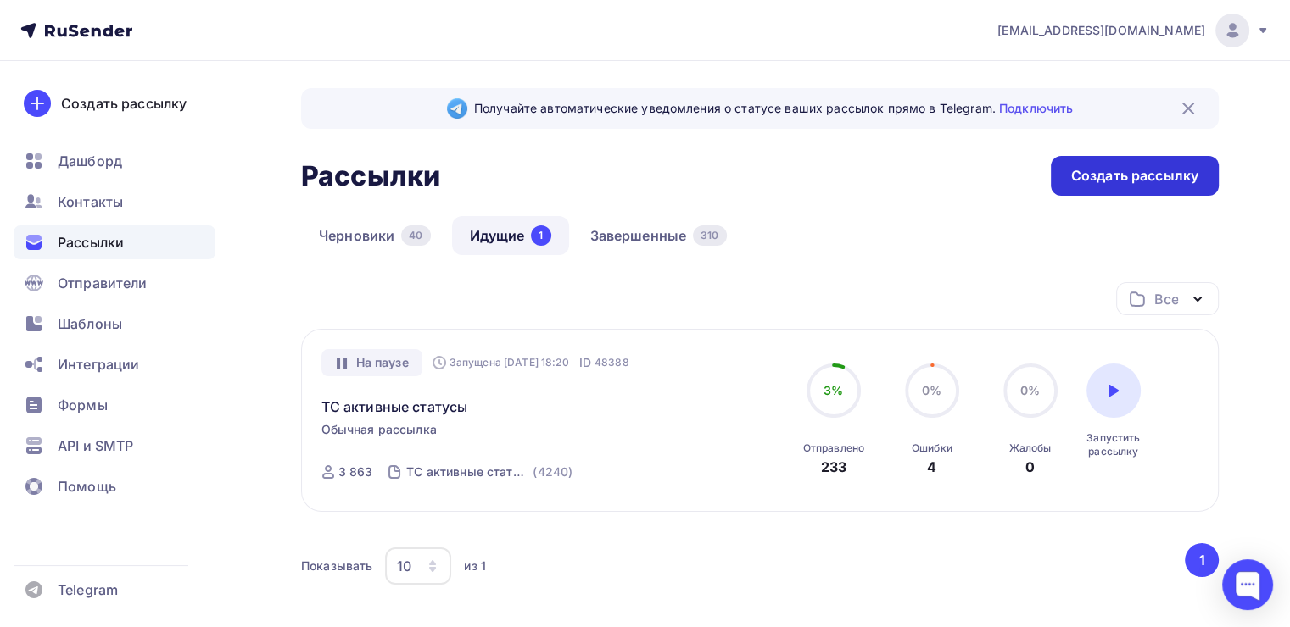
click at [1068, 183] on div "Создать рассылку" at bounding box center [1134, 176] width 168 height 40
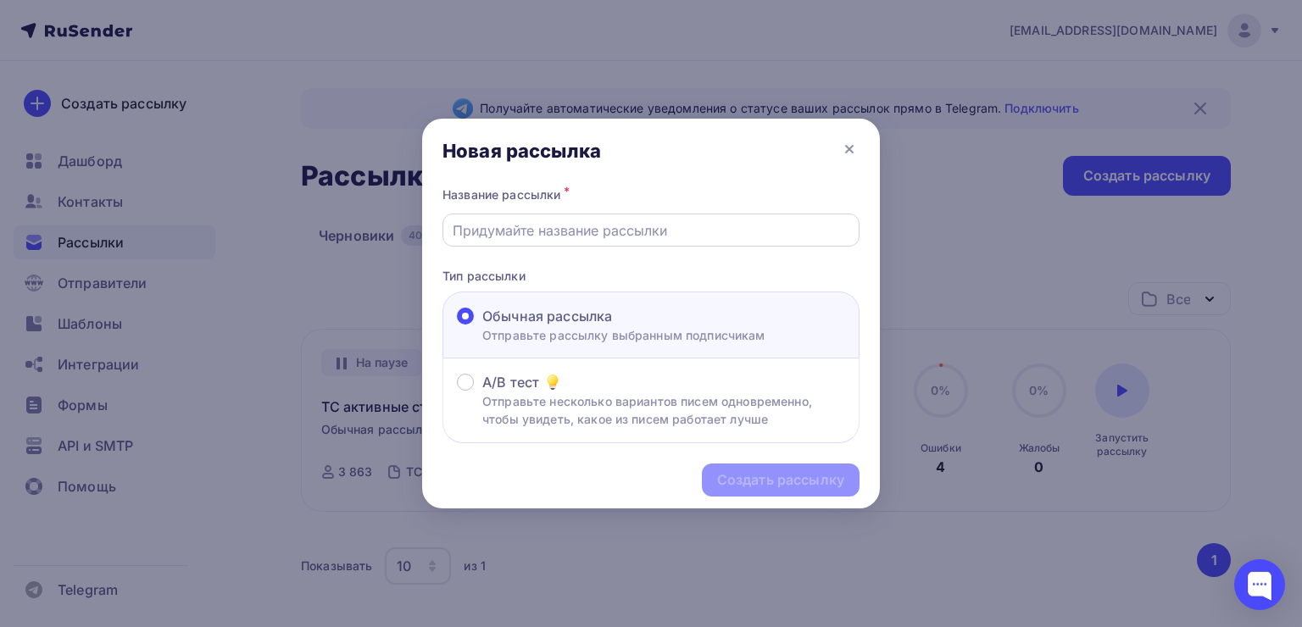
click at [597, 235] on input "text" at bounding box center [652, 230] width 398 height 20
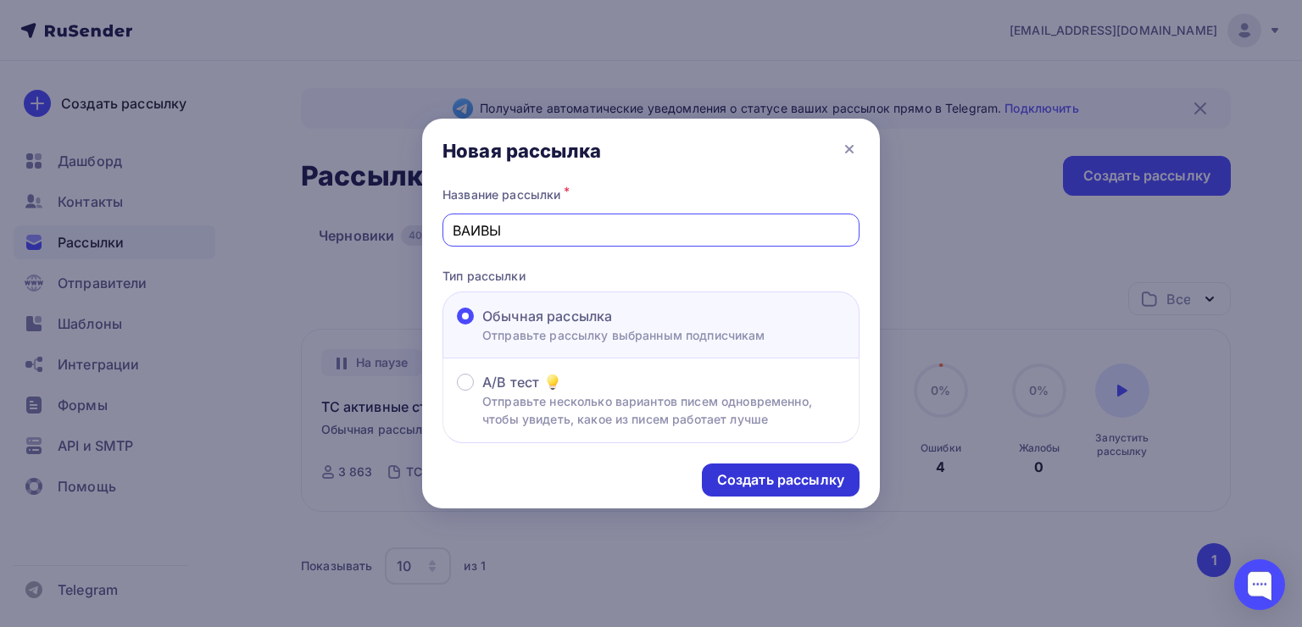
type input "ВАИВЫ"
click at [750, 472] on div "Создать рассылку" at bounding box center [780, 480] width 127 height 19
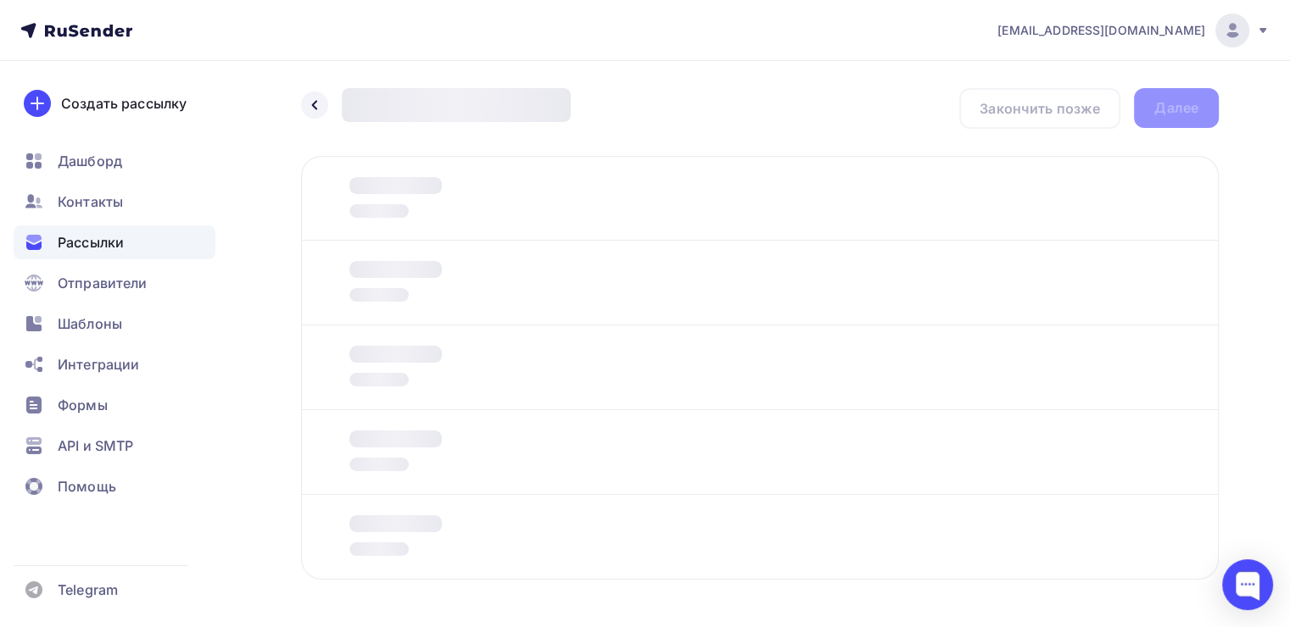
scroll to position [61, 0]
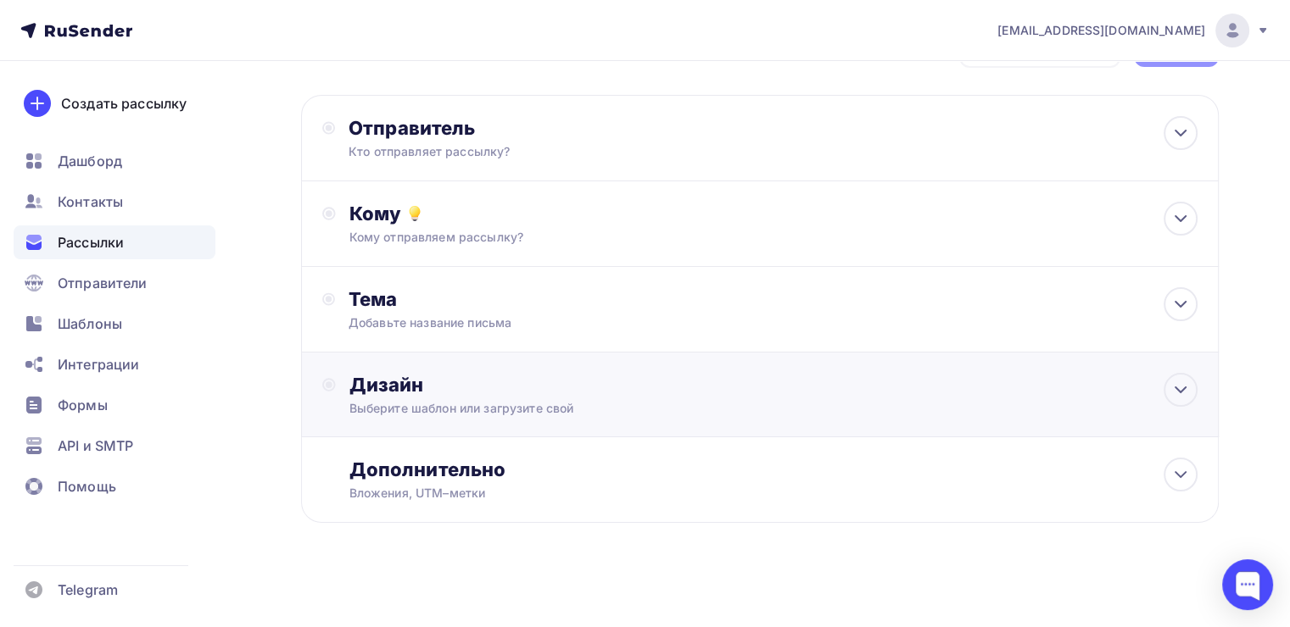
click at [855, 366] on div "Дизайн Выберите шаблон или загрузите свой" at bounding box center [759, 395] width 917 height 85
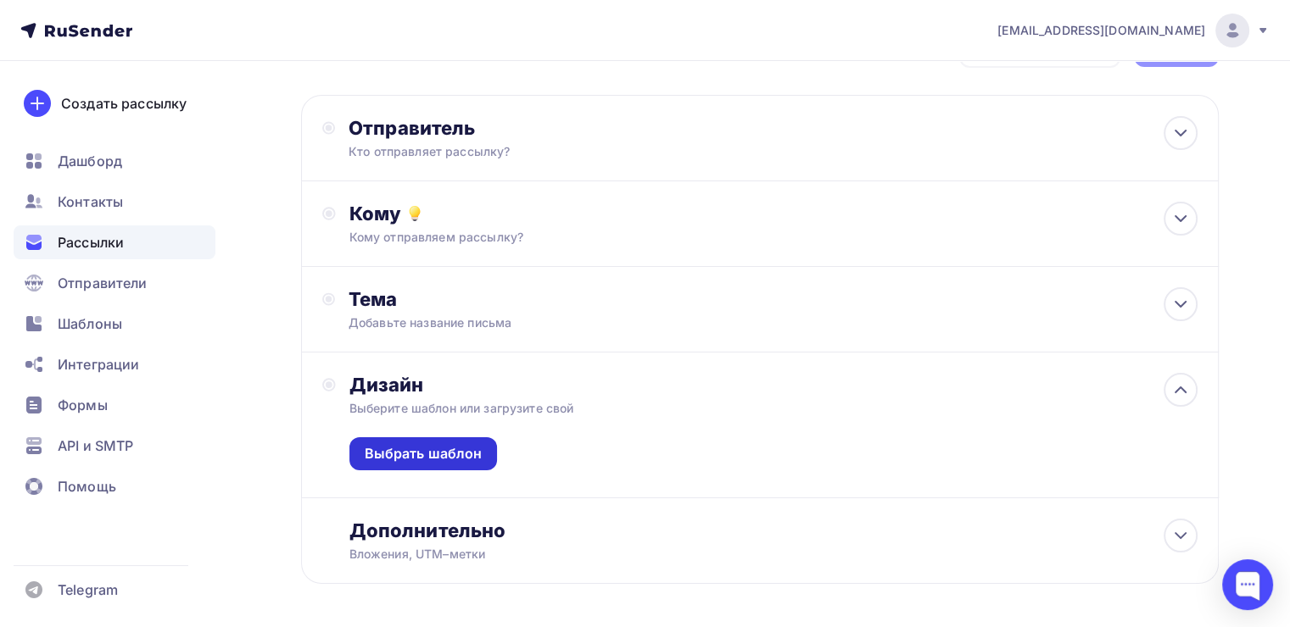
click at [464, 455] on div "Выбрать шаблон" at bounding box center [424, 453] width 118 height 19
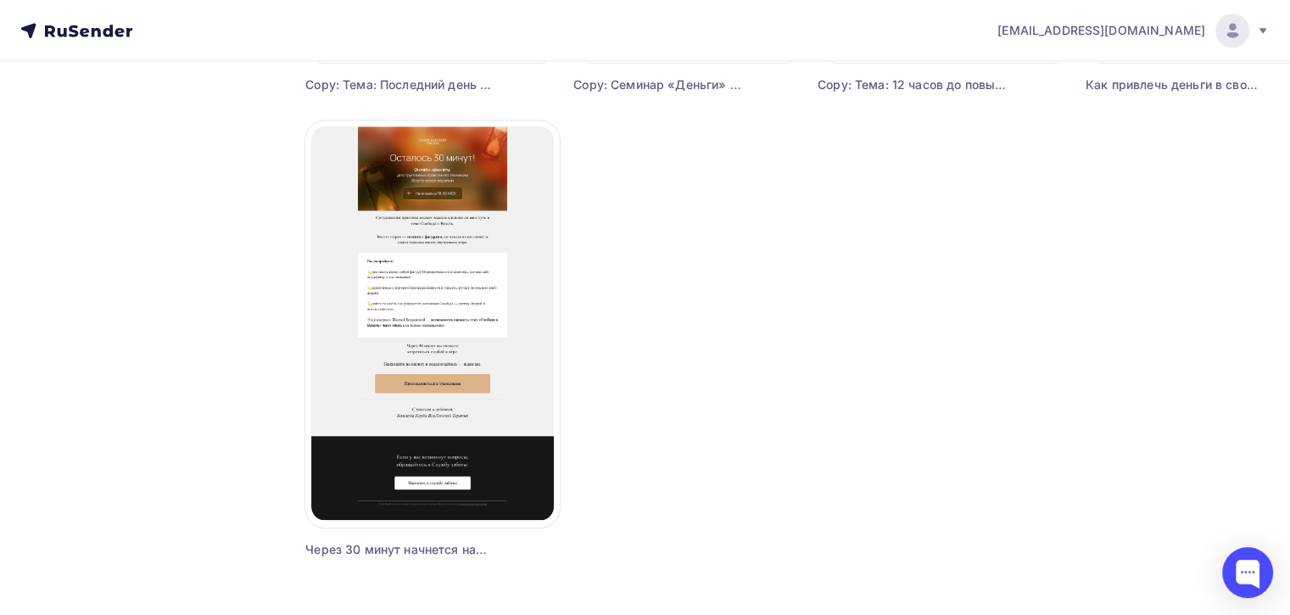
scroll to position [1589, 0]
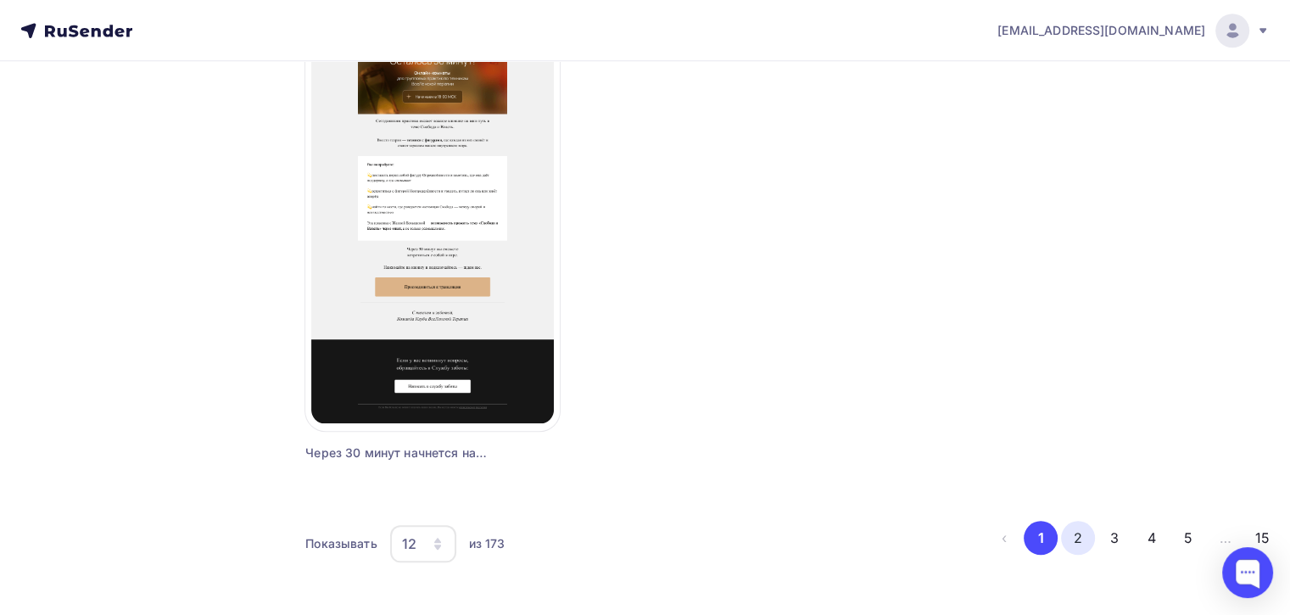
click at [1072, 527] on button "2" at bounding box center [1078, 538] width 34 height 34
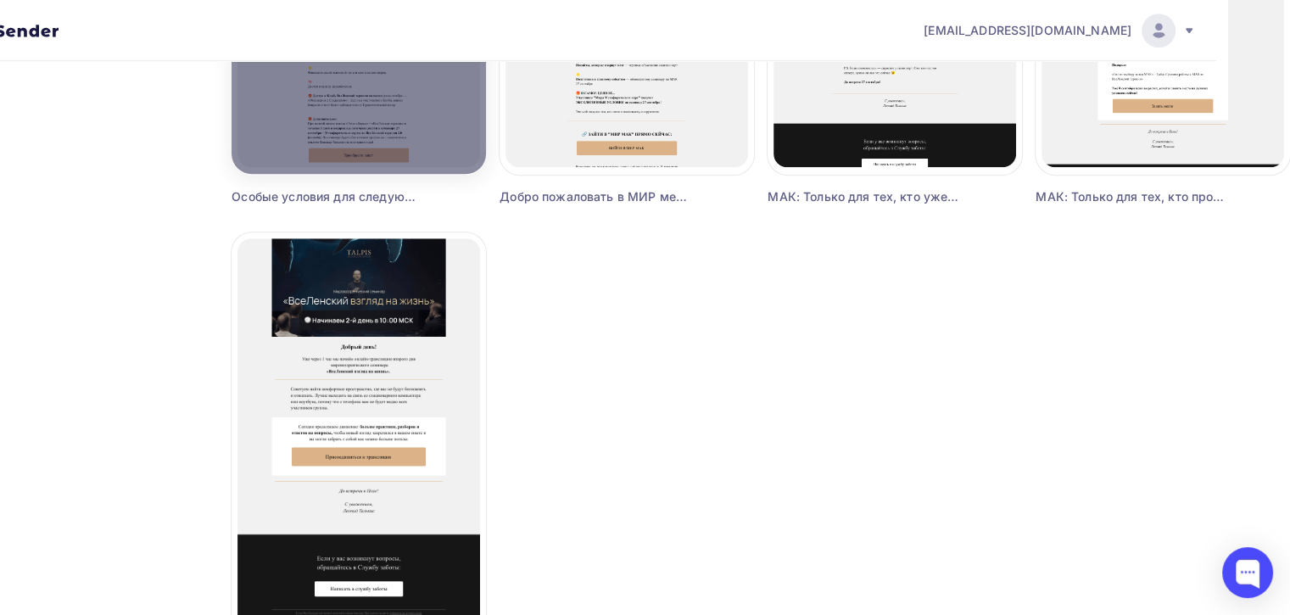
scroll to position [1589, 75]
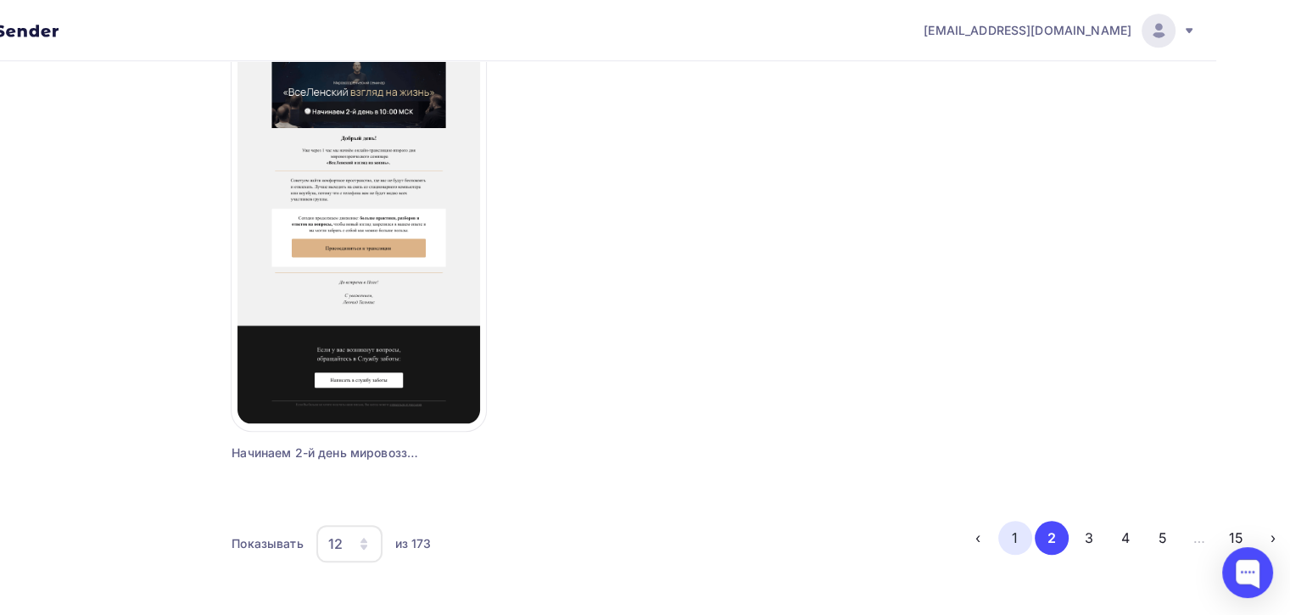
click at [1008, 545] on button "1" at bounding box center [1015, 538] width 34 height 34
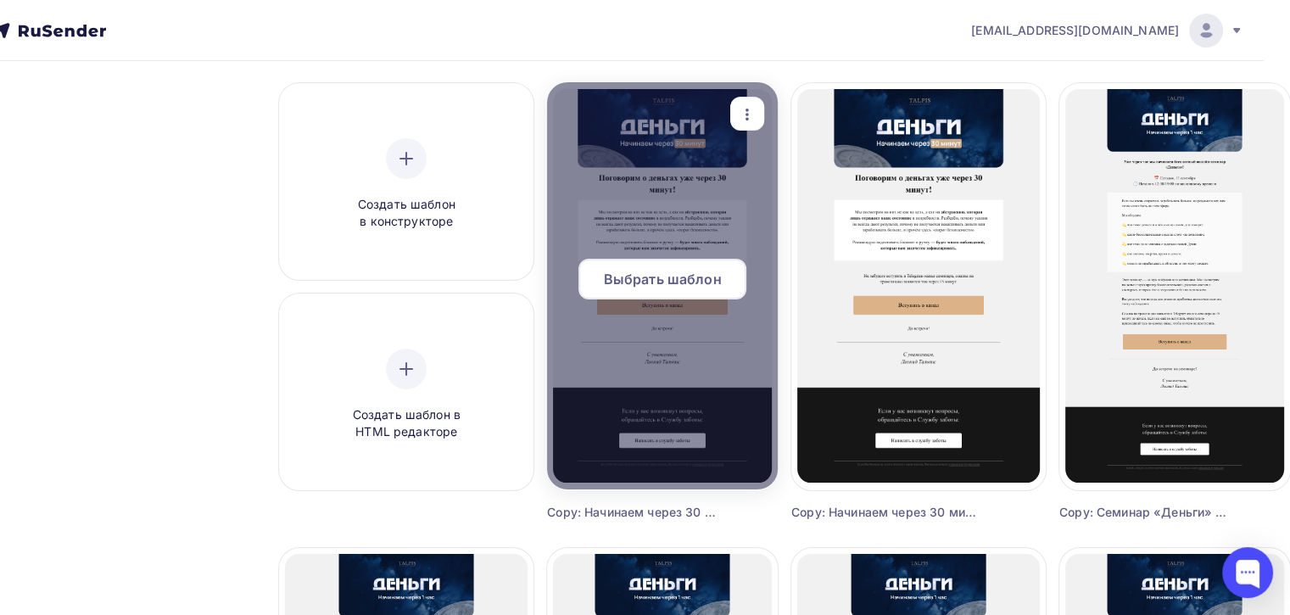
scroll to position [203, 27]
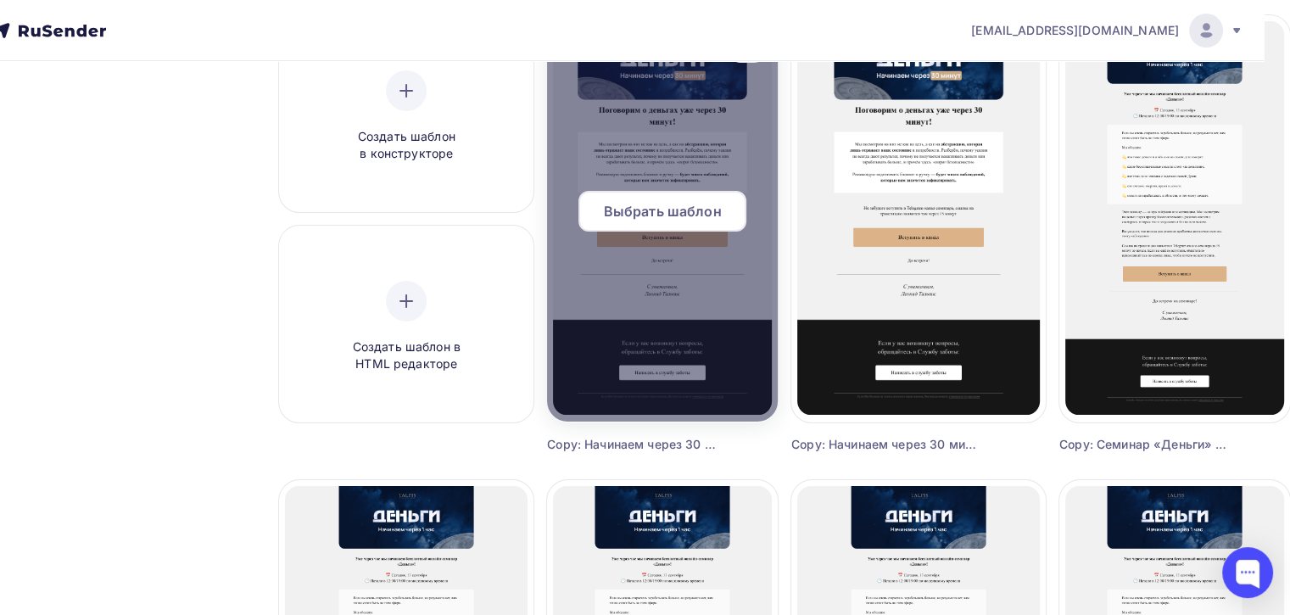
click at [677, 214] on span "Выбрать шаблон" at bounding box center [663, 211] width 118 height 20
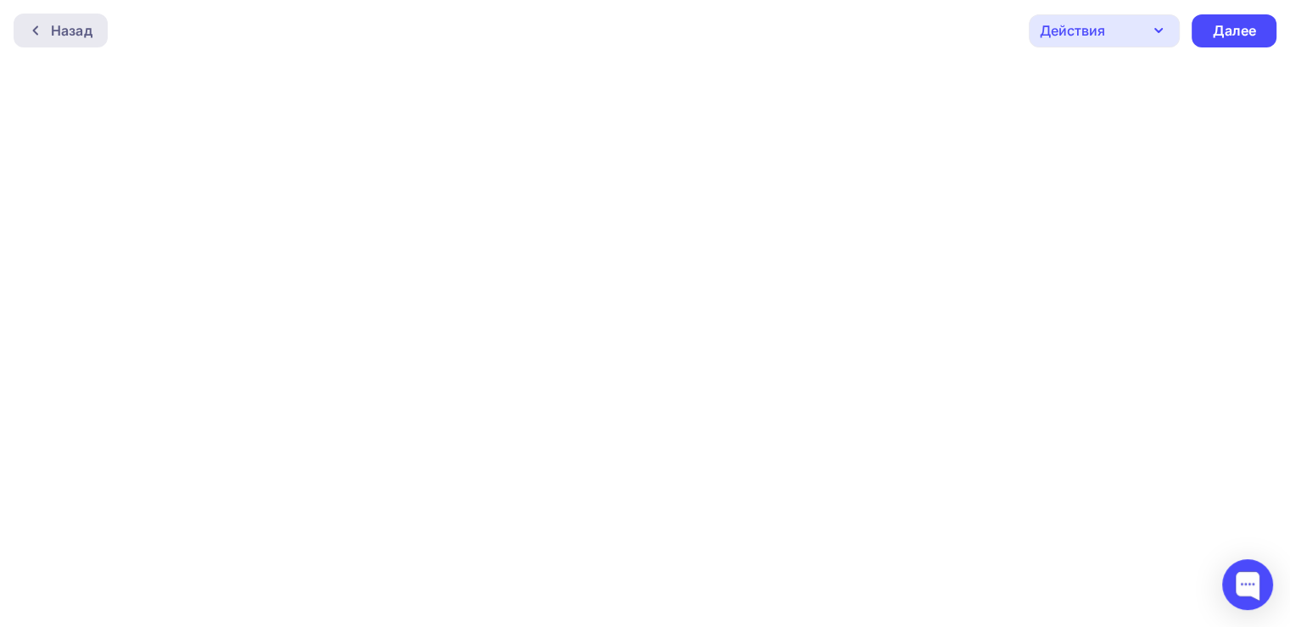
click at [34, 24] on icon at bounding box center [36, 31] width 14 height 14
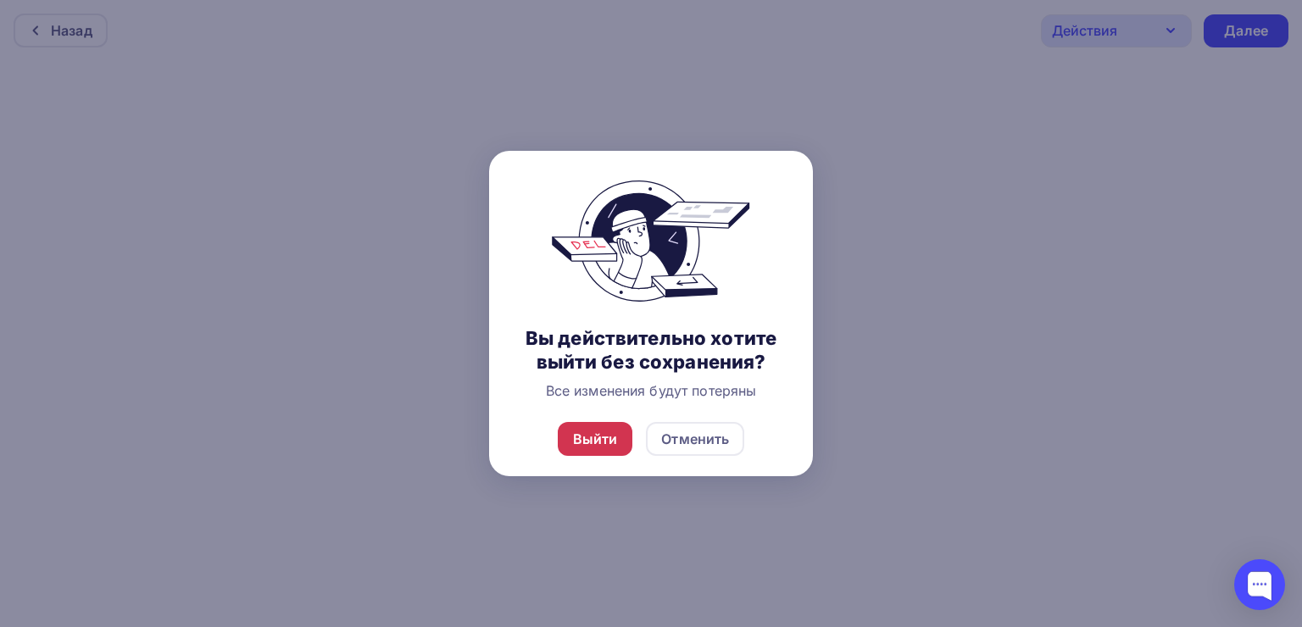
click at [588, 432] on div "Выйти" at bounding box center [595, 439] width 45 height 20
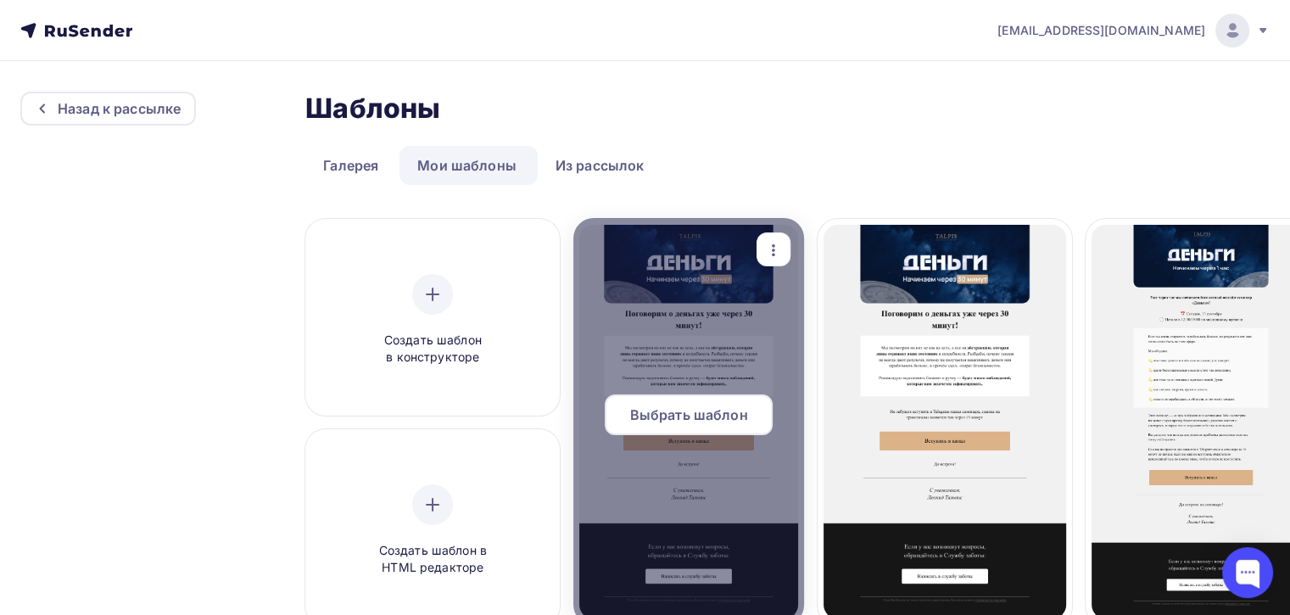
click at [685, 414] on span "Выбрать шаблон" at bounding box center [689, 414] width 118 height 20
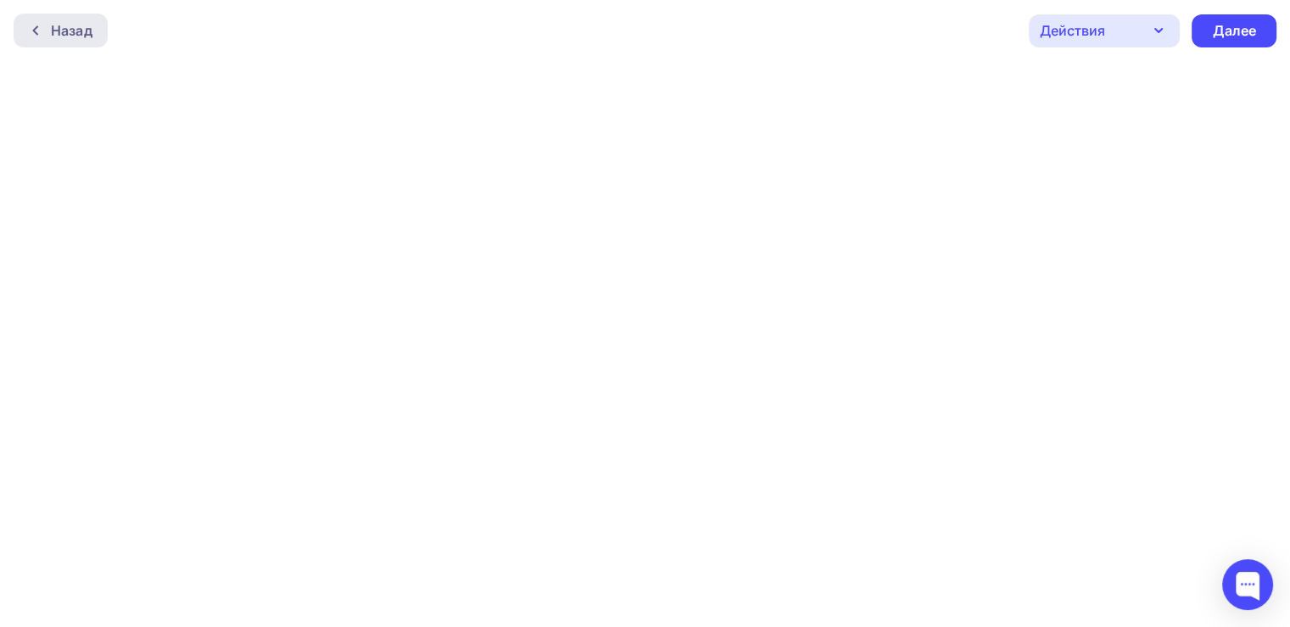
click at [43, 19] on div "Назад" at bounding box center [61, 31] width 94 height 34
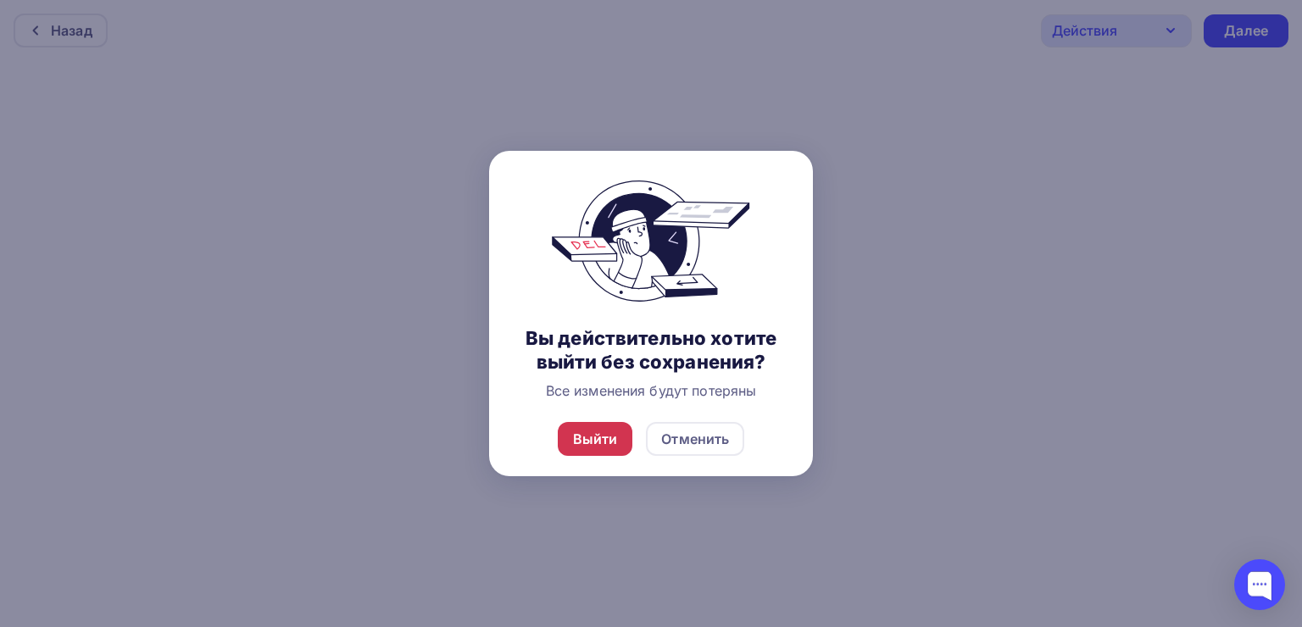
click at [583, 427] on div "Выйти" at bounding box center [595, 439] width 75 height 34
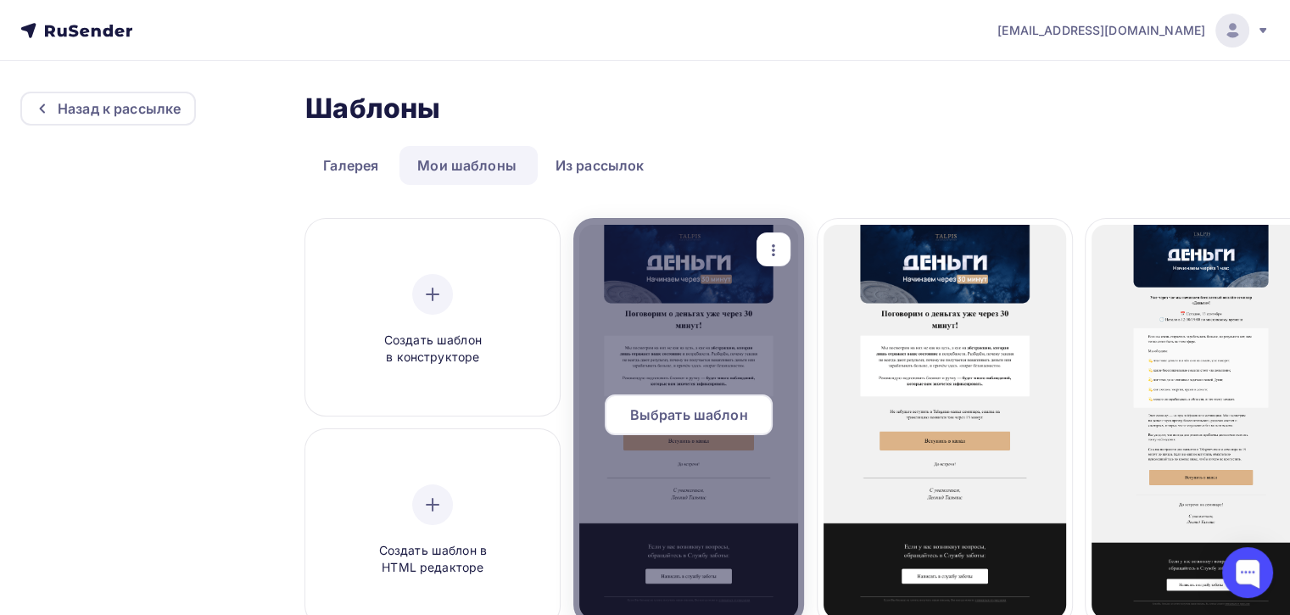
click at [668, 411] on span "Выбрать шаблон" at bounding box center [689, 414] width 118 height 20
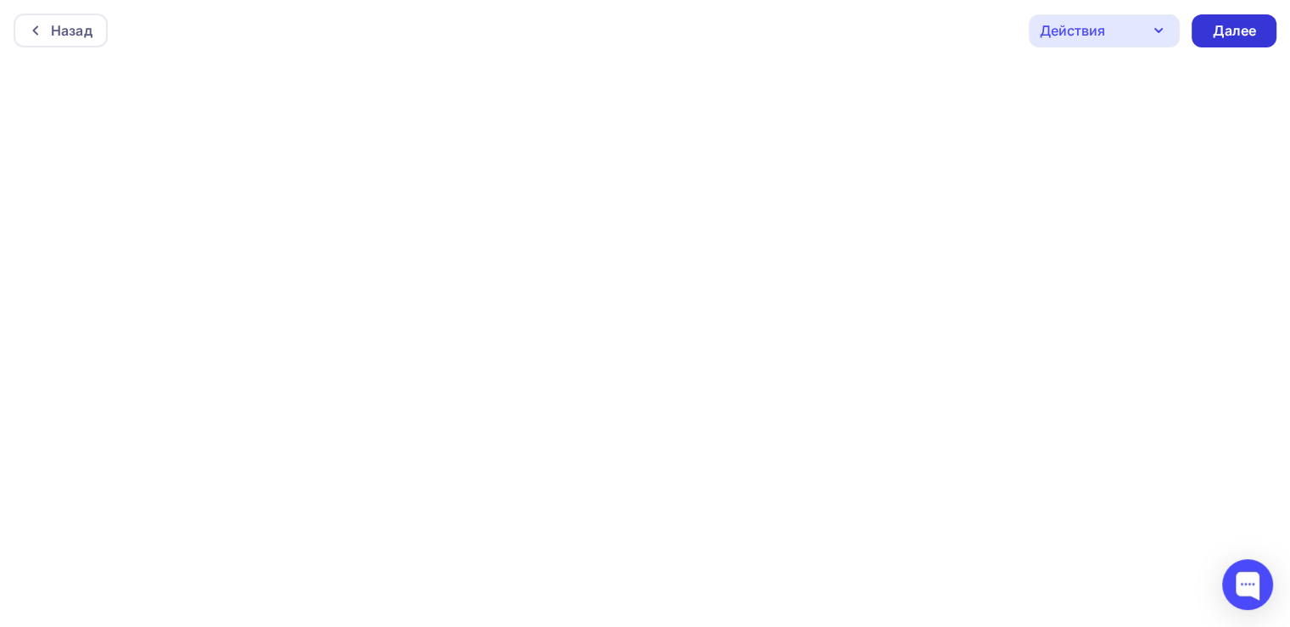
click at [1214, 31] on div "Далее" at bounding box center [1234, 30] width 44 height 19
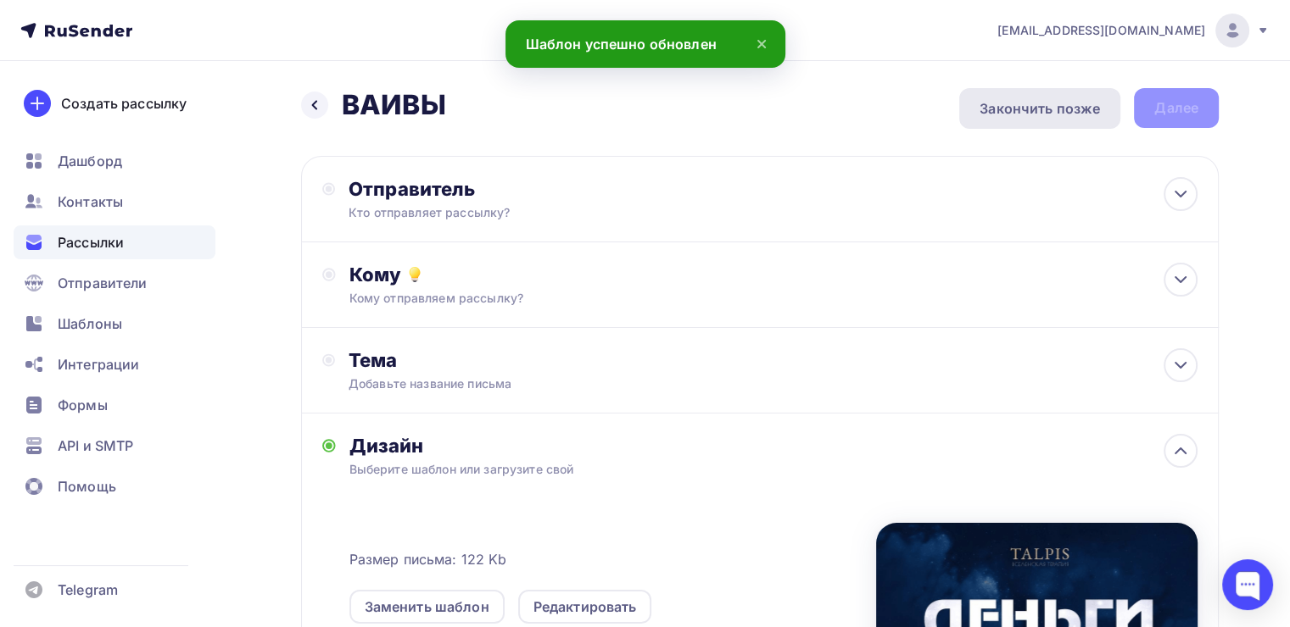
click at [1040, 101] on div "Закончить позже" at bounding box center [1039, 108] width 120 height 20
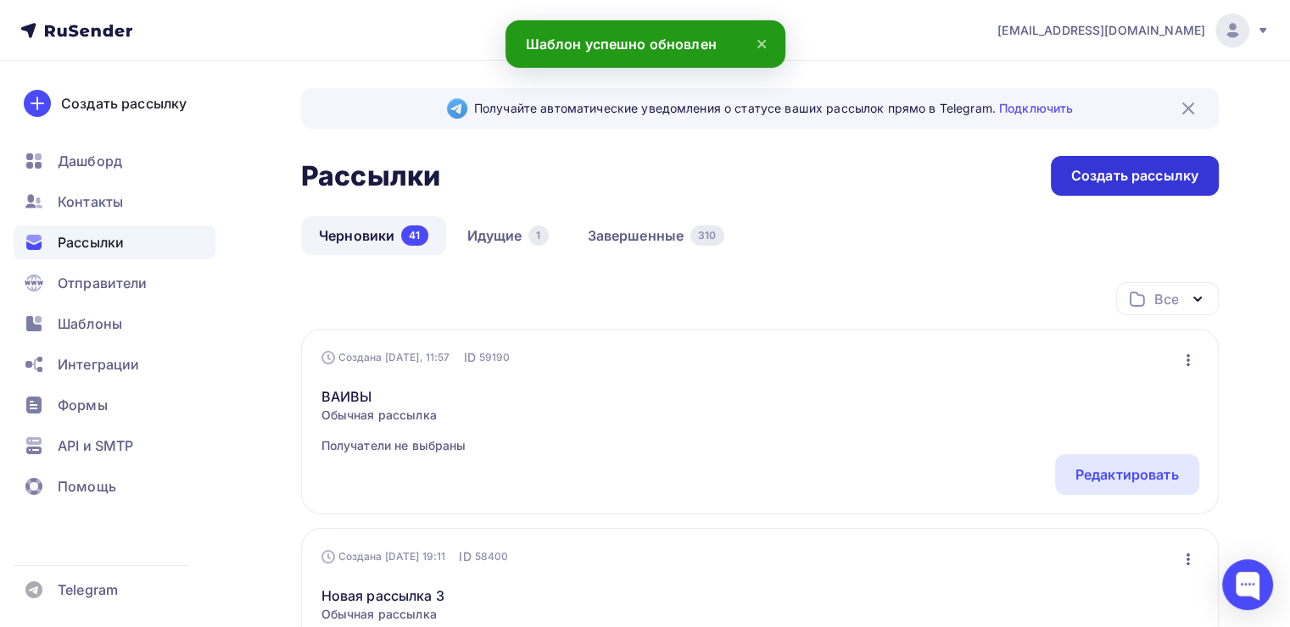
click at [1081, 169] on div "Создать рассылку" at bounding box center [1134, 175] width 127 height 19
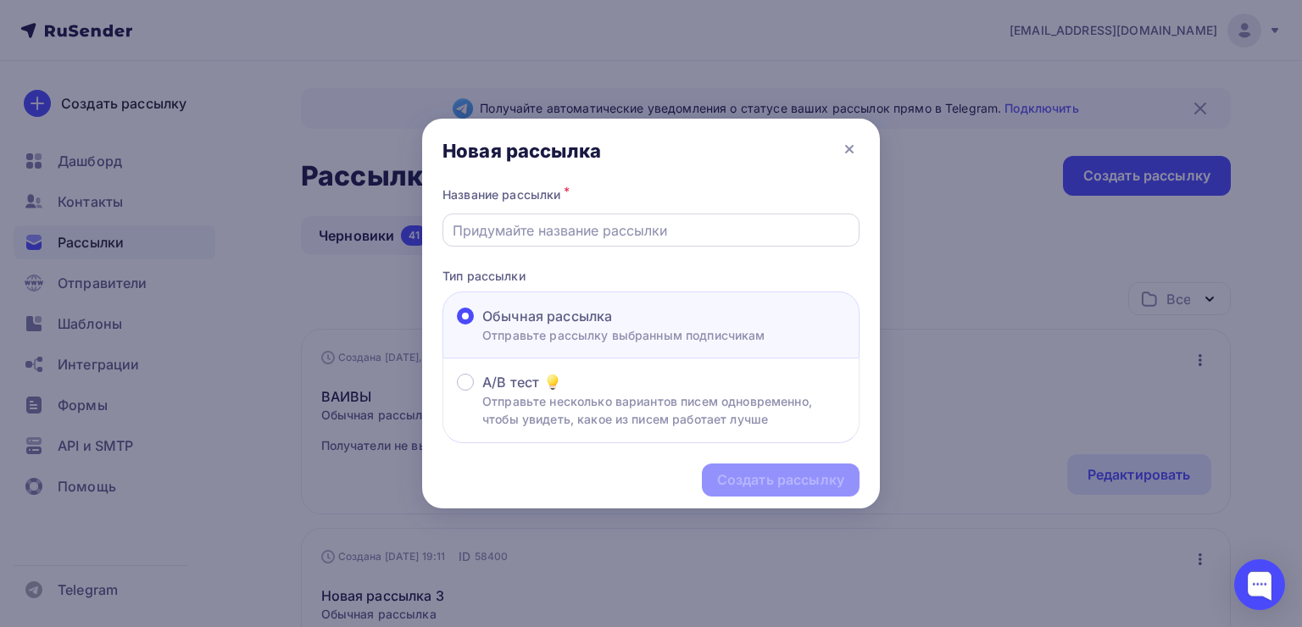
click at [677, 233] on input "text" at bounding box center [652, 230] width 398 height 20
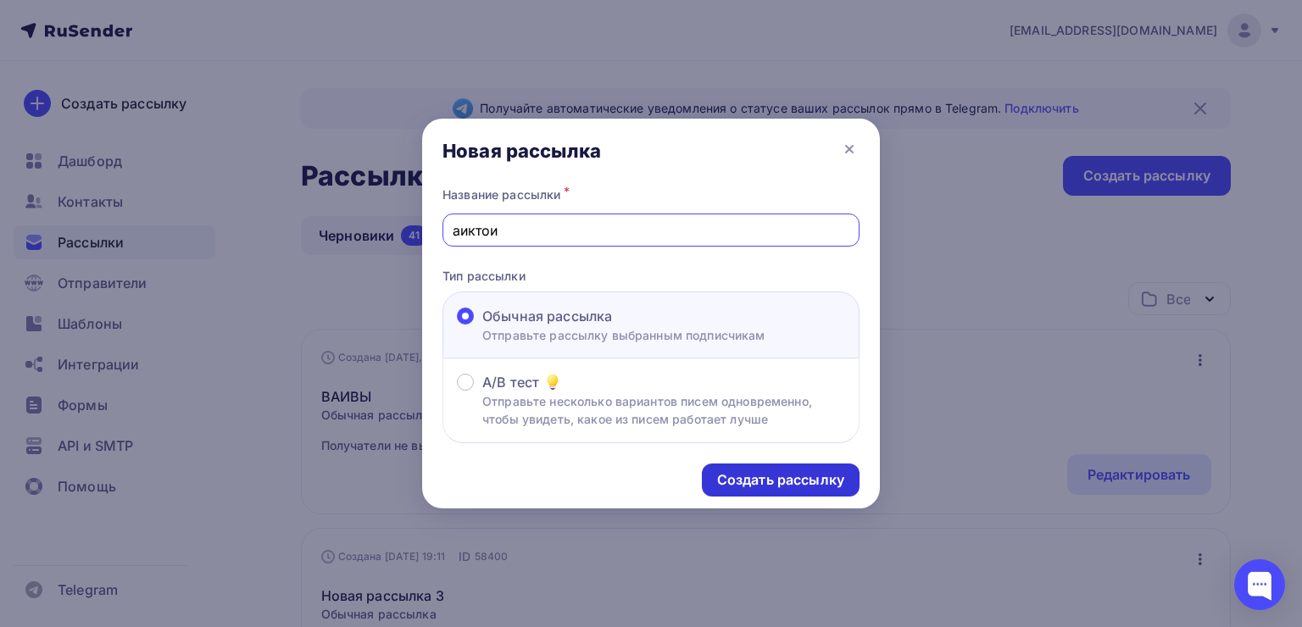
type input "аиктои"
click at [734, 465] on div "Создать рассылку" at bounding box center [781, 480] width 158 height 33
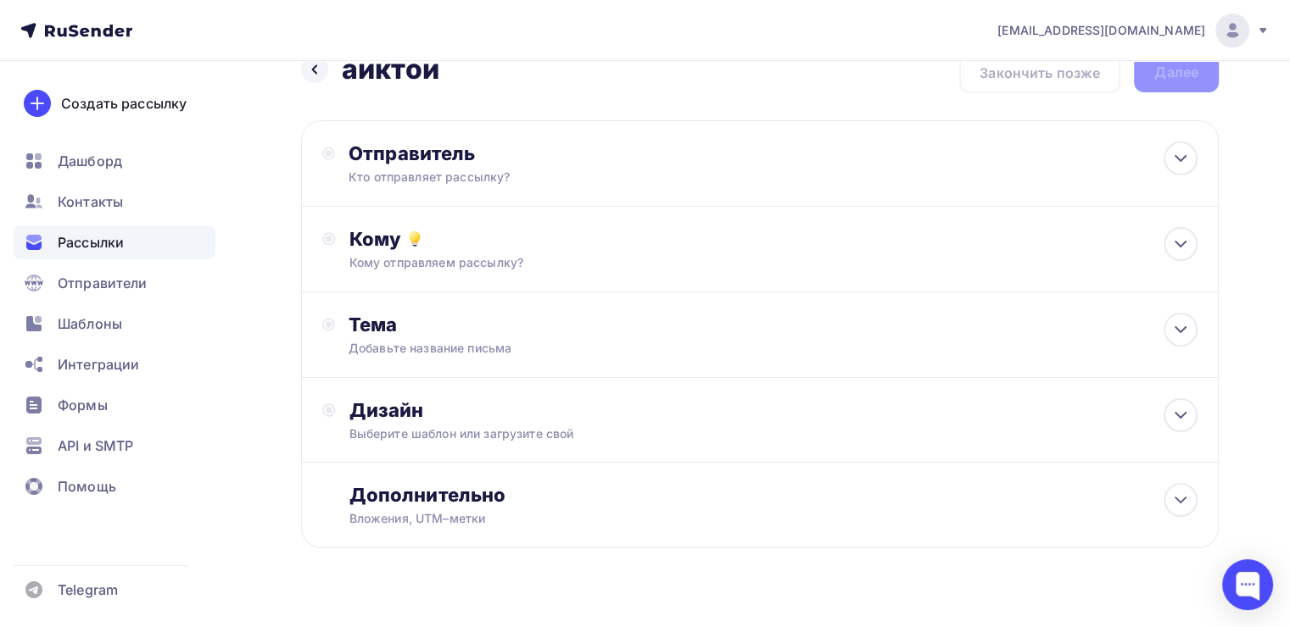
scroll to position [64, 0]
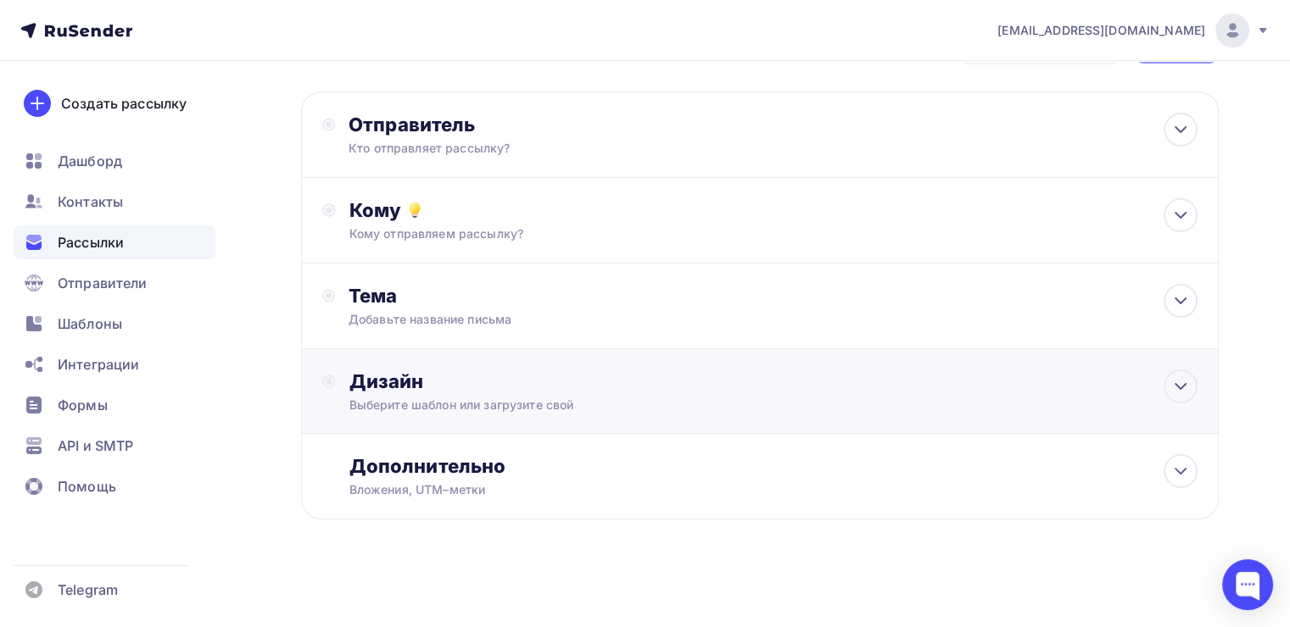
click at [699, 394] on div "Дизайн Выберите шаблон или загрузите свой" at bounding box center [773, 392] width 848 height 44
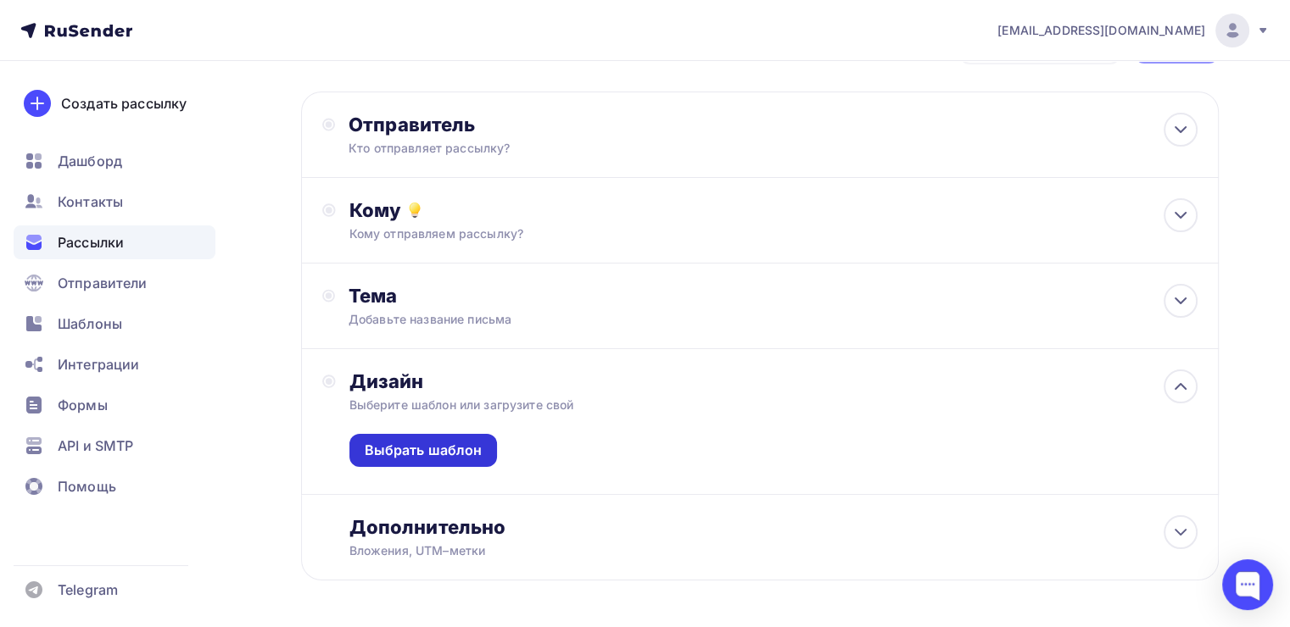
click at [432, 454] on div "Выбрать шаблон" at bounding box center [424, 450] width 118 height 19
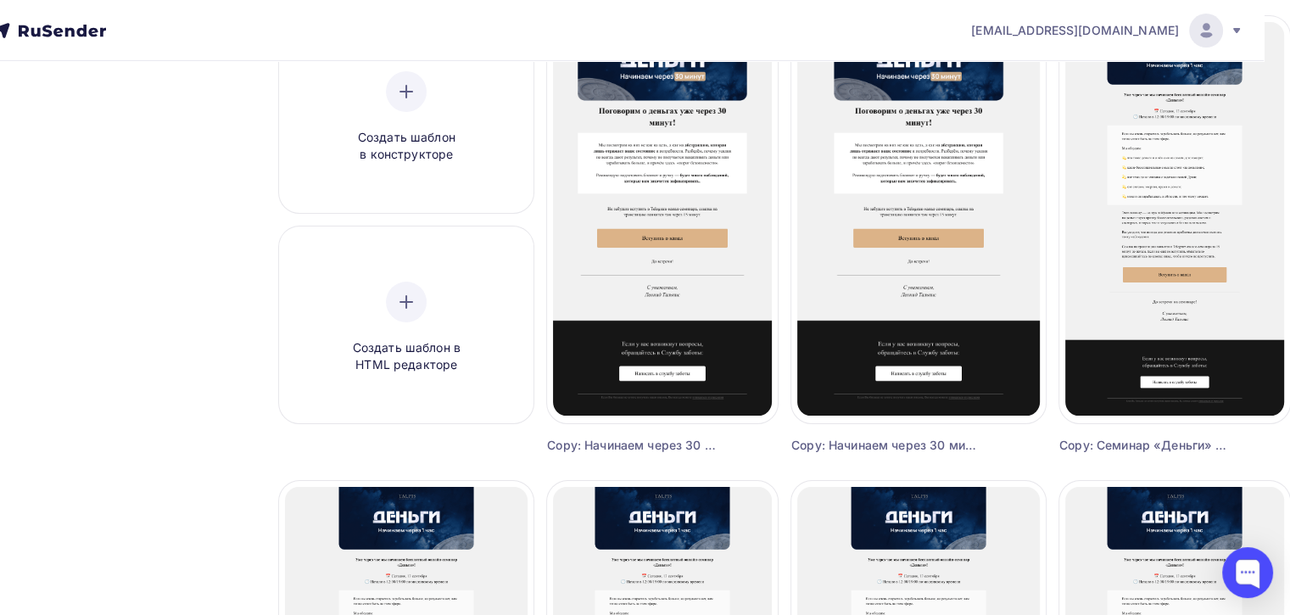
scroll to position [0, 27]
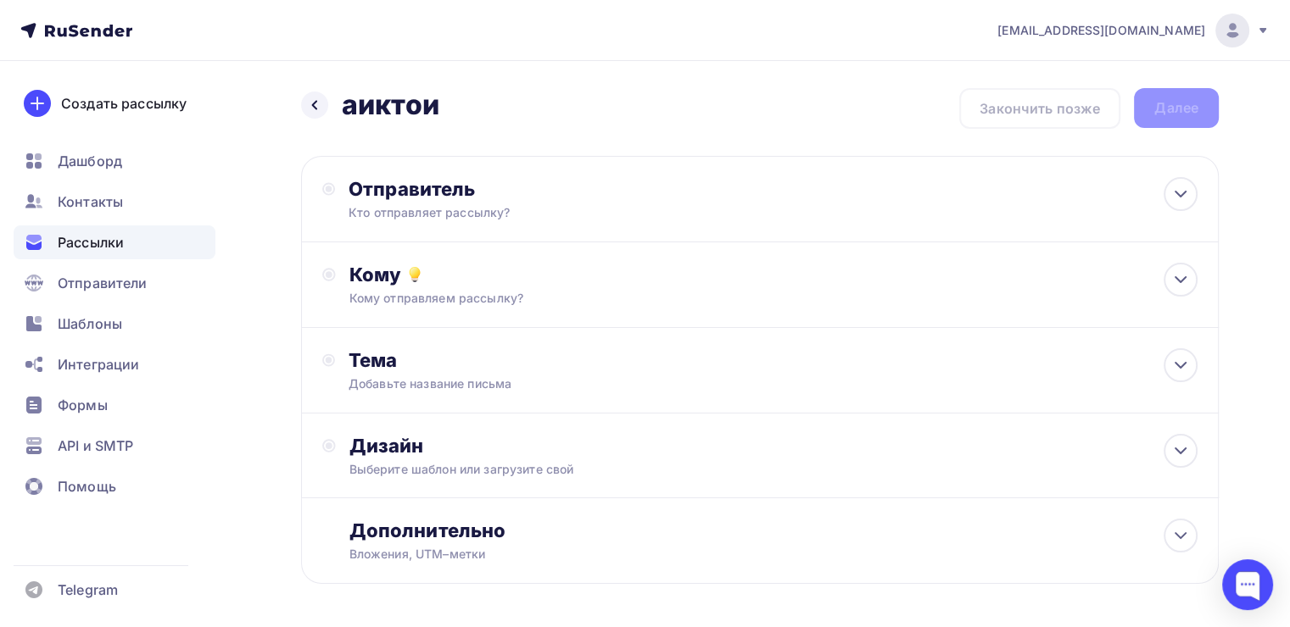
click at [337, 101] on div "Назад аиктои аиктои" at bounding box center [370, 105] width 138 height 34
click at [326, 101] on div at bounding box center [314, 105] width 27 height 27
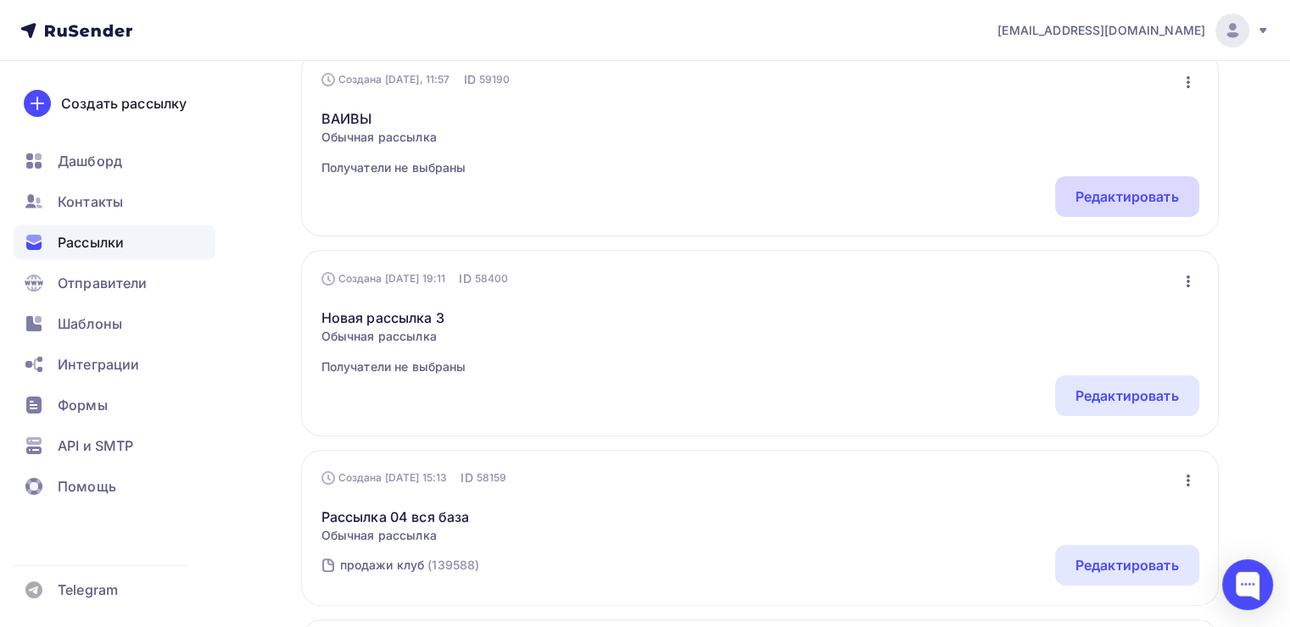
scroll to position [278, 0]
click at [1081, 204] on div "Редактировать" at bounding box center [1126, 197] width 103 height 20
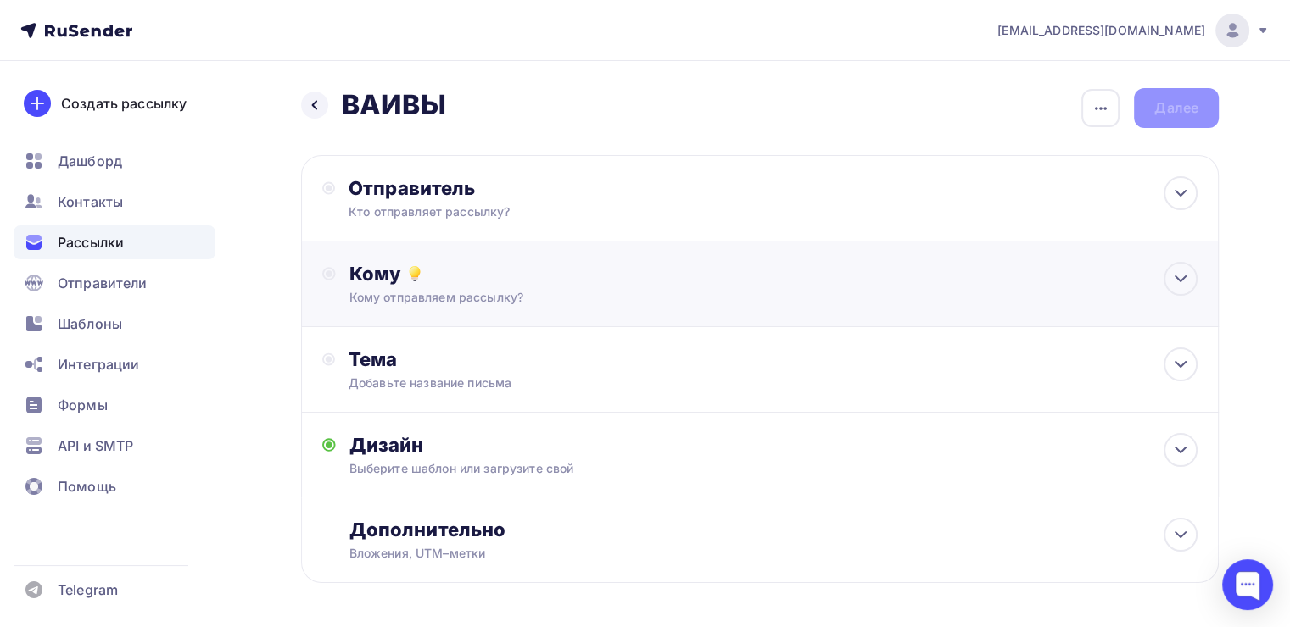
scroll to position [64, 0]
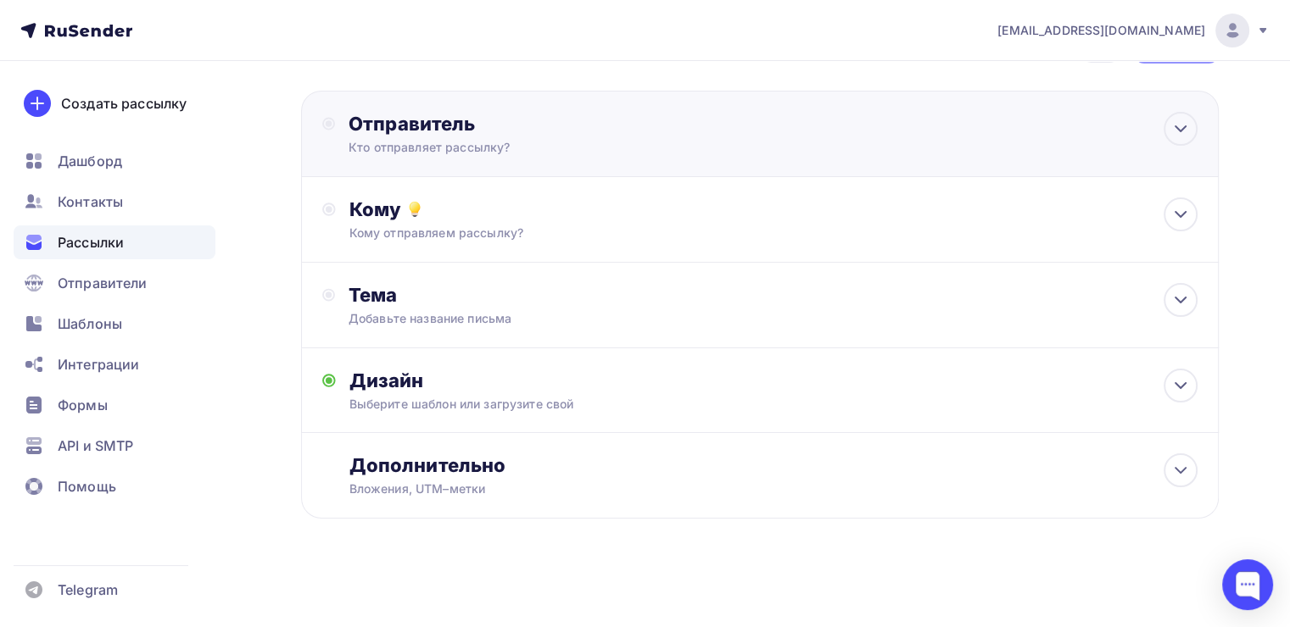
click at [727, 166] on div "Отправитель Кто отправляет рассылку? Email * [EMAIL_ADDRESS][DOMAIN_NAME] [EMAI…" at bounding box center [759, 134] width 917 height 86
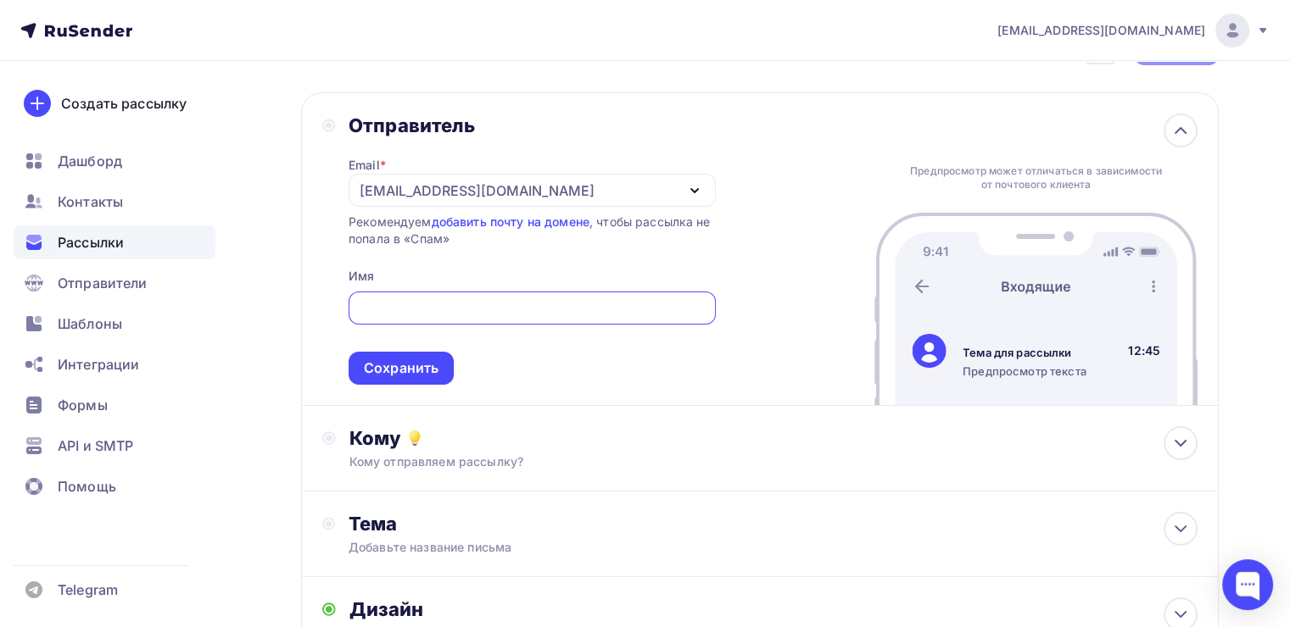
scroll to position [0, 0]
click at [399, 186] on div "[EMAIL_ADDRESS][DOMAIN_NAME]" at bounding box center [476, 191] width 235 height 20
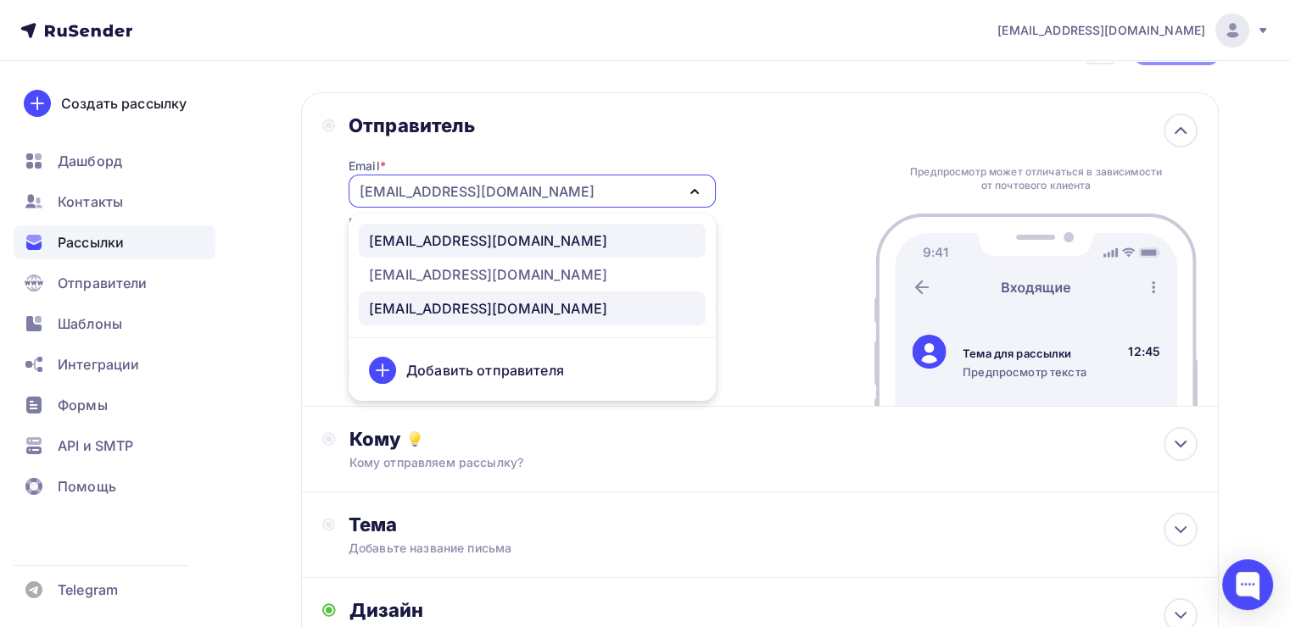
click at [402, 248] on div "[EMAIL_ADDRESS][DOMAIN_NAME]" at bounding box center [488, 241] width 238 height 20
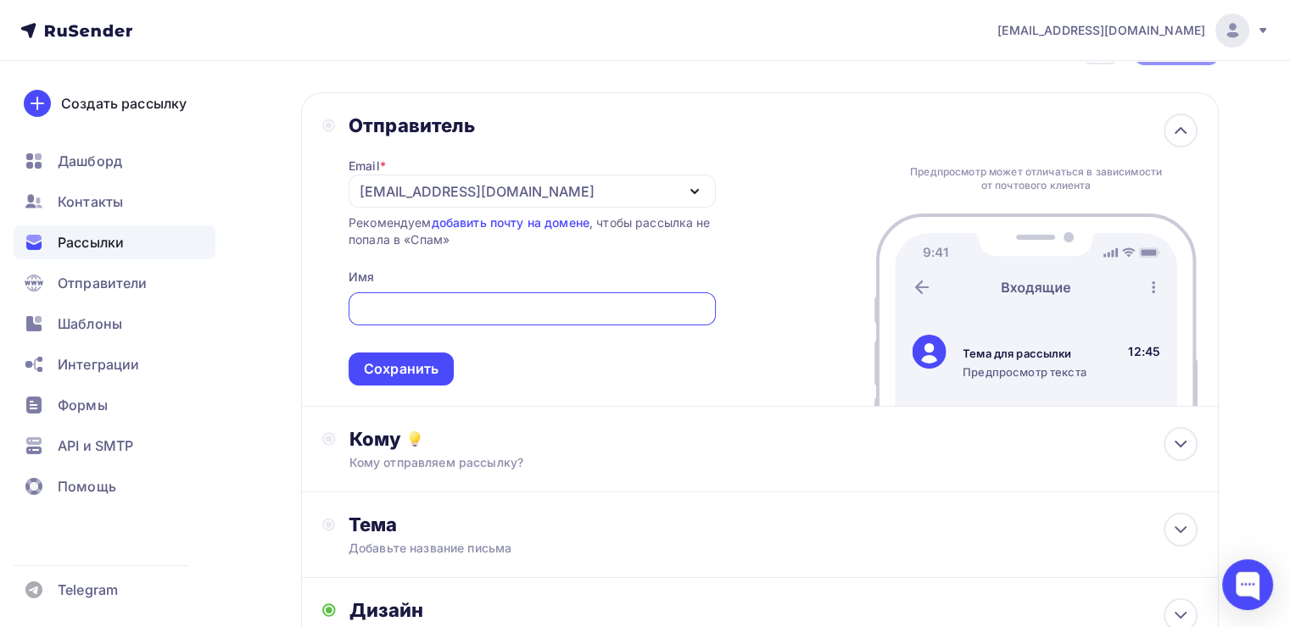
click at [399, 300] on input "text" at bounding box center [532, 309] width 348 height 20
type input "[PERSON_NAME]"
click at [397, 375] on div "Сохранить" at bounding box center [401, 368] width 75 height 19
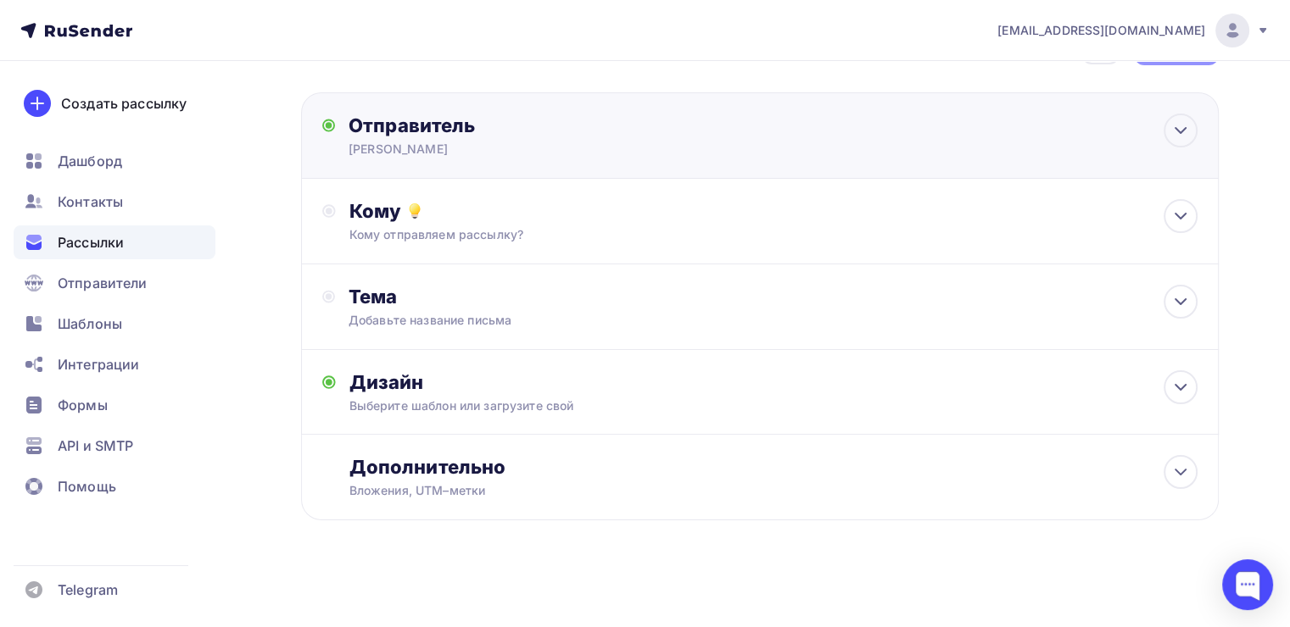
click at [478, 154] on div "[PERSON_NAME]" at bounding box center [513, 149] width 331 height 17
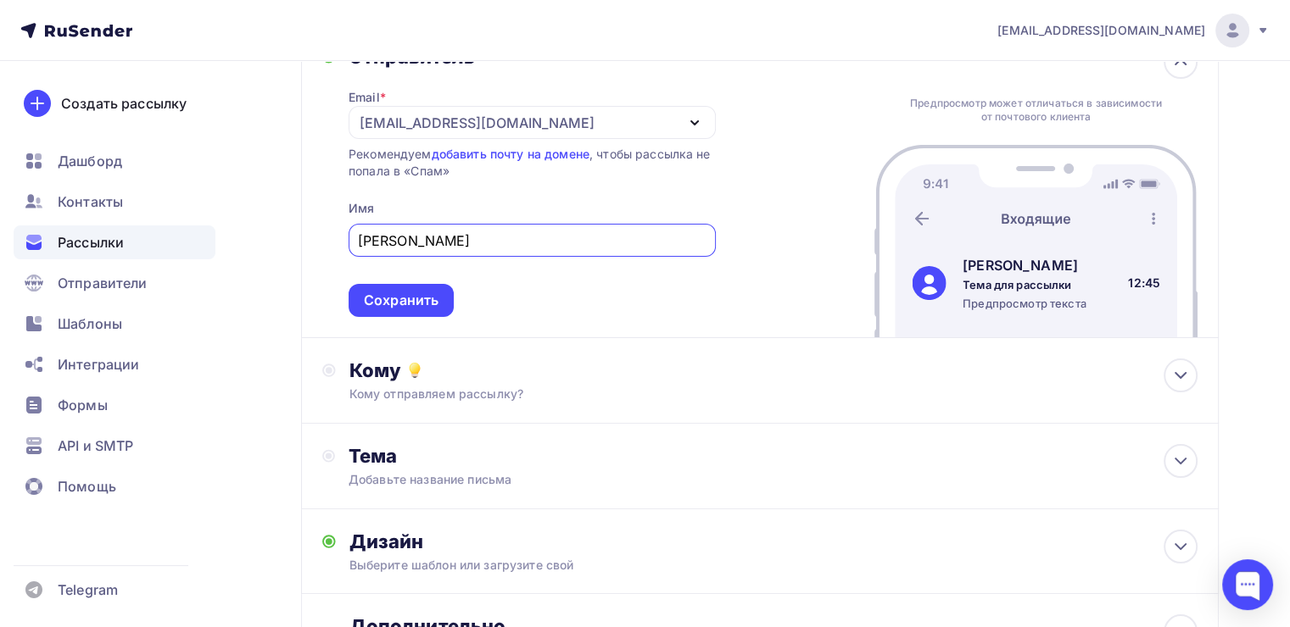
scroll to position [141, 0]
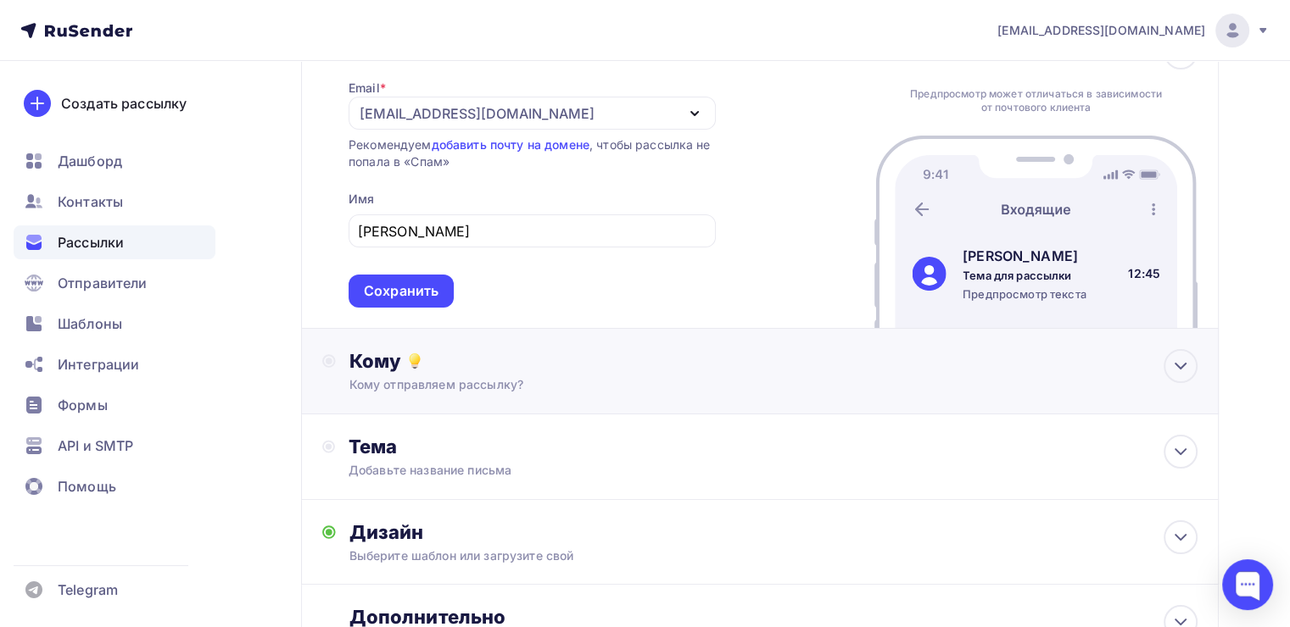
click at [433, 368] on div "Кому" at bounding box center [773, 361] width 848 height 24
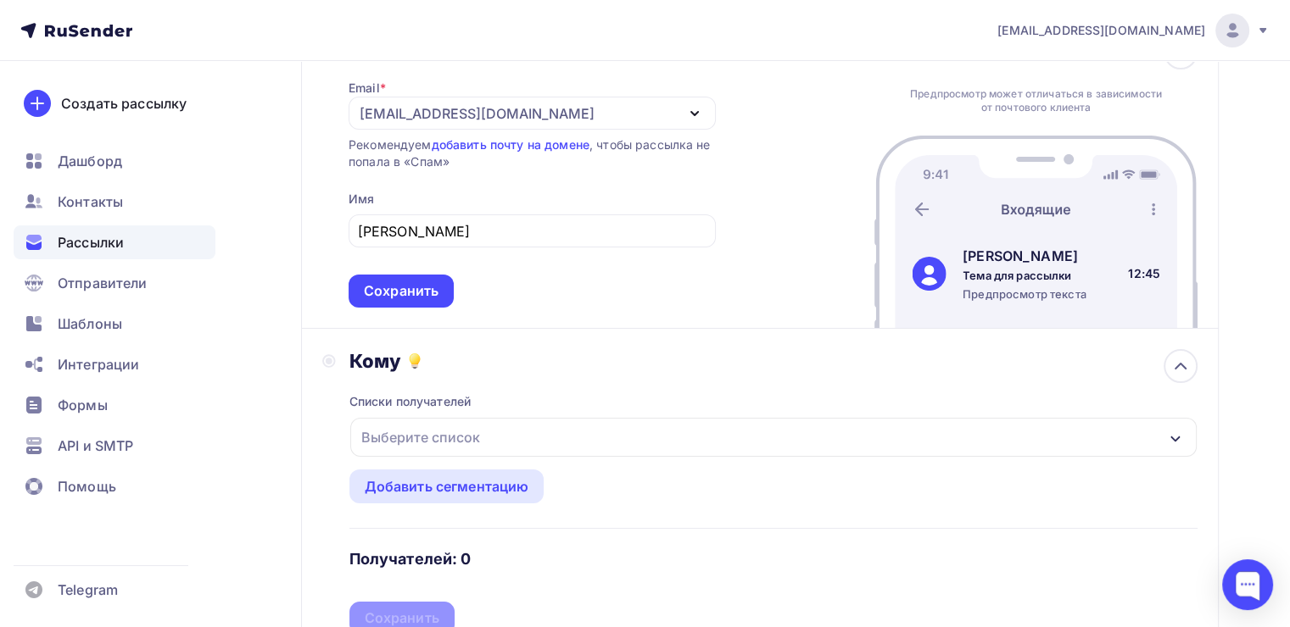
click at [416, 437] on div "Выберите список" at bounding box center [420, 437] width 132 height 31
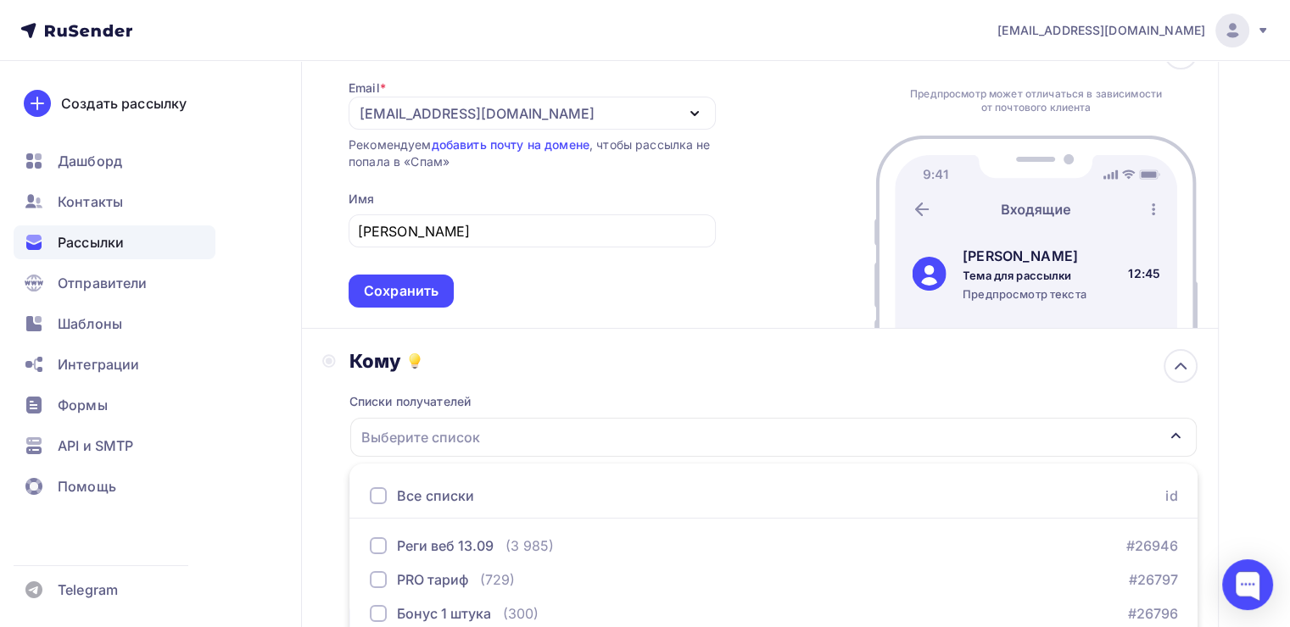
scroll to position [415, 0]
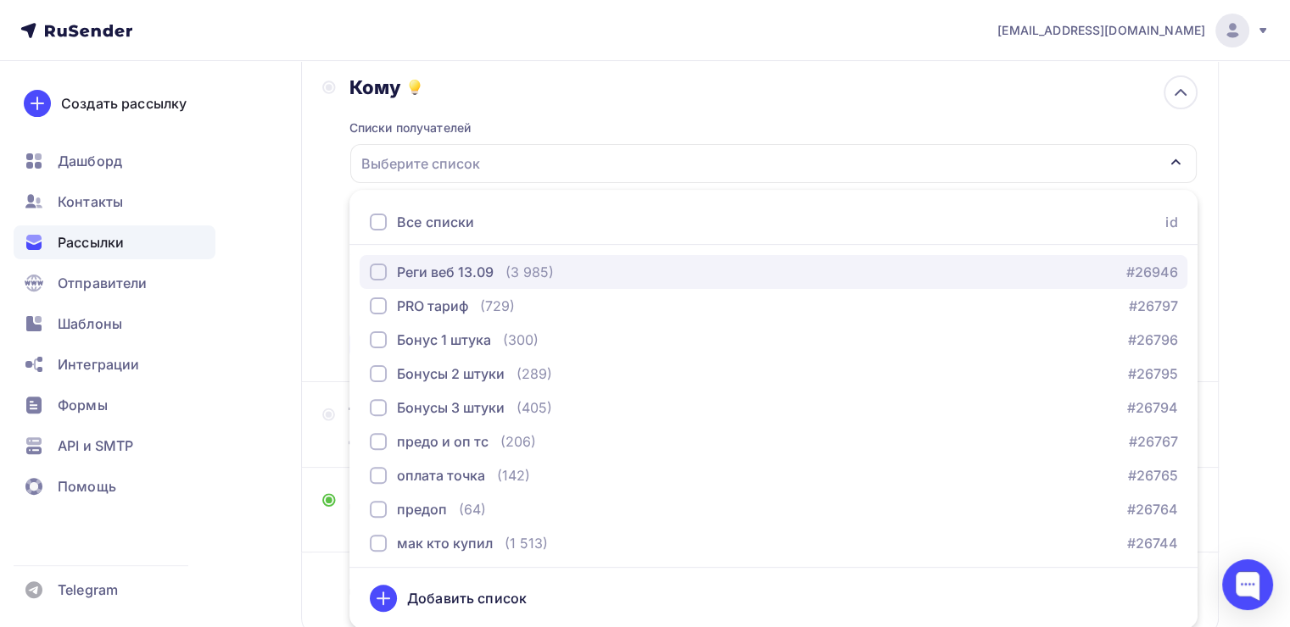
click at [382, 274] on div "button" at bounding box center [378, 272] width 17 height 17
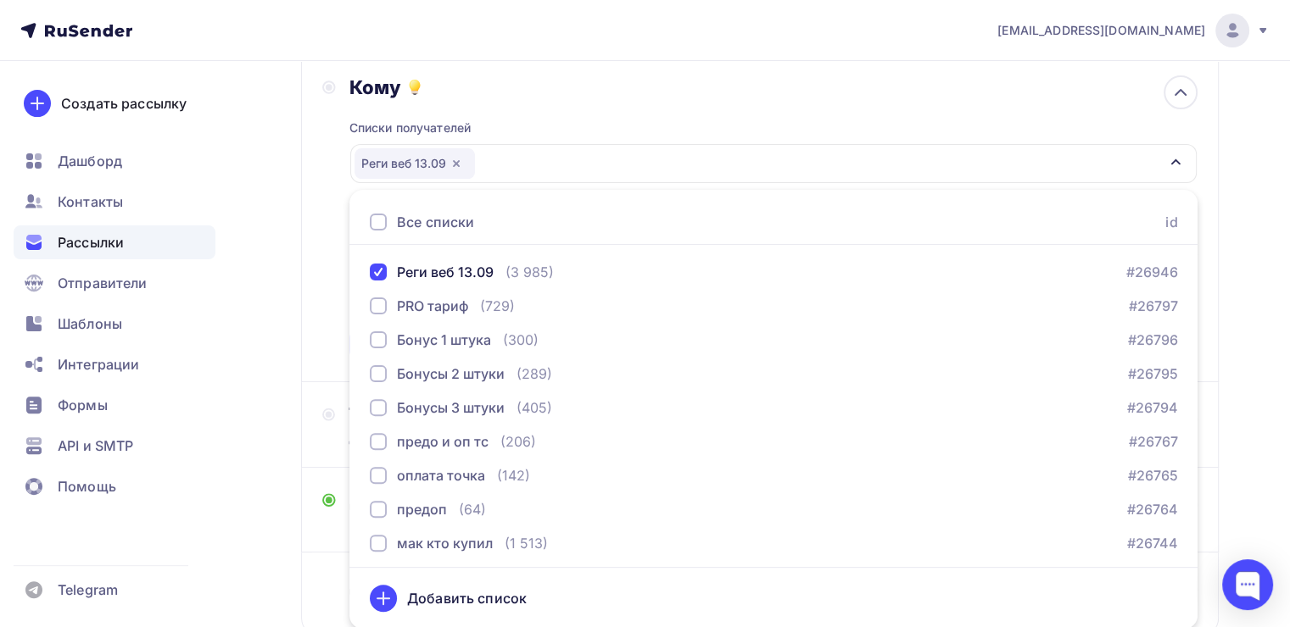
click at [349, 270] on li "Реги веб 13.09 (3 985) #26946" at bounding box center [773, 272] width 848 height 34
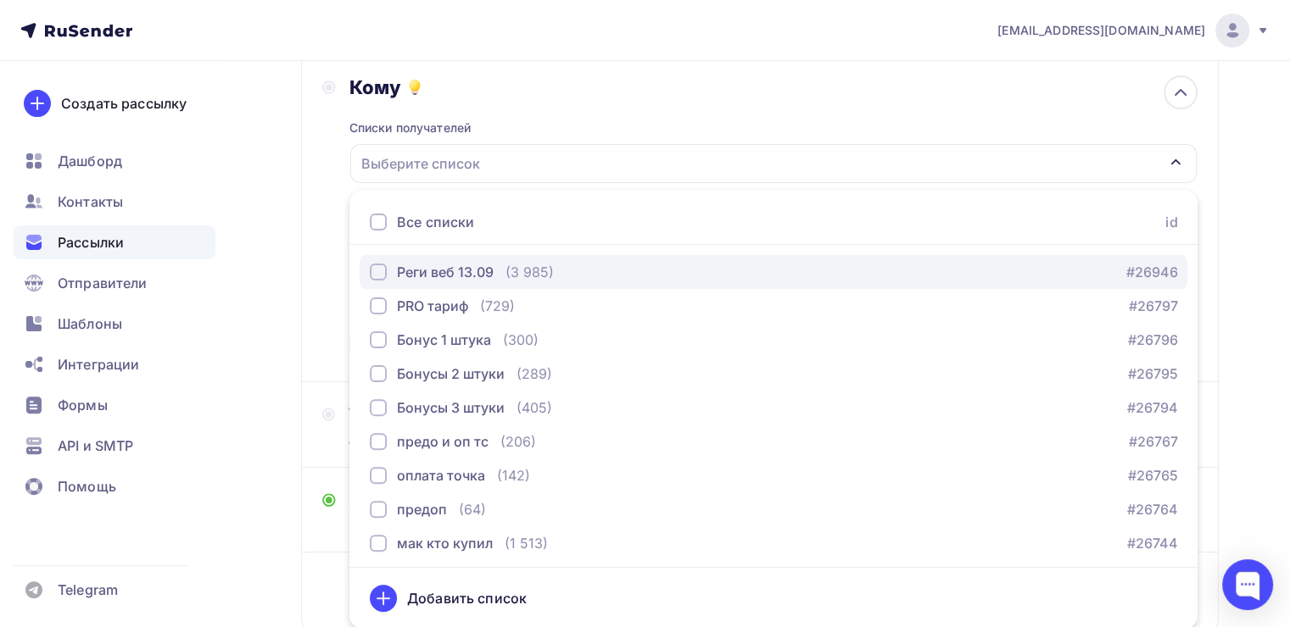
click at [368, 276] on button "Реги веб 13.09 (3 985) #26946" at bounding box center [772, 272] width 827 height 34
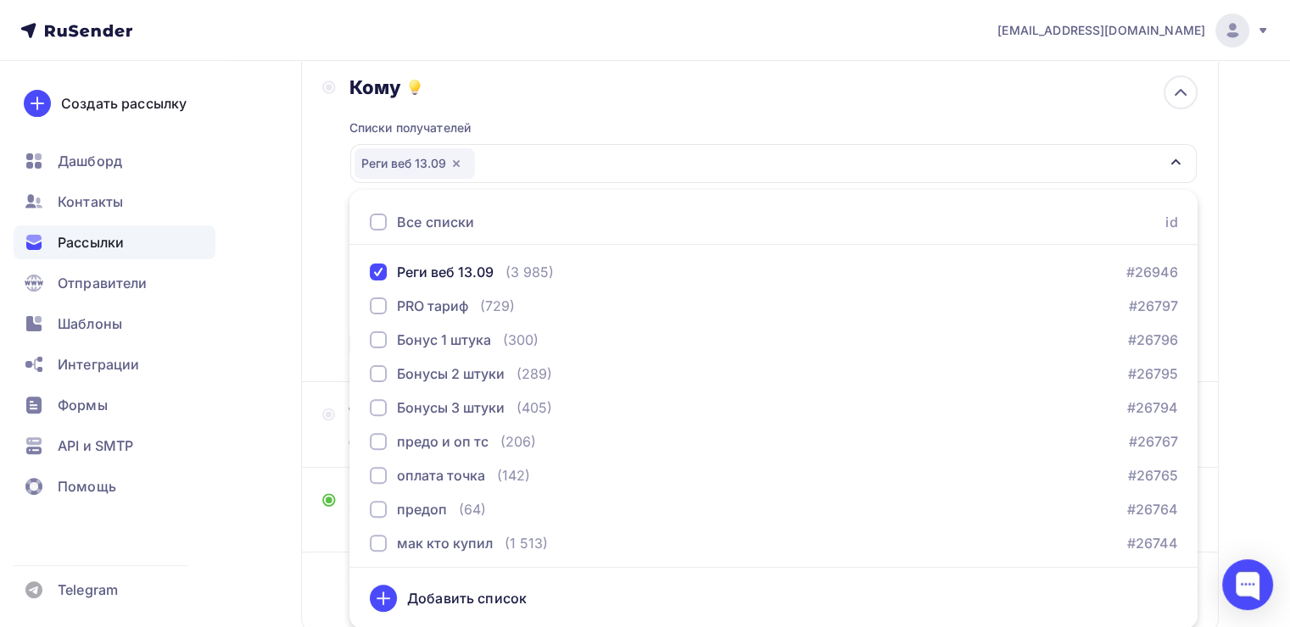
click at [315, 370] on div "Кому Списки получателей Реги веб 13.09 Все списки id Реги веб 13.09 (3 985) #26…" at bounding box center [759, 218] width 917 height 327
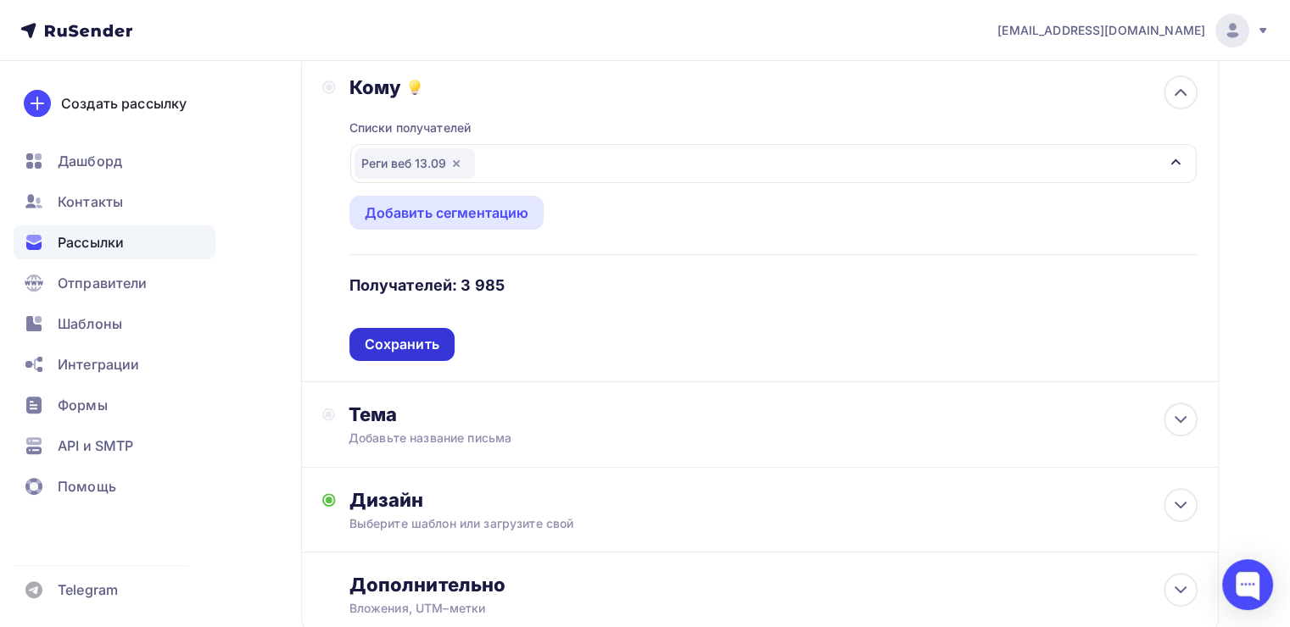
click at [390, 336] on div "Сохранить" at bounding box center [402, 344] width 75 height 19
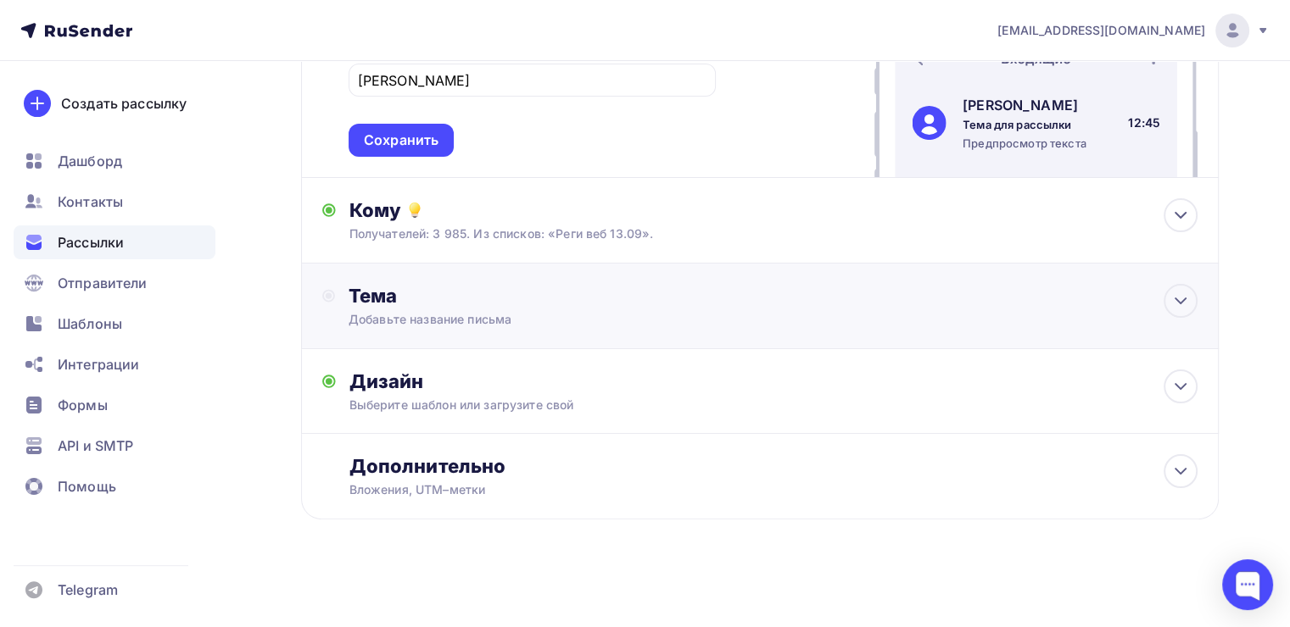
click at [476, 321] on div "Добавьте название письма" at bounding box center [499, 319] width 302 height 17
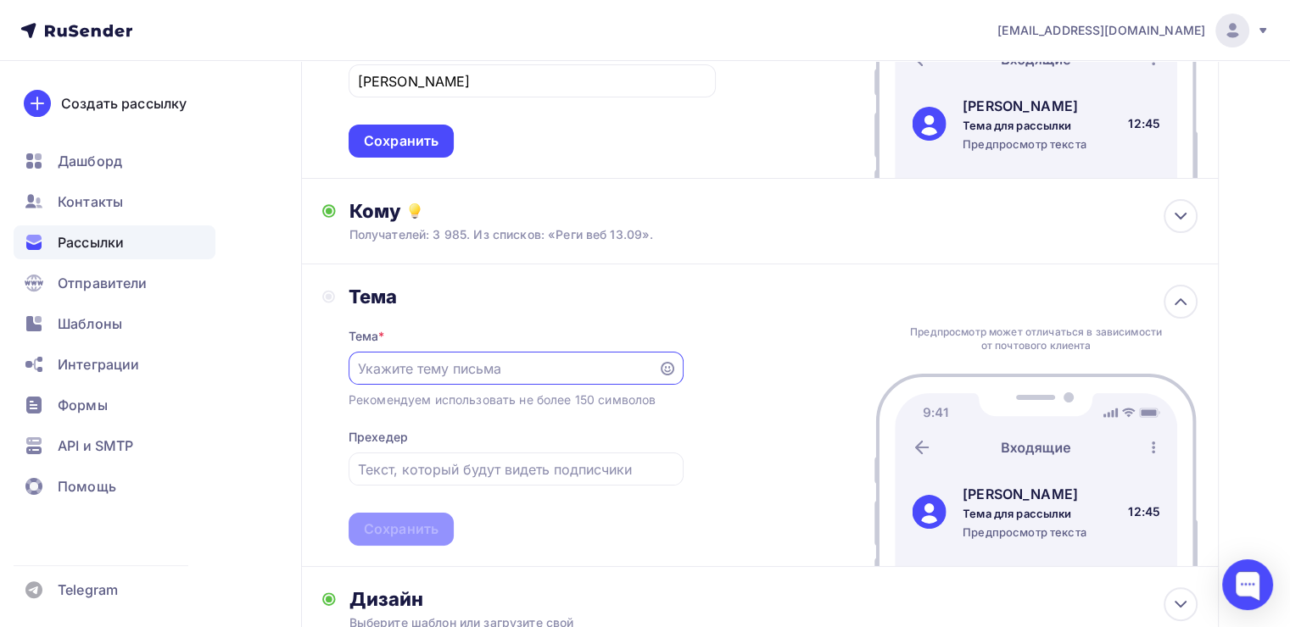
scroll to position [0, 0]
paste input "Семинар «Деньги» уже начался"
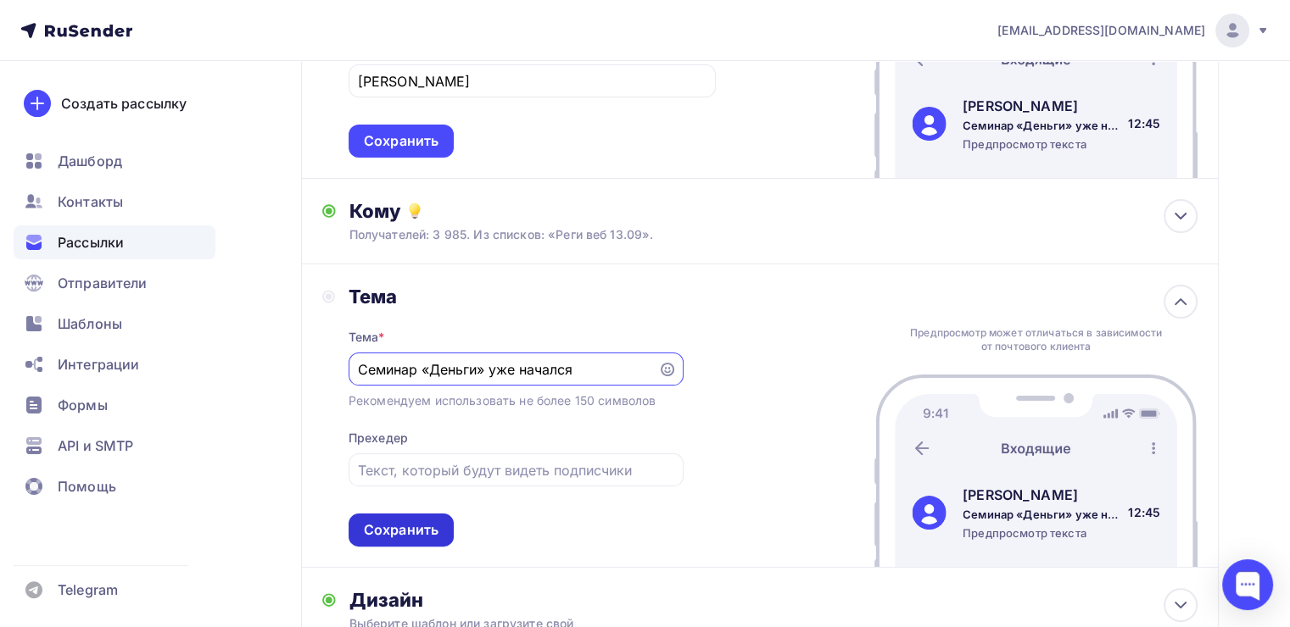
type input "Семинар «Деньги» уже начался"
click at [379, 531] on div "Сохранить" at bounding box center [401, 530] width 75 height 19
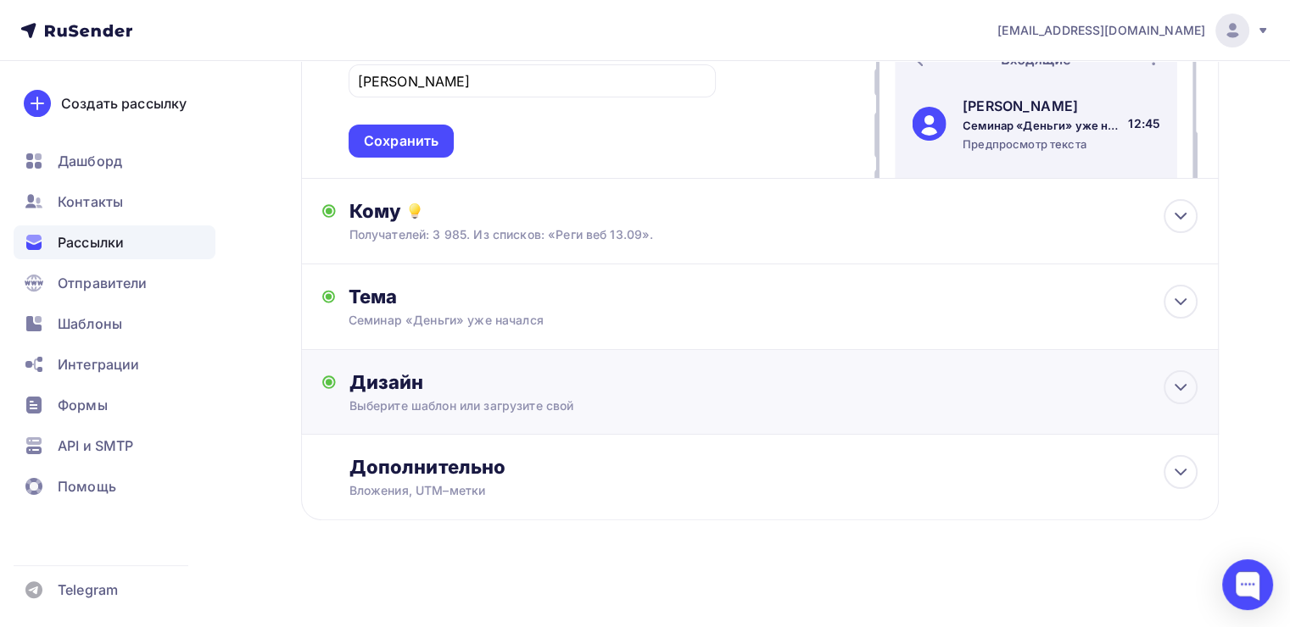
click at [553, 376] on div "Дизайн" at bounding box center [773, 382] width 848 height 24
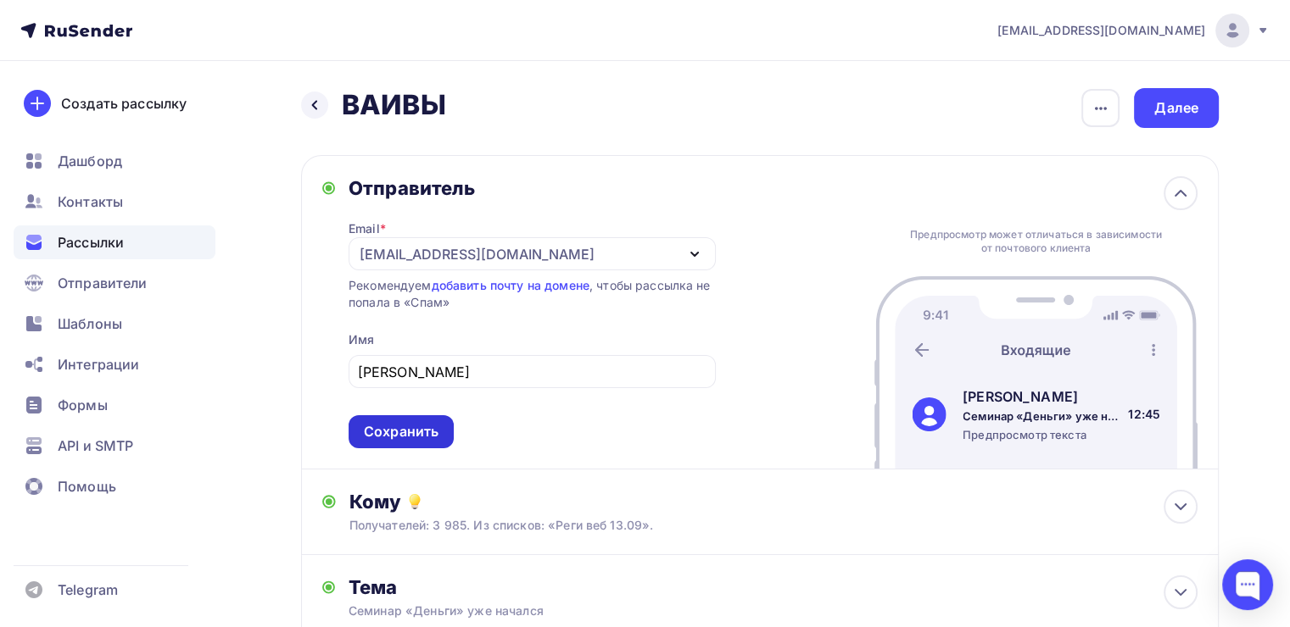
click at [426, 420] on div "Сохранить" at bounding box center [400, 431] width 105 height 33
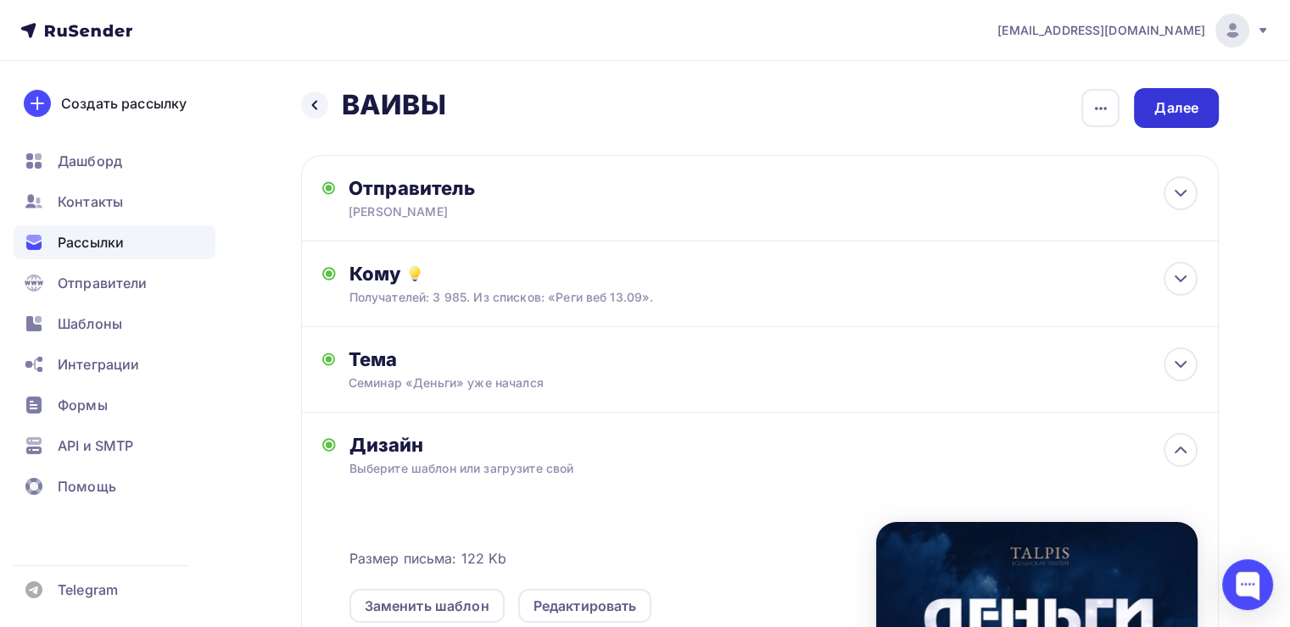
click at [1175, 93] on div "Далее" at bounding box center [1176, 108] width 85 height 40
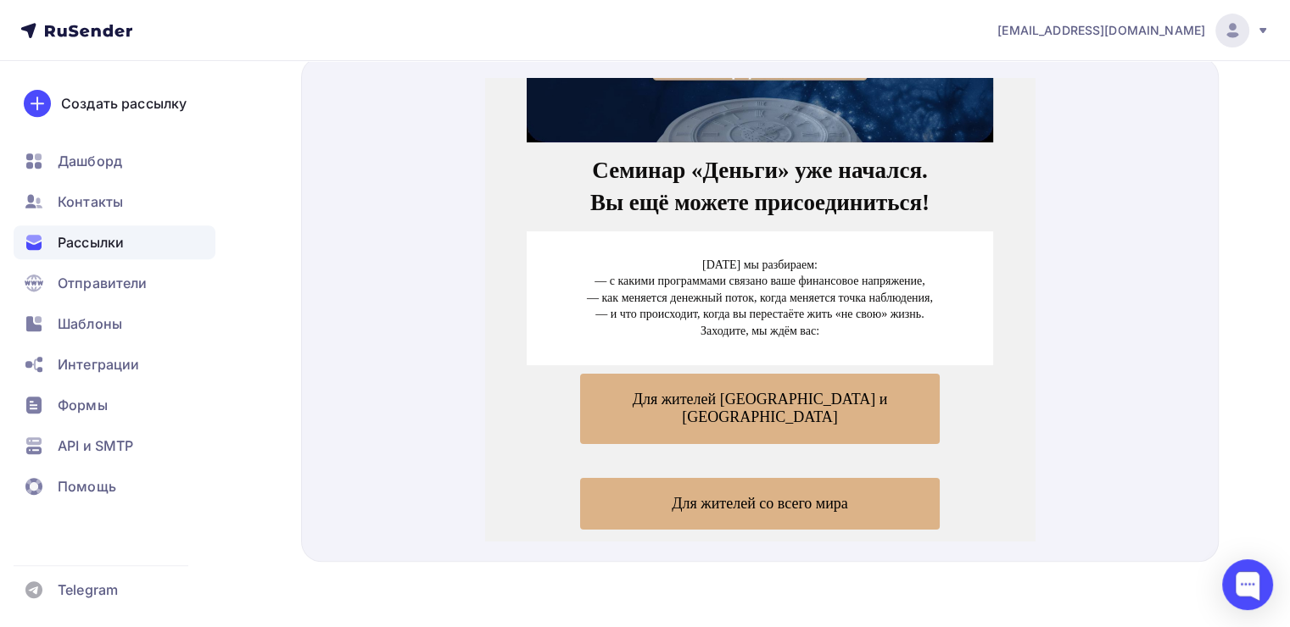
scroll to position [200, 0]
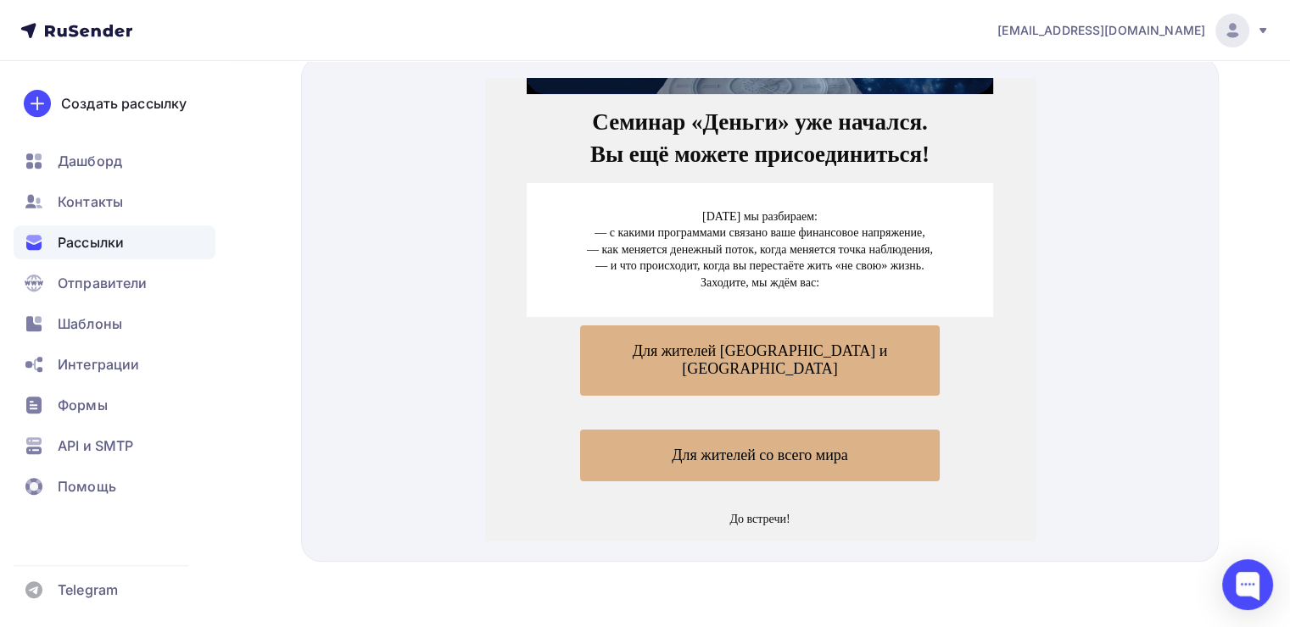
click at [721, 322] on span "Для жителей России и СНГ" at bounding box center [759, 340] width 359 height 70
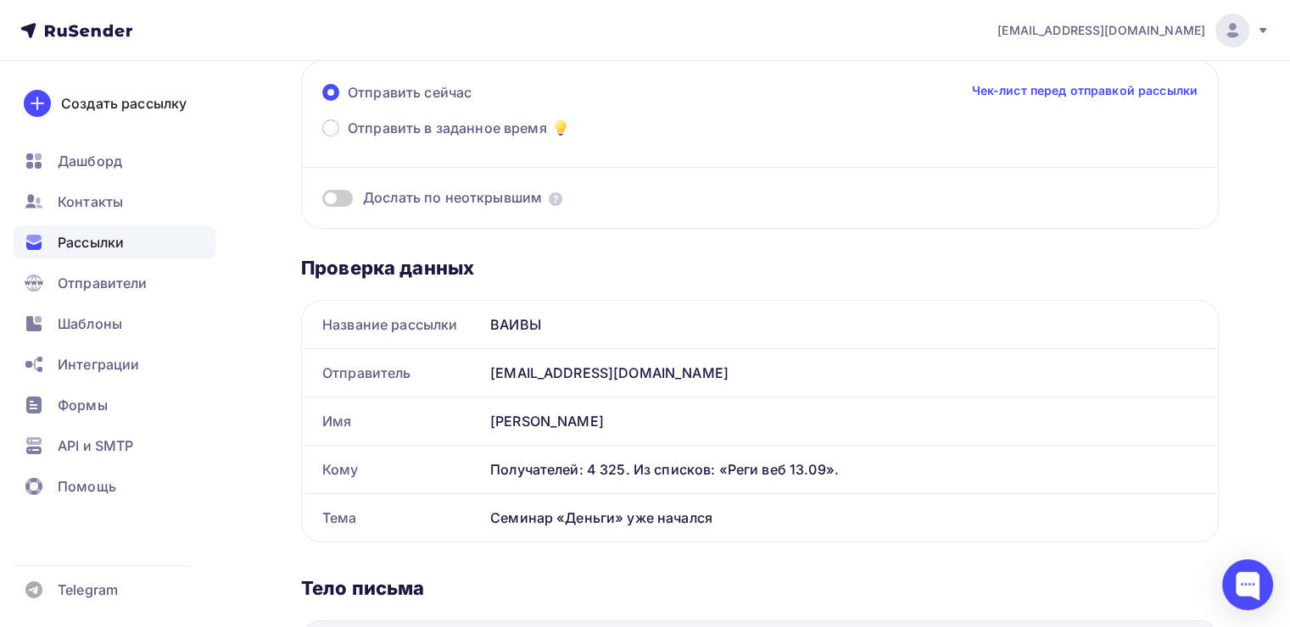
scroll to position [0, 0]
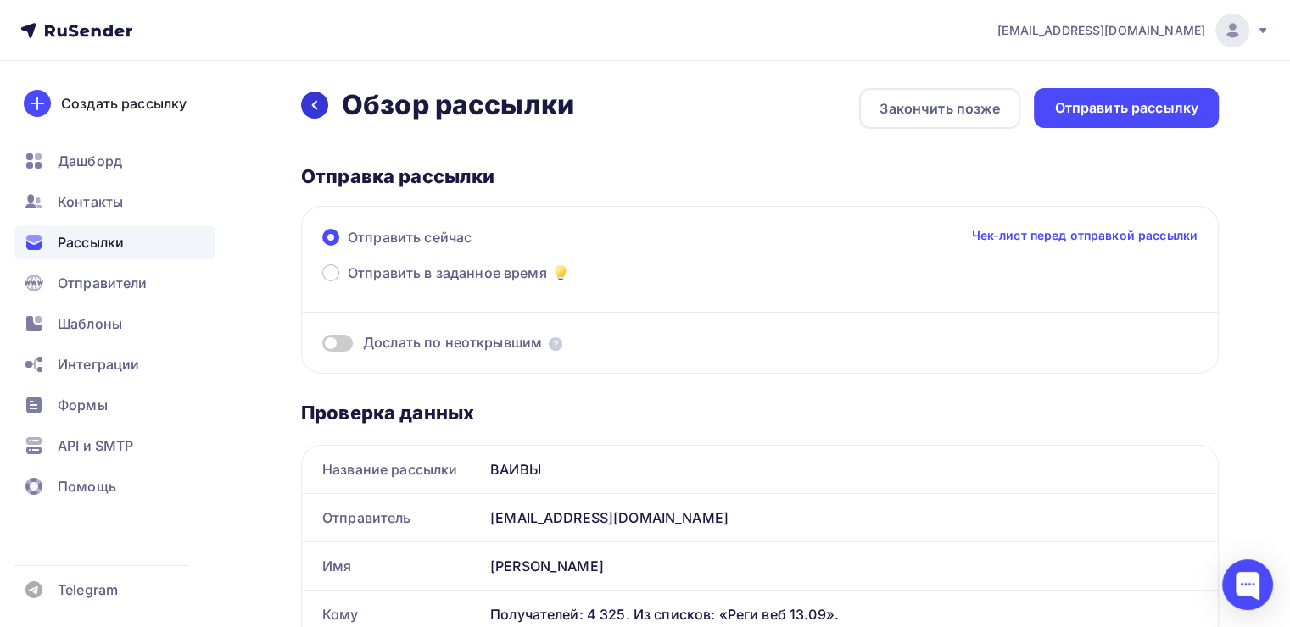
click at [314, 109] on icon at bounding box center [315, 105] width 14 height 14
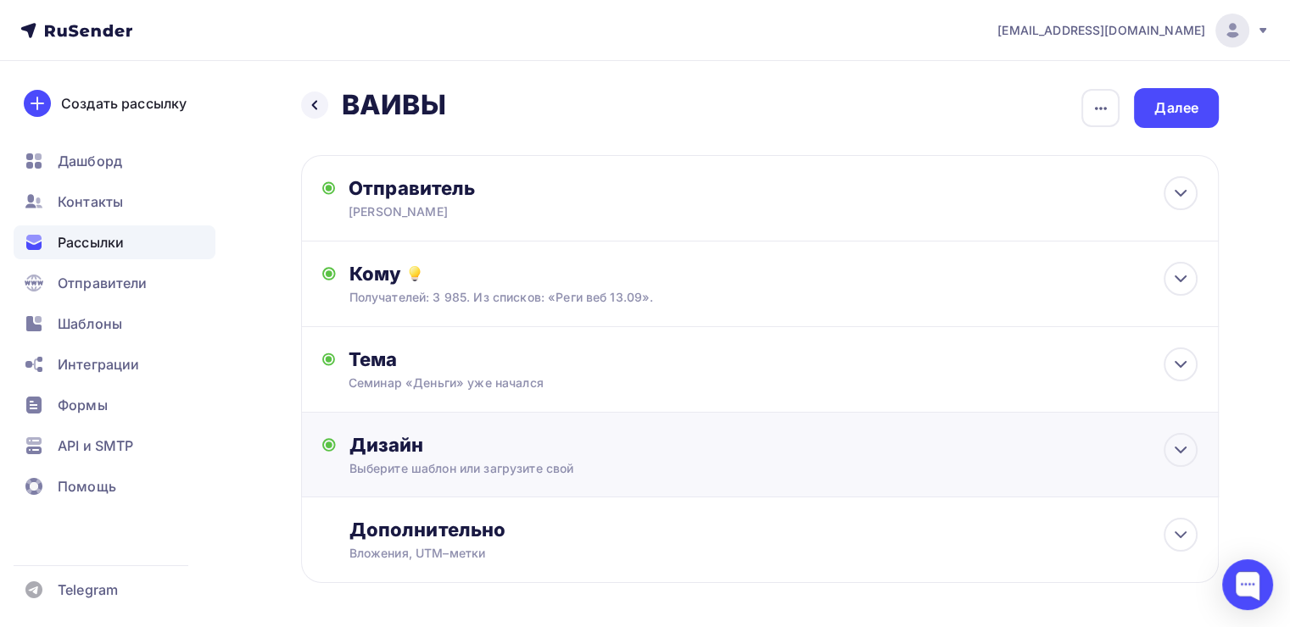
click at [610, 447] on div "Дизайн" at bounding box center [773, 445] width 848 height 24
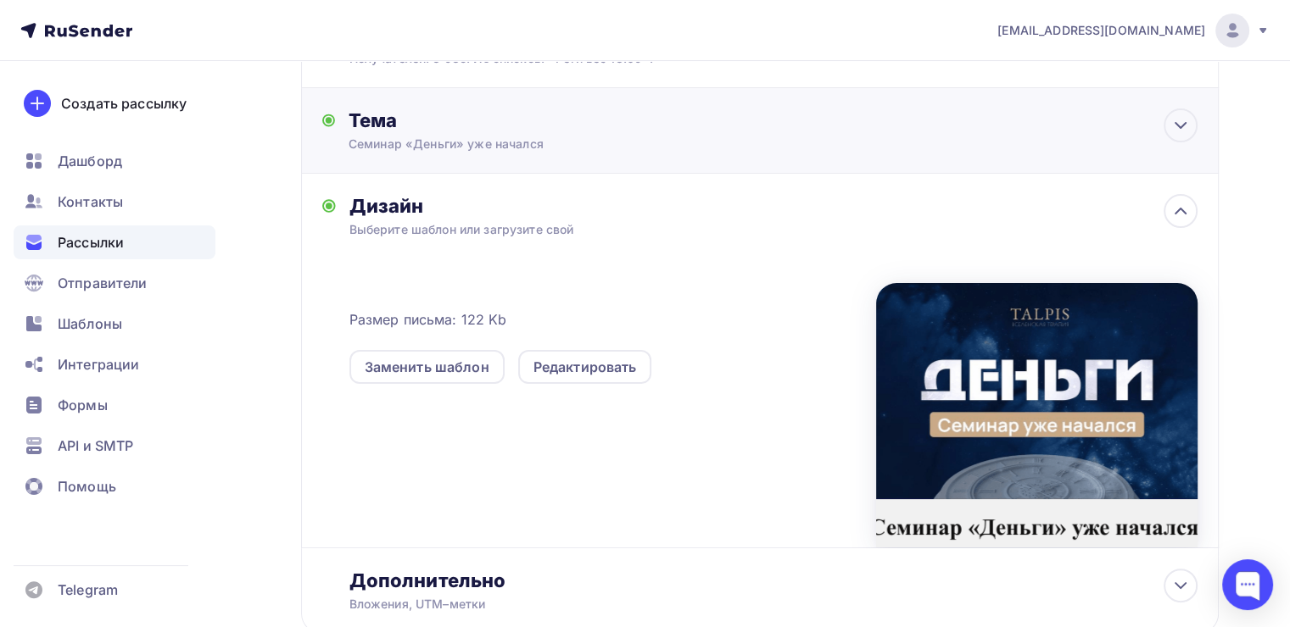
scroll to position [244, 0]
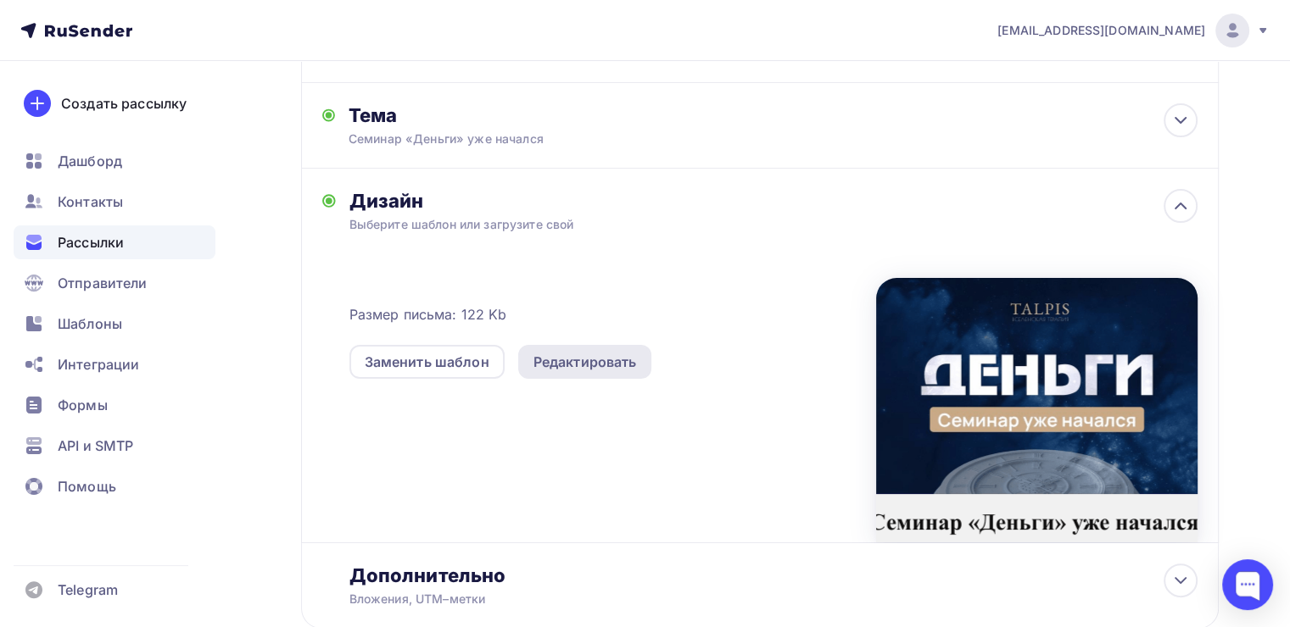
click at [632, 366] on div "Редактировать" at bounding box center [584, 362] width 103 height 20
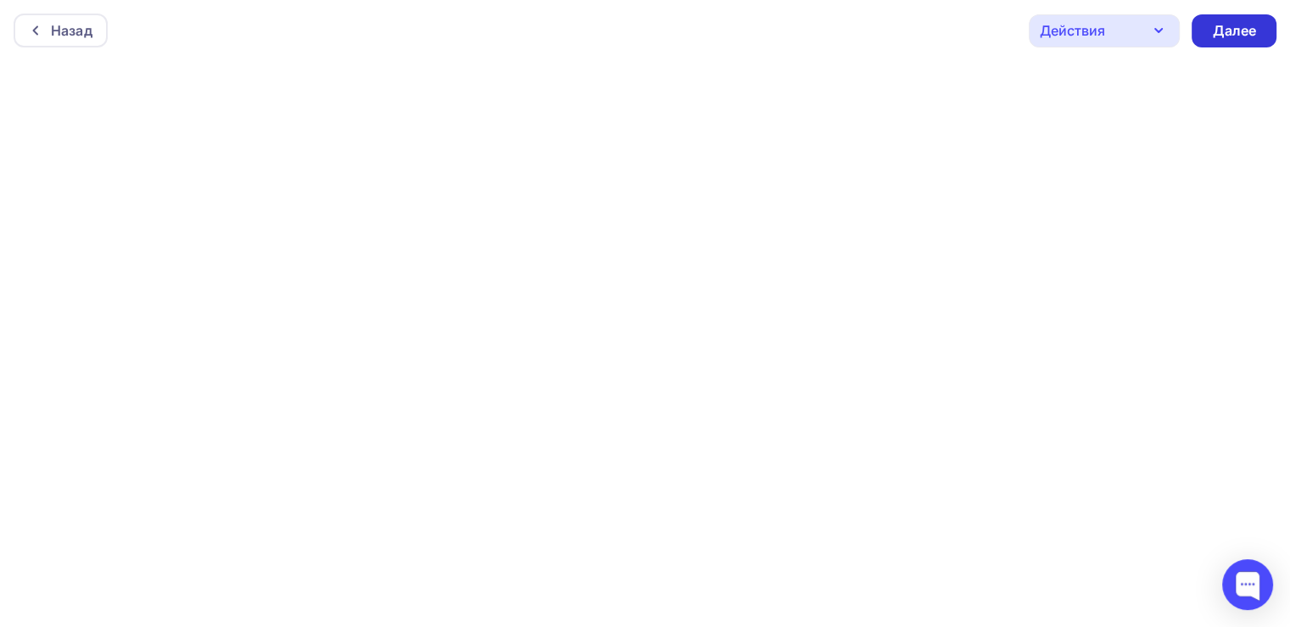
click at [1210, 32] on div "Далее" at bounding box center [1233, 30] width 85 height 33
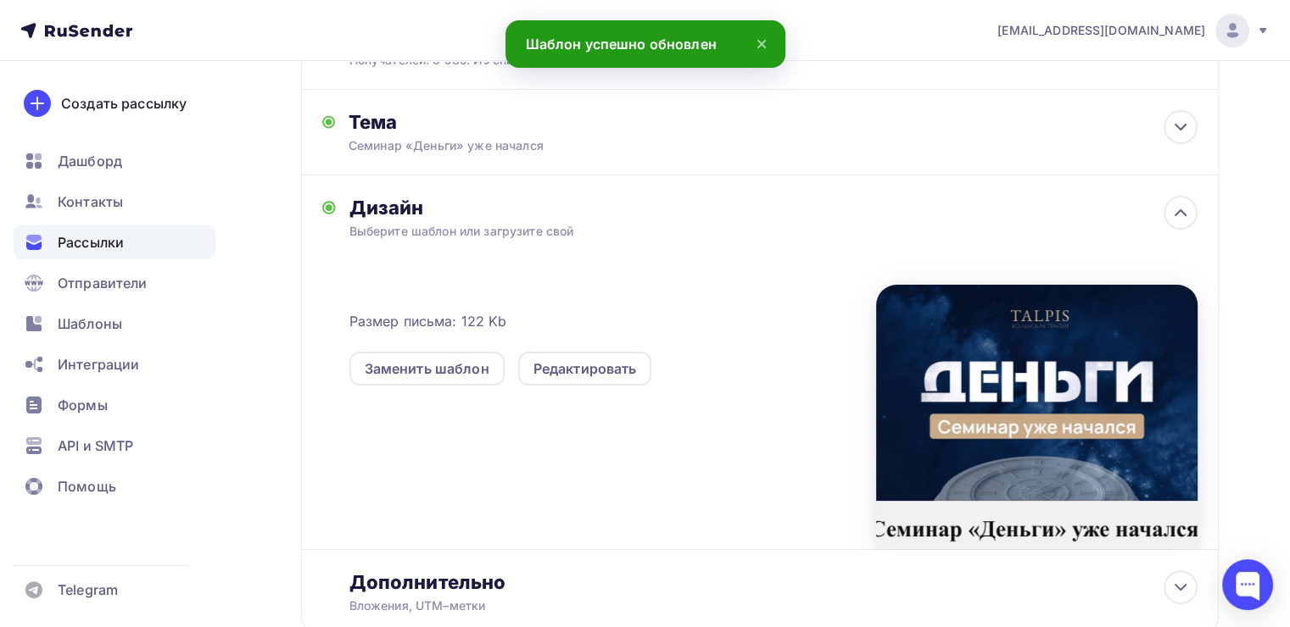
scroll to position [354, 0]
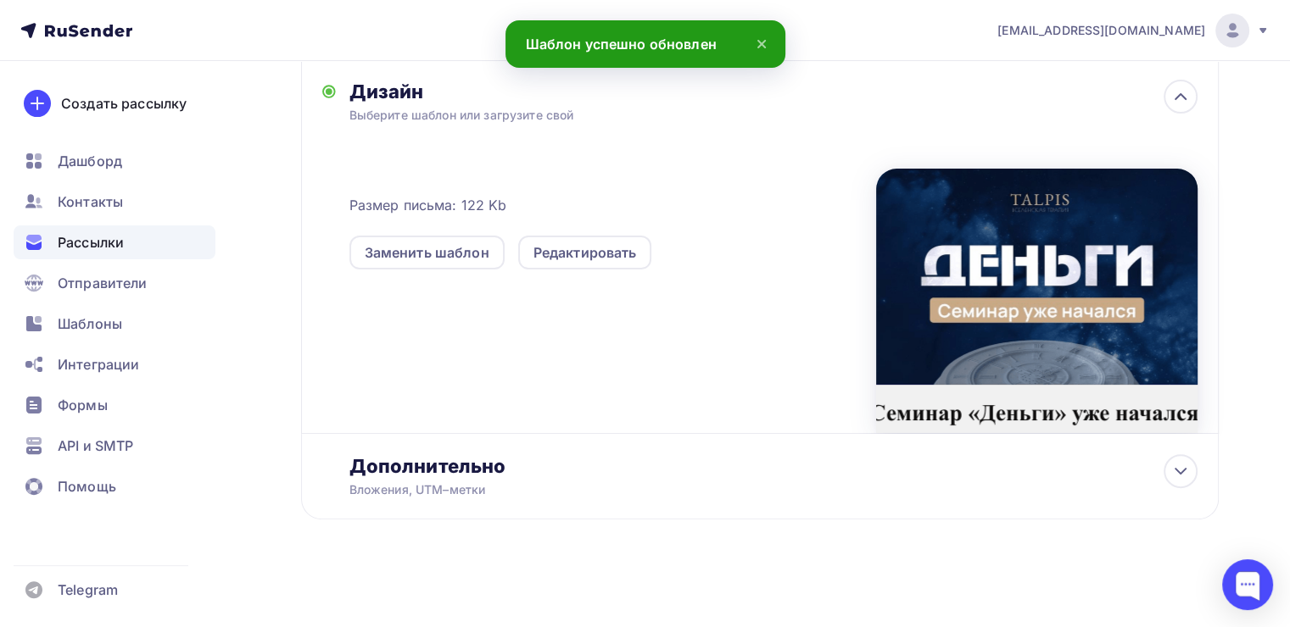
drag, startPoint x: 861, startPoint y: 275, endPoint x: 872, endPoint y: 572, distance: 297.8
click at [872, 572] on div "Назад ВАИВЫ ВАИВЫ Закончить позже Переименовать рассылку Удалить Далее Отправит…" at bounding box center [645, 169] width 1290 height 922
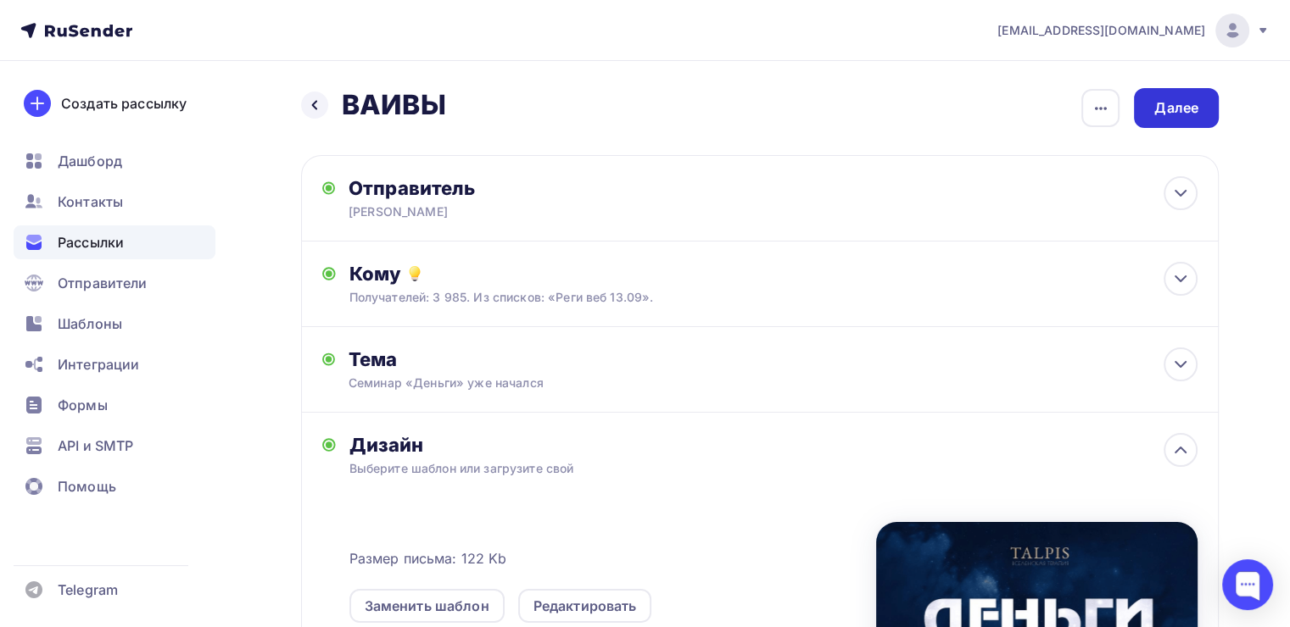
click at [1163, 109] on div "Далее" at bounding box center [1176, 107] width 44 height 19
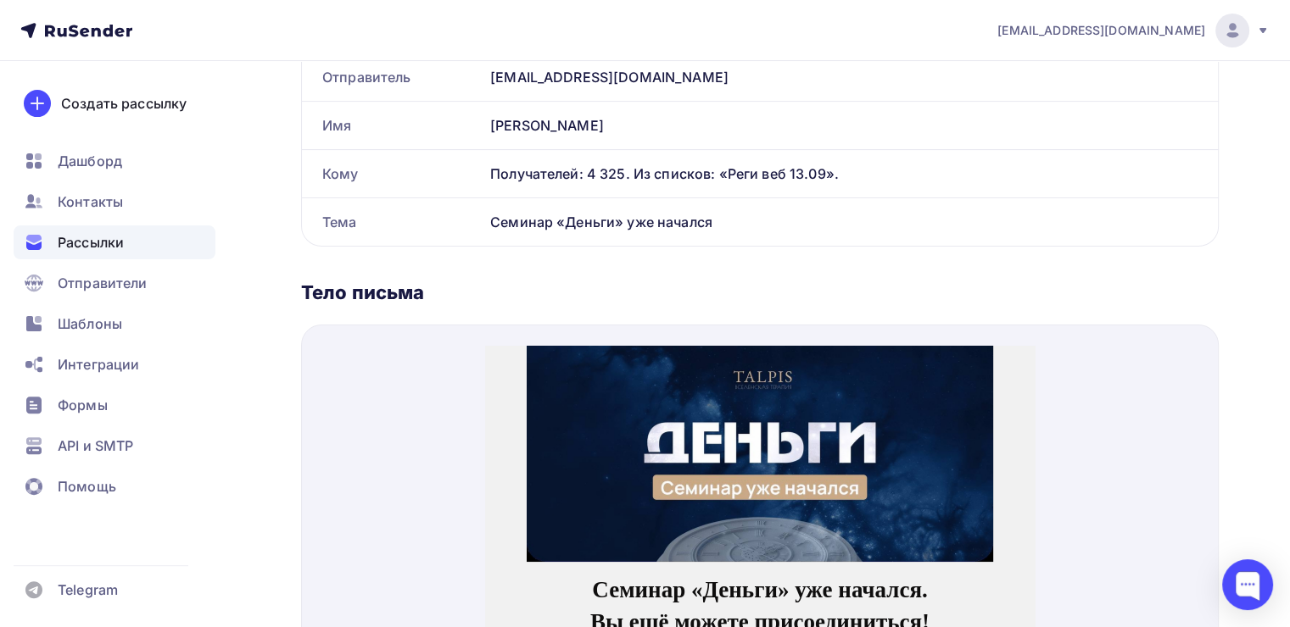
scroll to position [465, 0]
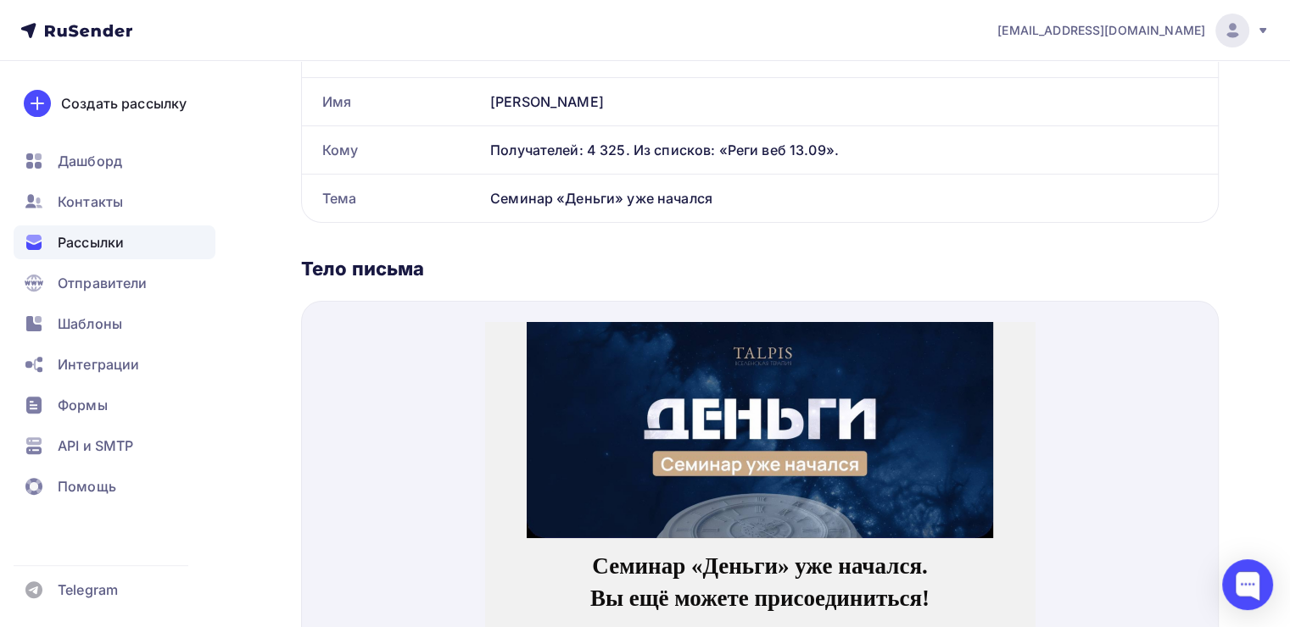
click at [718, 359] on img at bounding box center [759, 410] width 466 height 216
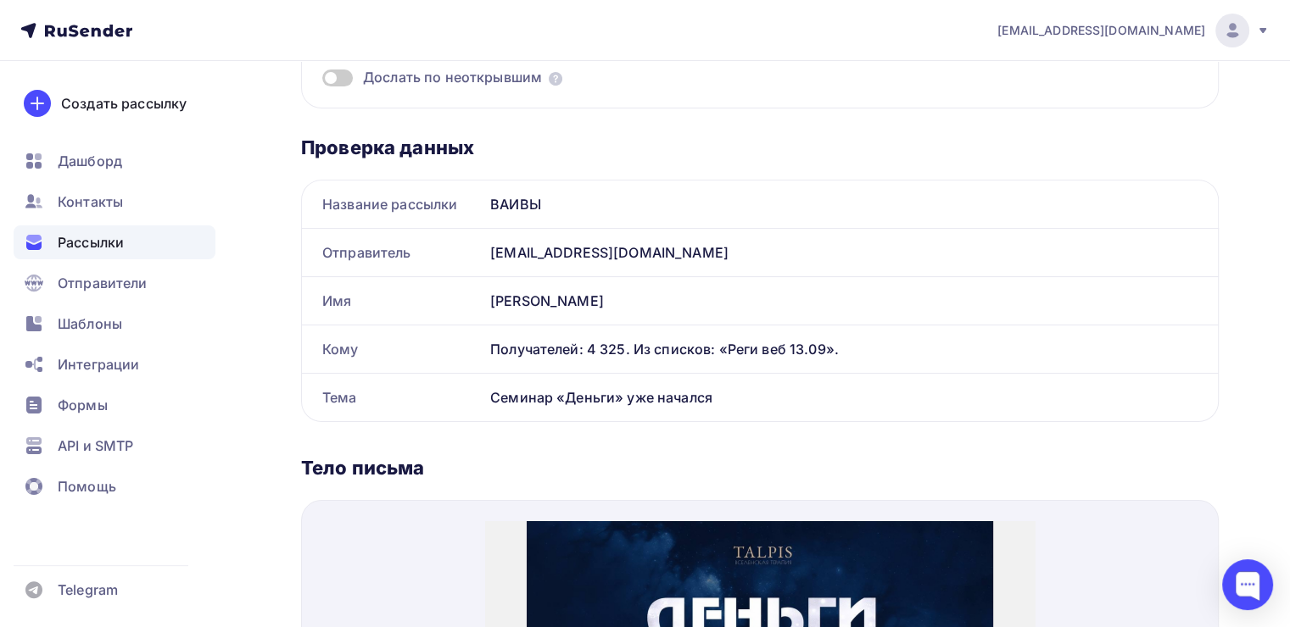
scroll to position [231, 0]
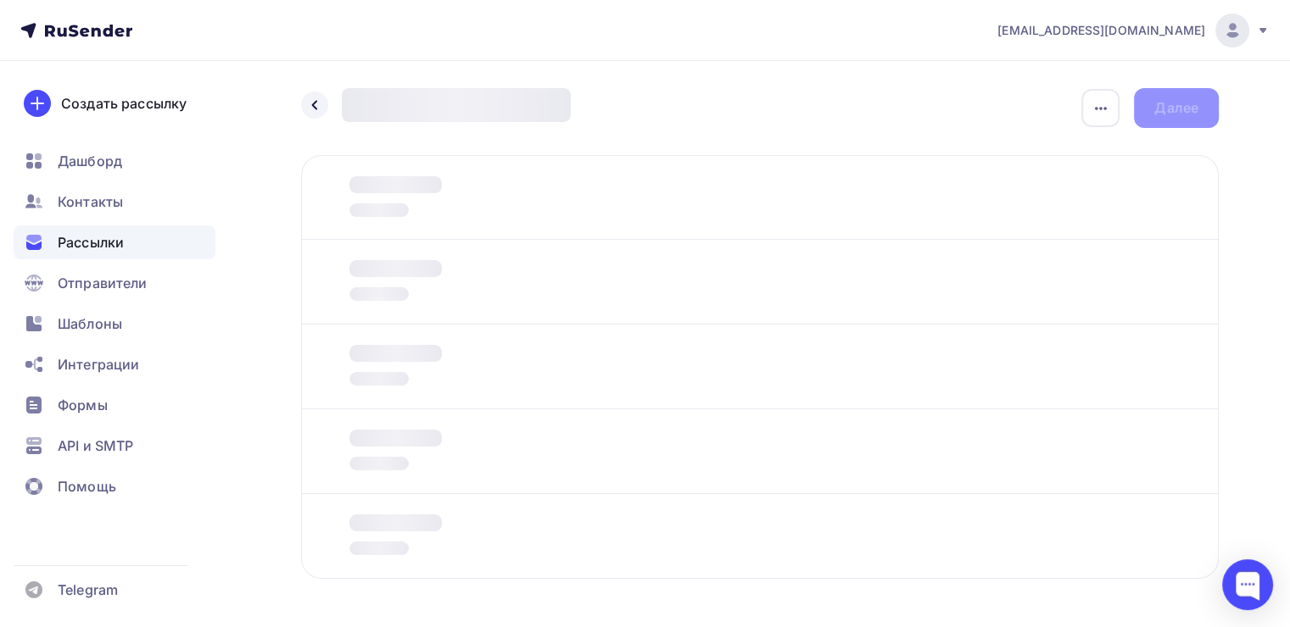
scroll to position [61, 0]
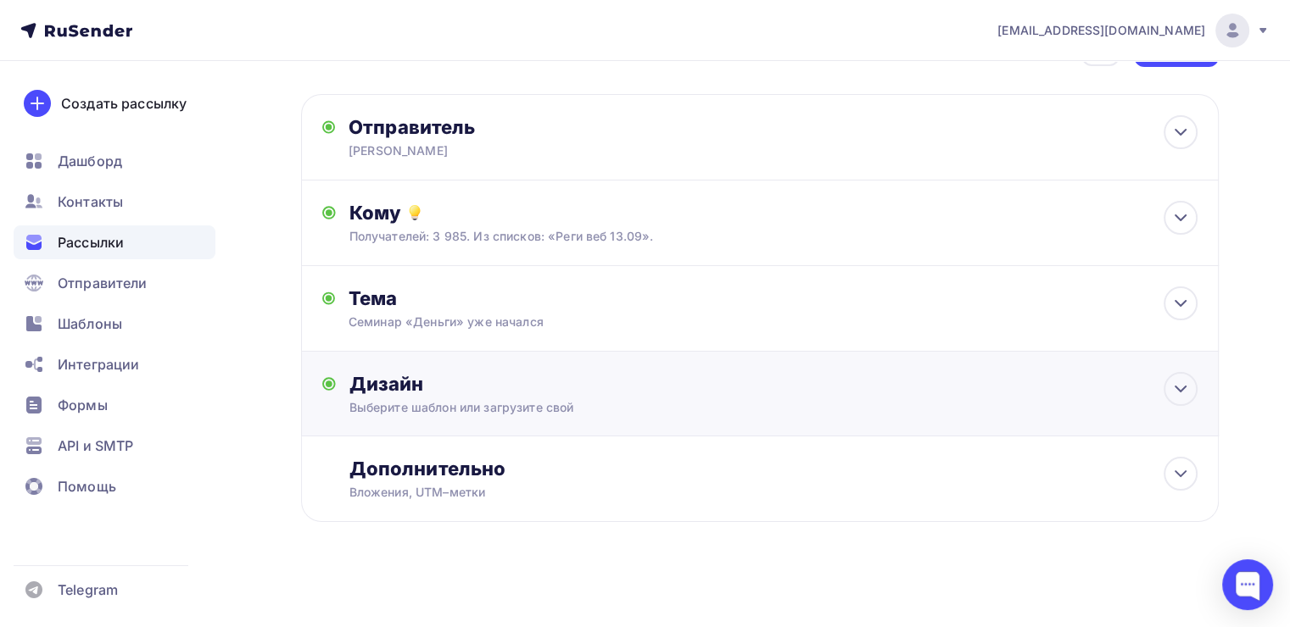
click at [561, 383] on div "Дизайн" at bounding box center [773, 384] width 848 height 24
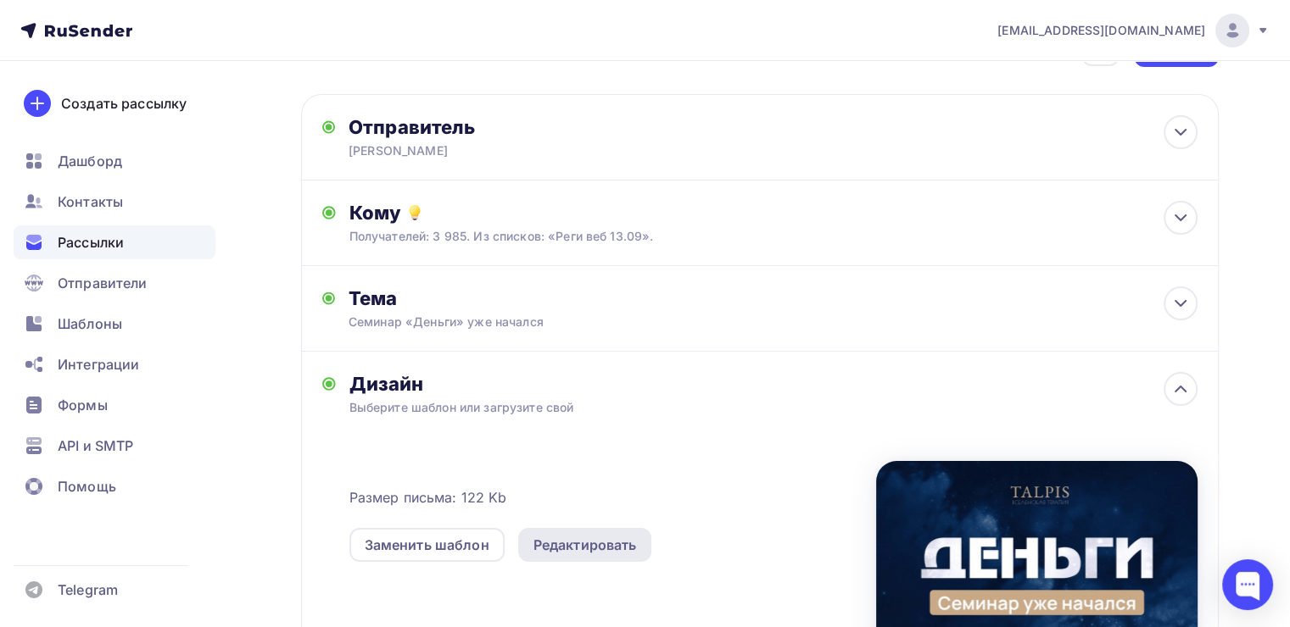
click at [604, 535] on div "Редактировать" at bounding box center [584, 545] width 103 height 20
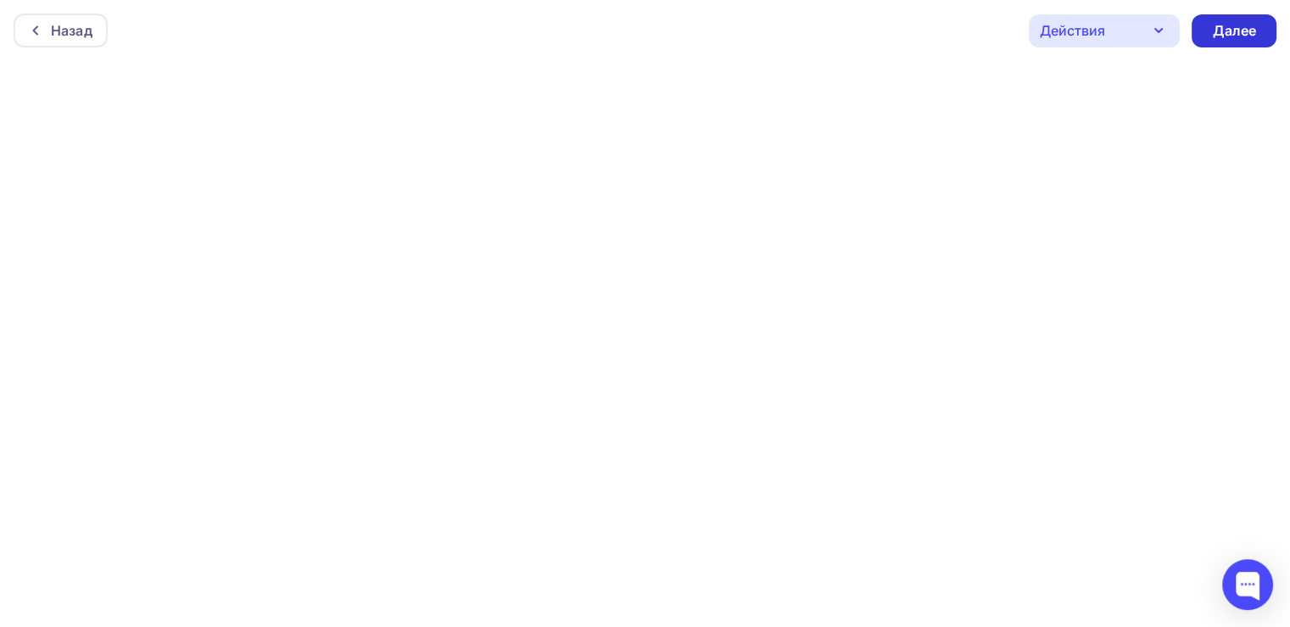
click at [1211, 38] on div "Далее" at bounding box center [1233, 30] width 85 height 33
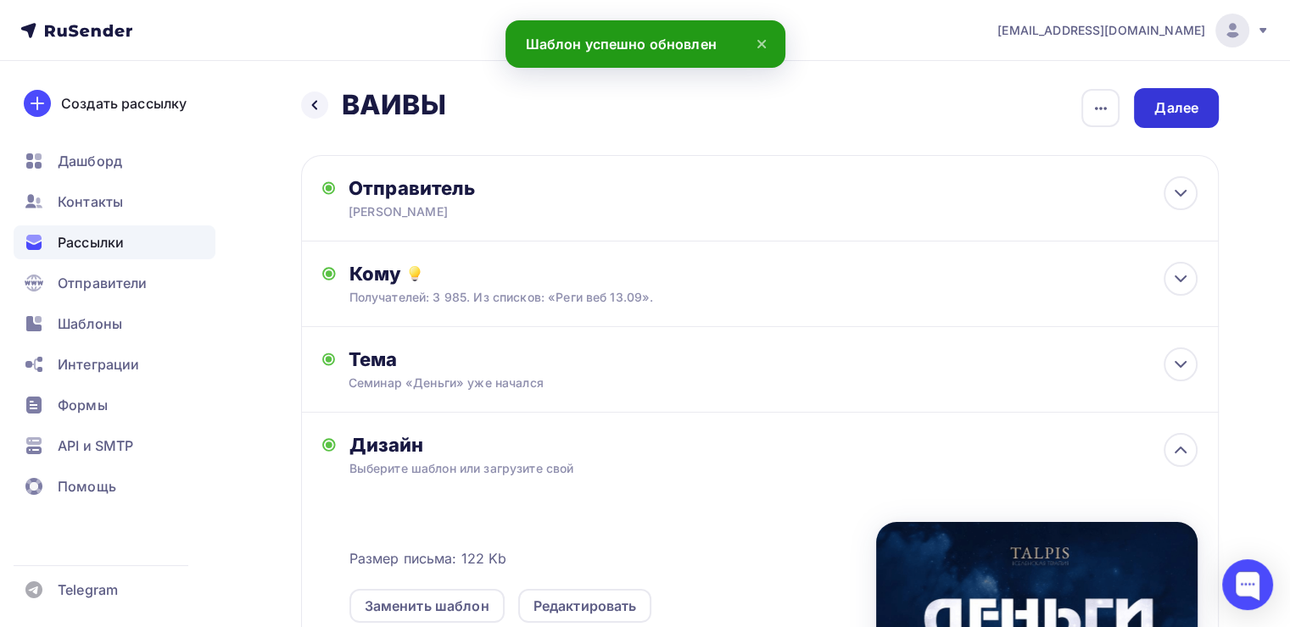
click at [1157, 109] on div "Далее" at bounding box center [1176, 107] width 44 height 19
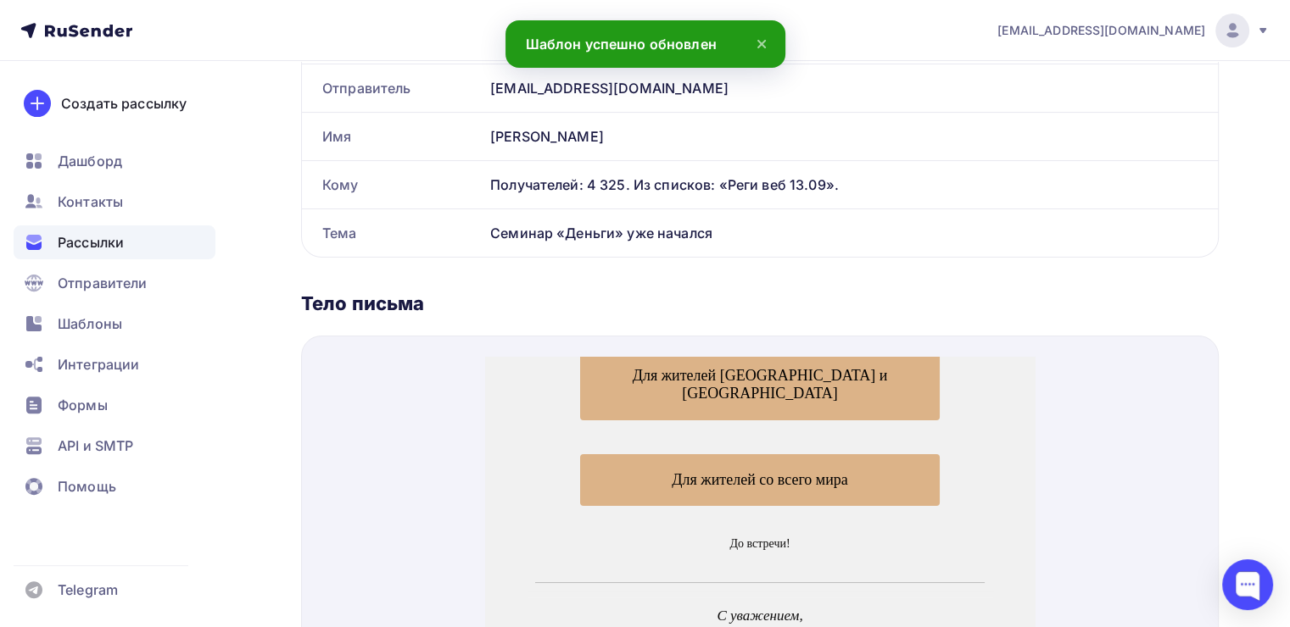
scroll to position [458, 0]
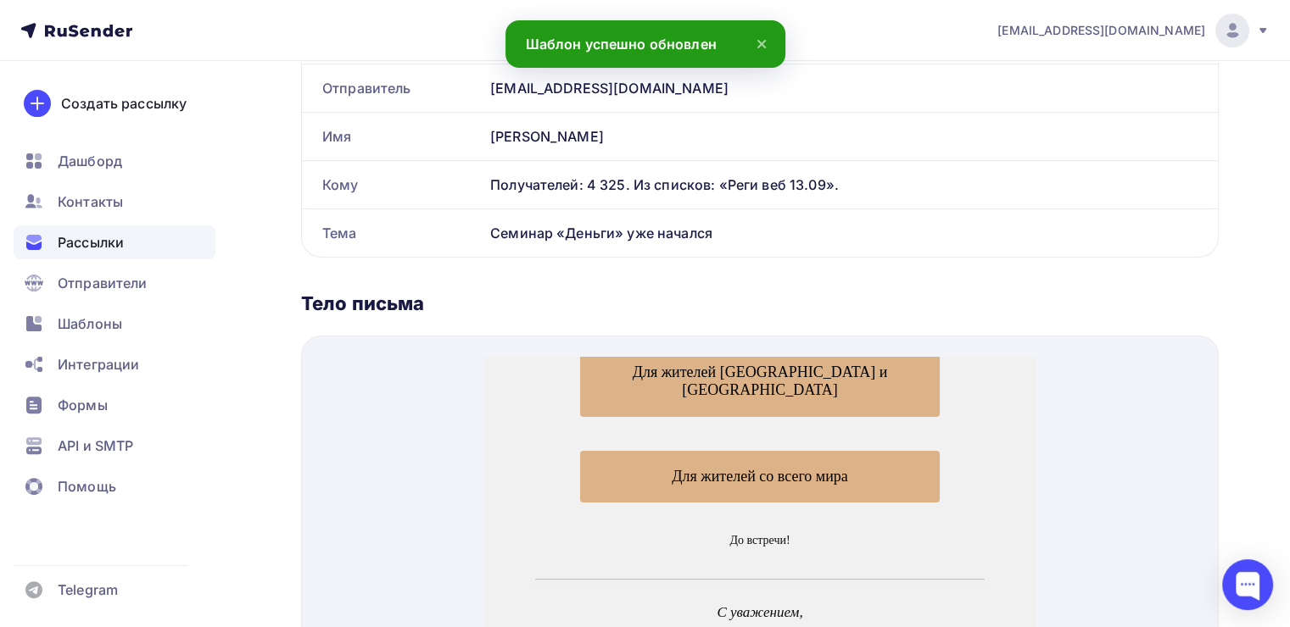
drag, startPoint x: 1170, startPoint y: 706, endPoint x: 685, endPoint y: 352, distance: 600.6
click at [685, 352] on span "Для жителей России и СНГ" at bounding box center [759, 361] width 359 height 70
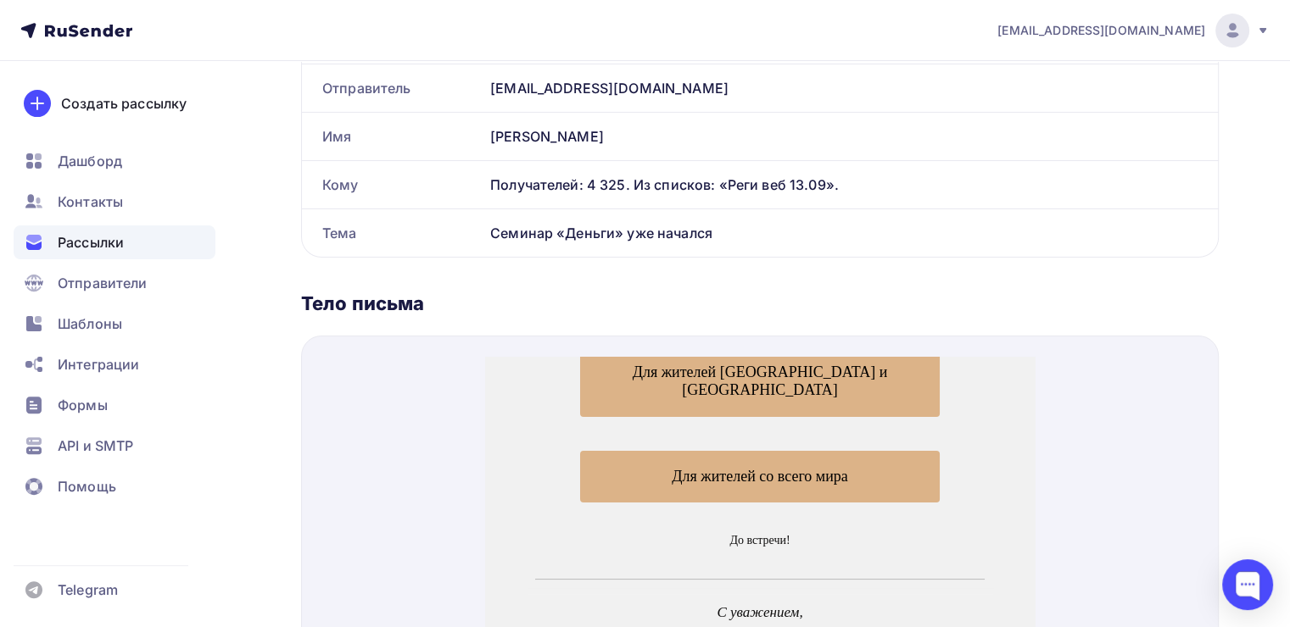
click at [655, 431] on span "Для жителей со всего мира" at bounding box center [759, 457] width 359 height 53
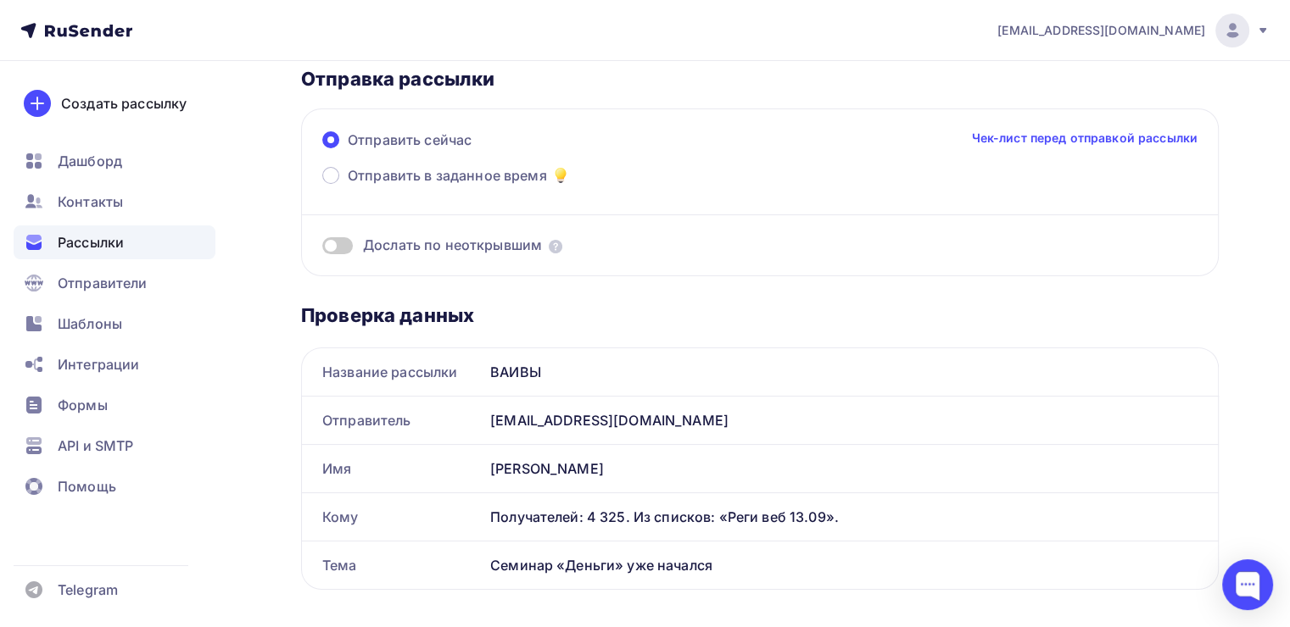
scroll to position [0, 0]
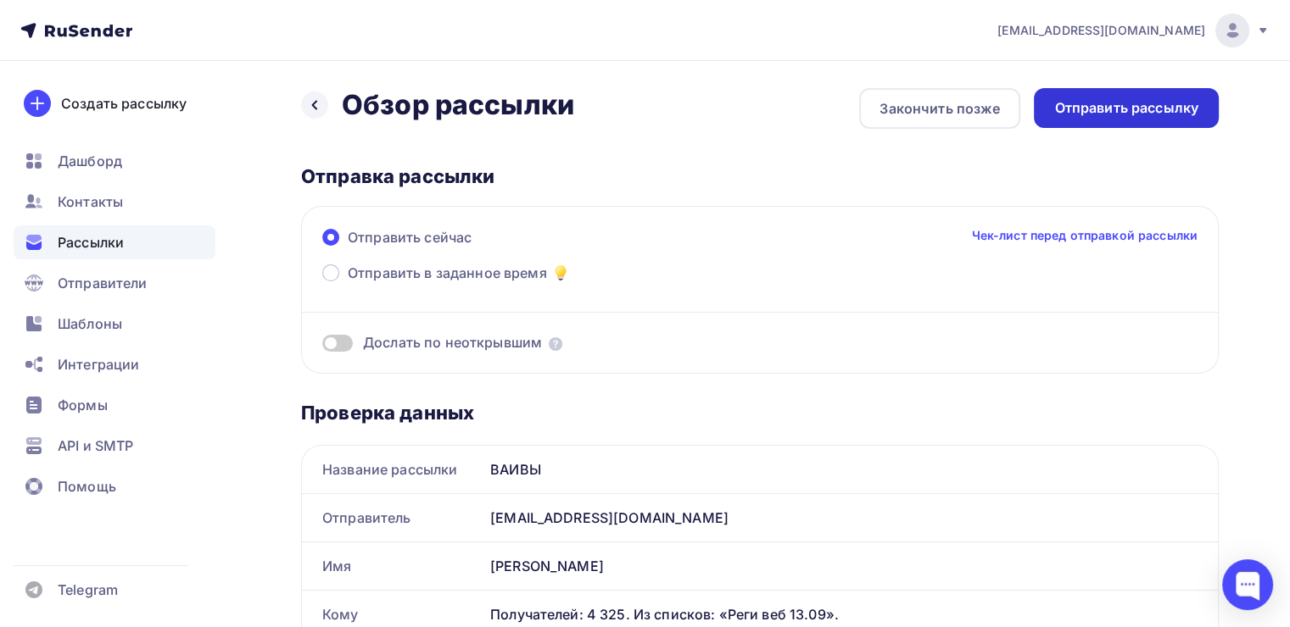
click at [1083, 105] on div "Отправить рассылку" at bounding box center [1126, 107] width 144 height 19
